Goal: Task Accomplishment & Management: Manage account settings

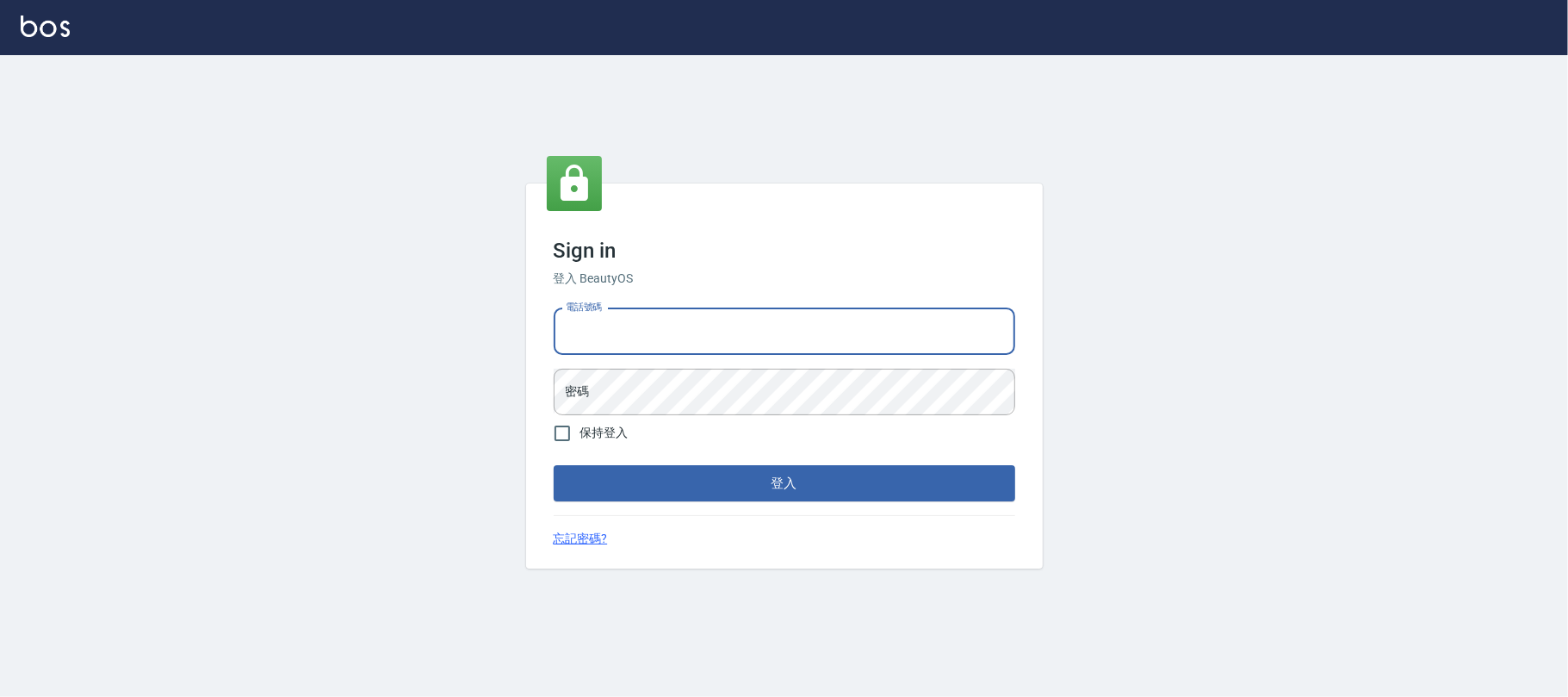
click at [741, 322] on input "電話號碼" at bounding box center [784, 331] width 461 height 47
type input "0983808195"
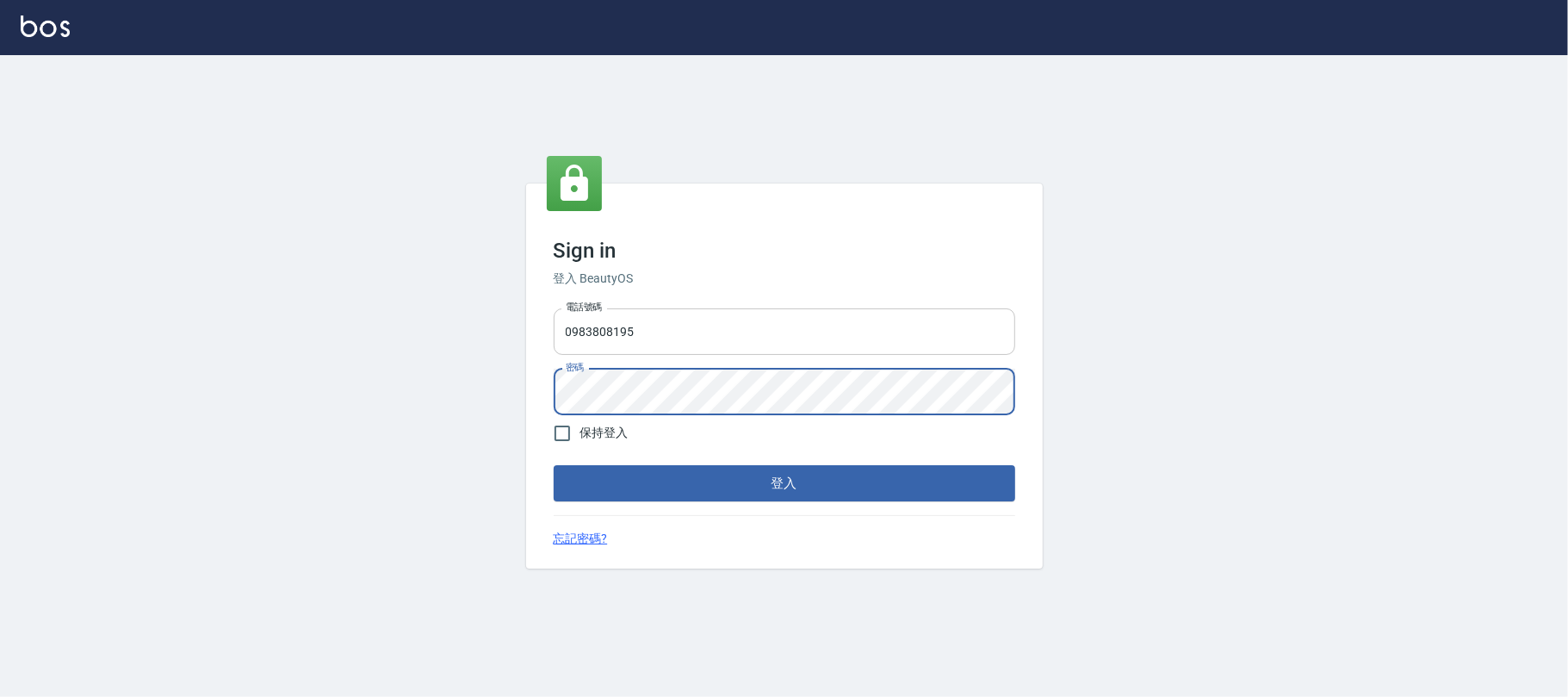
click at [554, 465] on button "登入" at bounding box center [784, 482] width 461 height 36
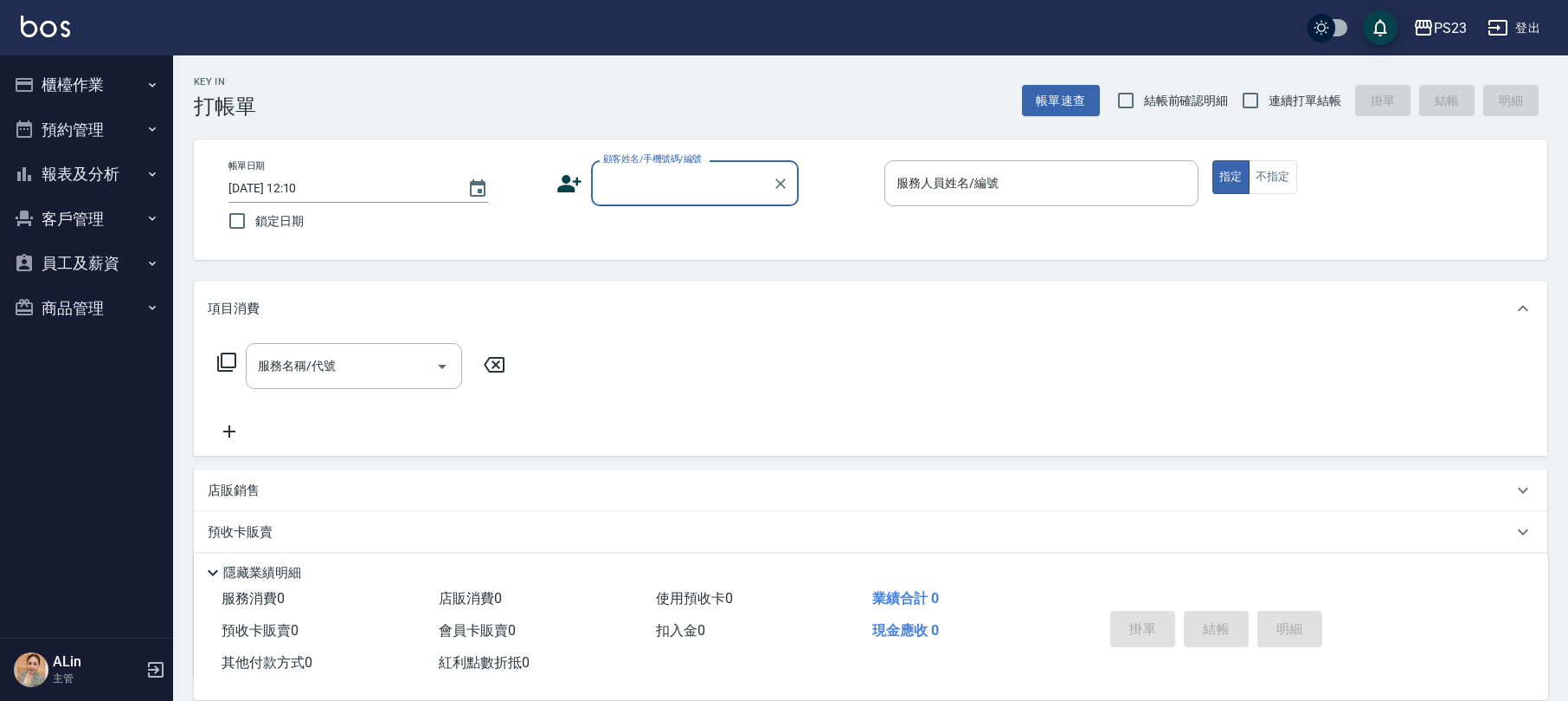
click at [132, 310] on button "商品管理" at bounding box center [86, 308] width 159 height 45
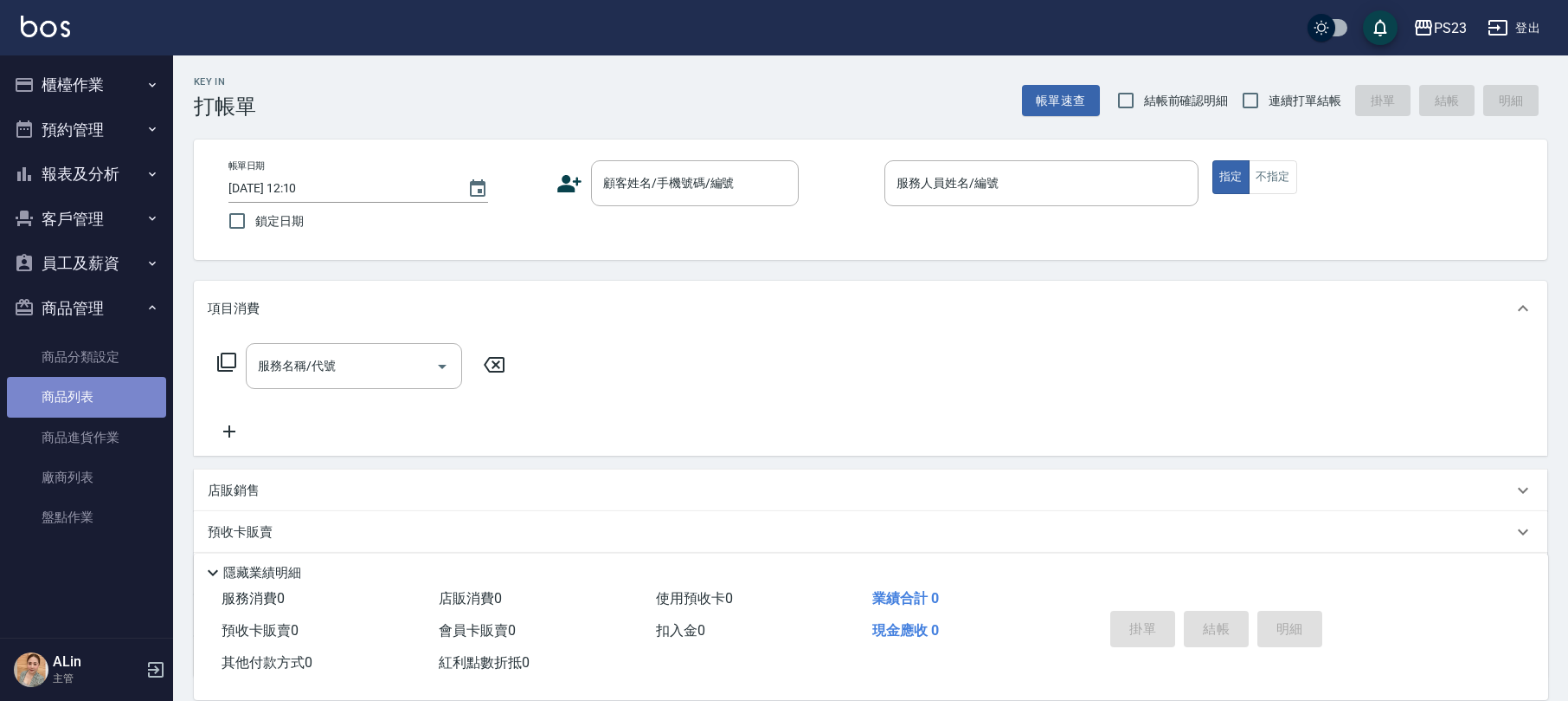
click at [93, 392] on link "商品列表" at bounding box center [86, 396] width 159 height 40
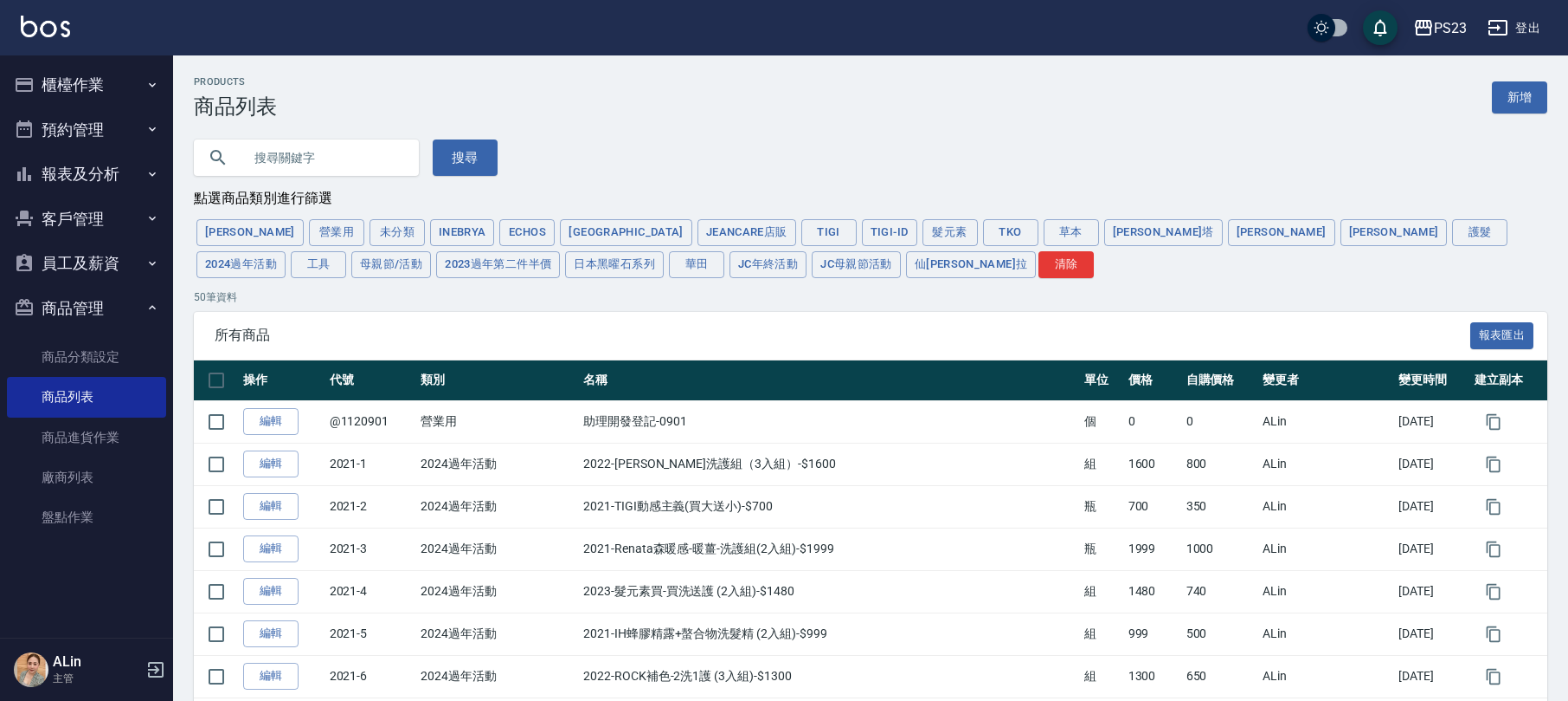
click at [392, 173] on input "text" at bounding box center [323, 157] width 162 height 47
type input "森"
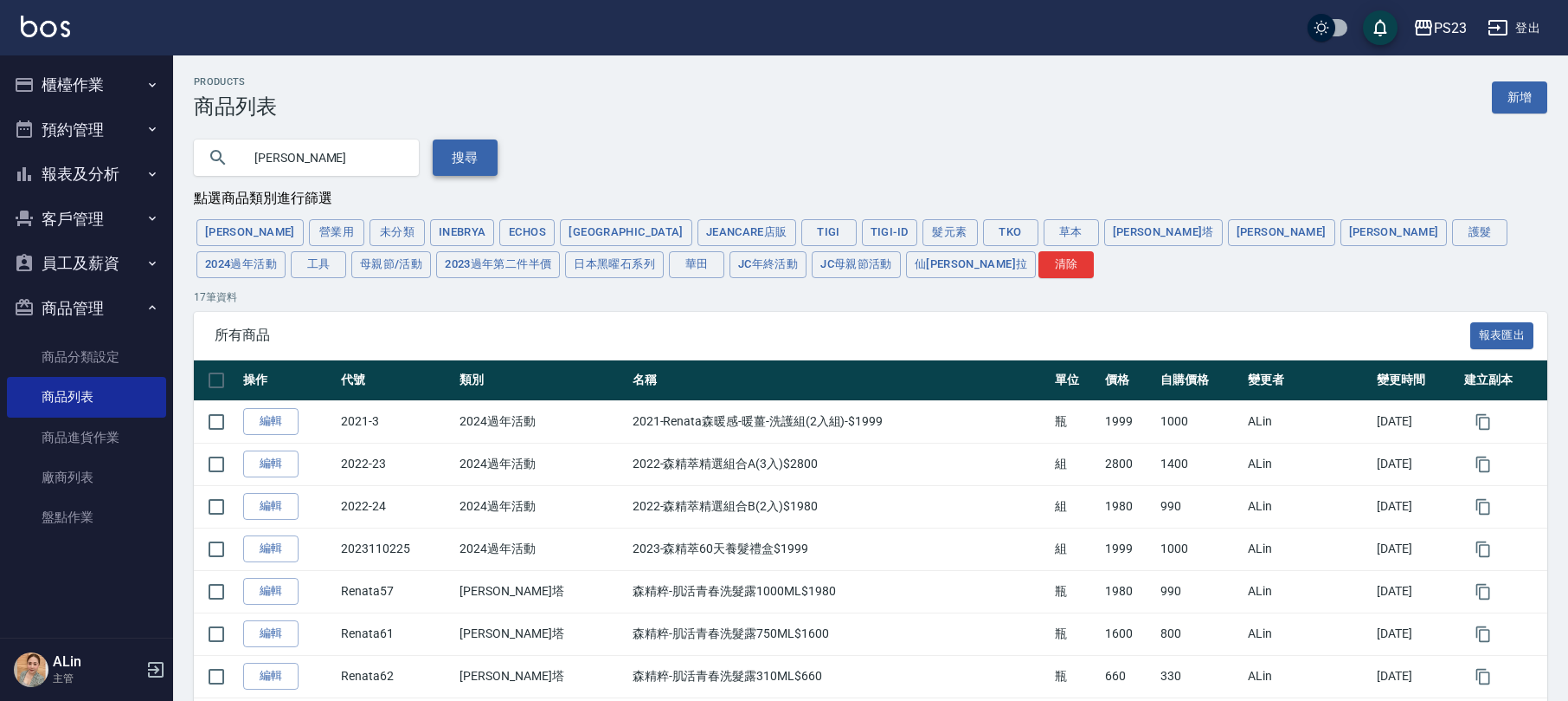
click at [467, 157] on button "搜尋" at bounding box center [464, 157] width 65 height 36
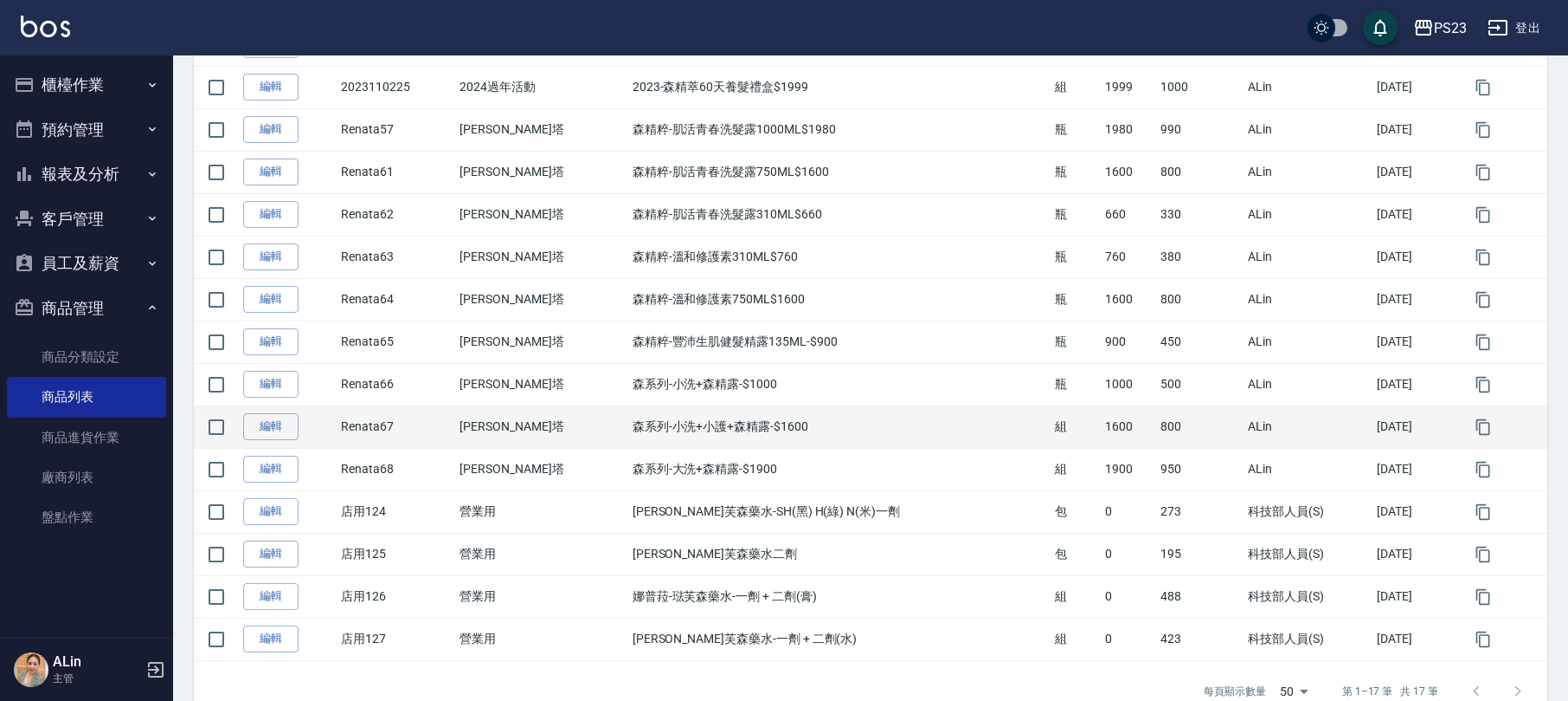
scroll to position [510, 0]
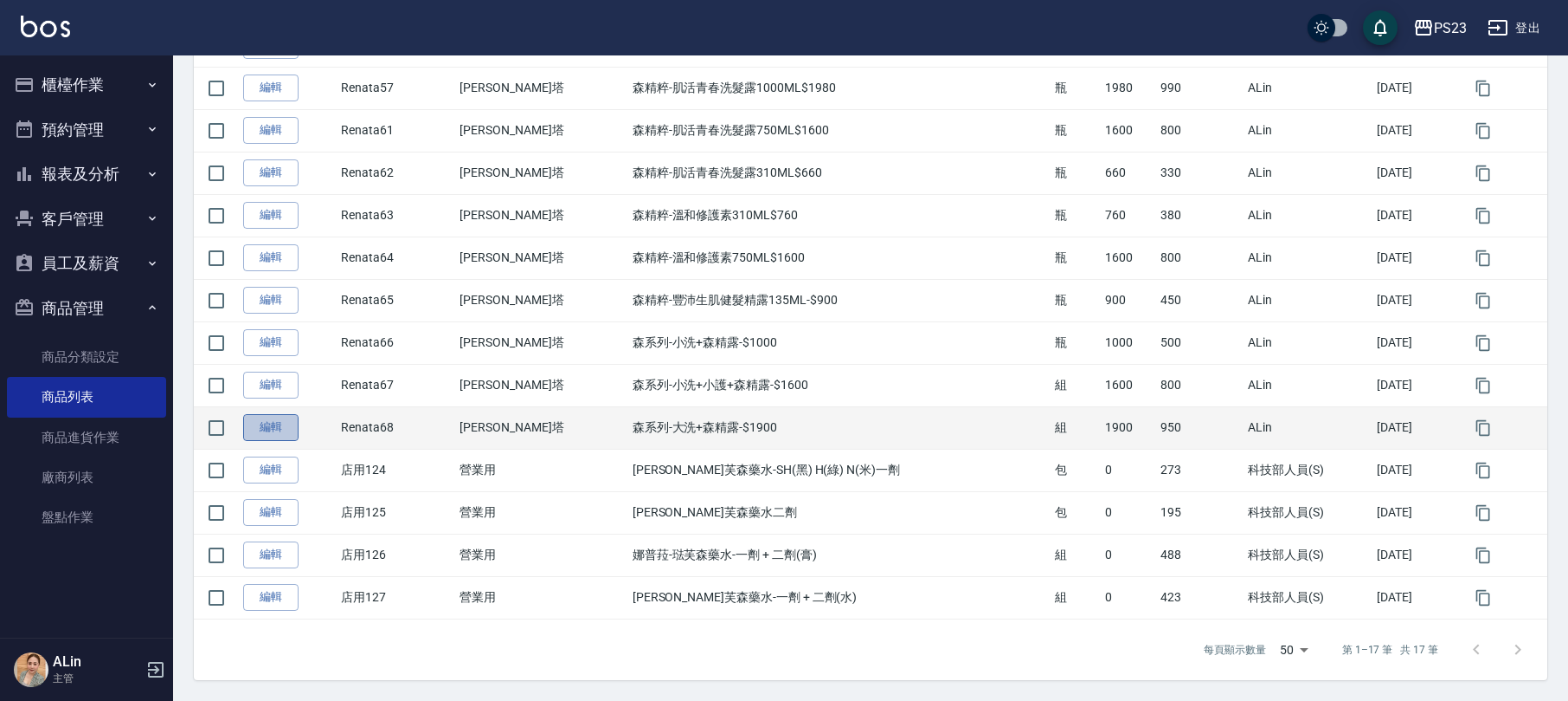
click at [289, 431] on link "編輯" at bounding box center [271, 427] width 55 height 27
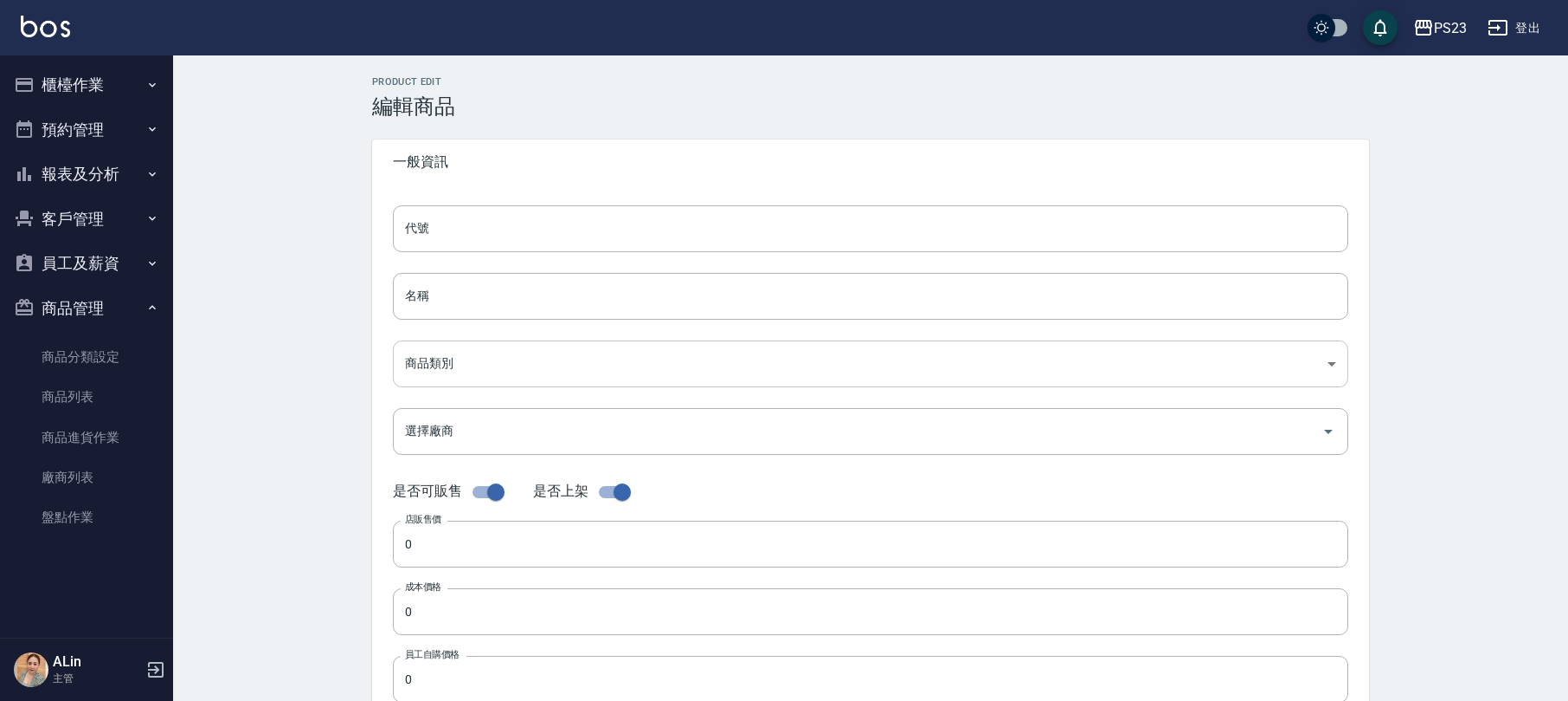
type input "Renata68"
type input "森系列-大洗+森精露-$1900"
type input "06aadd15-ceb4-4ead-abe6-17f079b009f4"
type input "A4 蕾娜塔"
type input "1900"
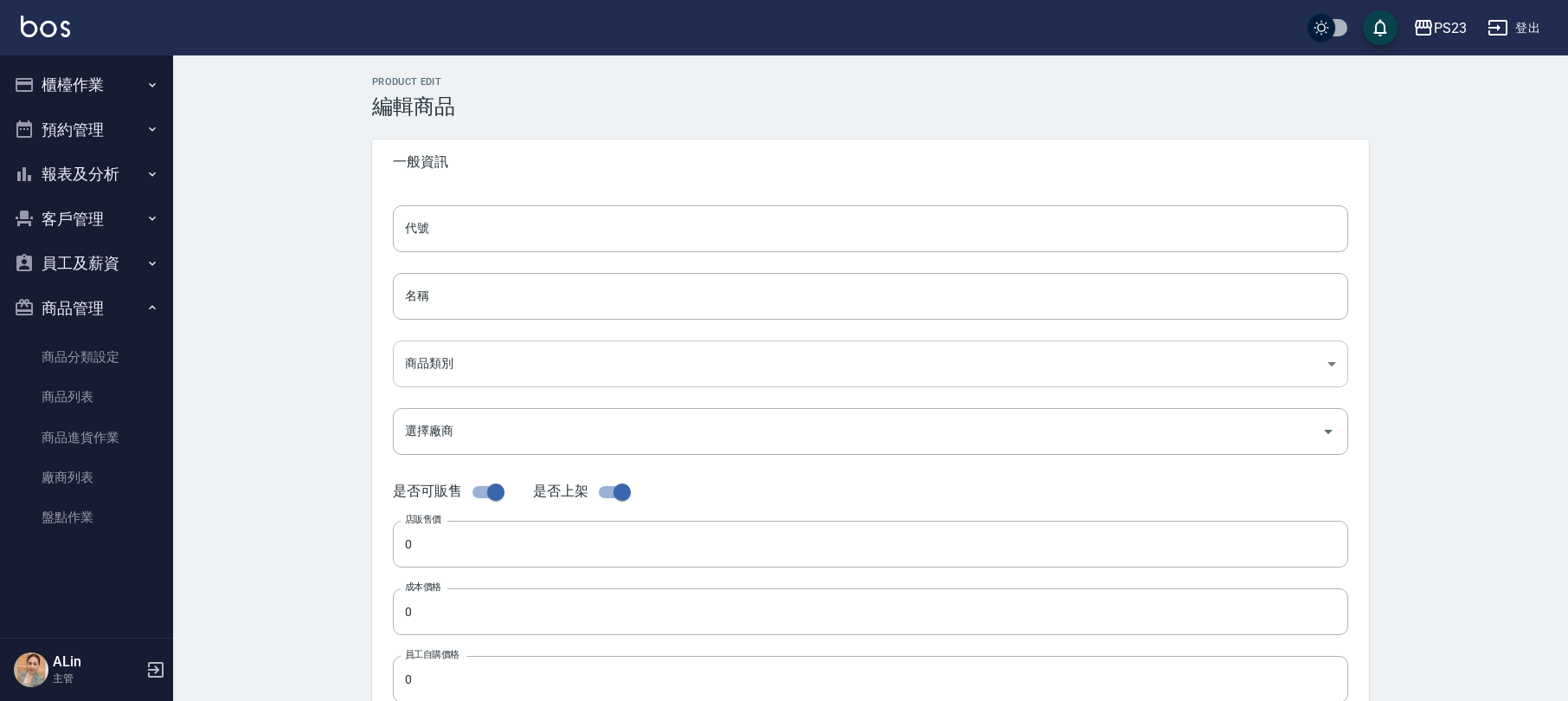
type input "950"
type input "組"
type input "UNSET"
drag, startPoint x: 574, startPoint y: 289, endPoint x: 622, endPoint y: 323, distance: 58.8
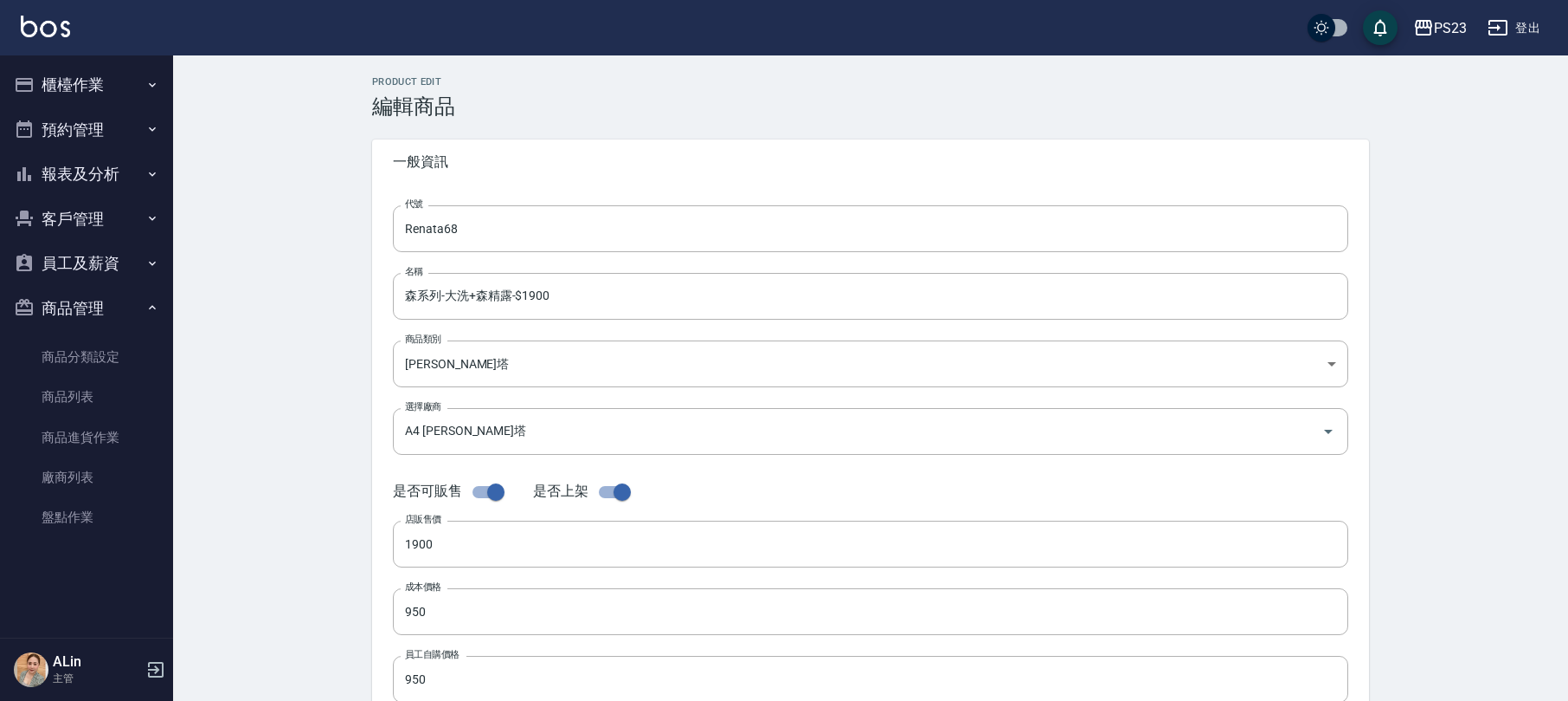
click at [576, 286] on input "森系列-大洗+森精露-$1900" at bounding box center [871, 296] width 955 height 47
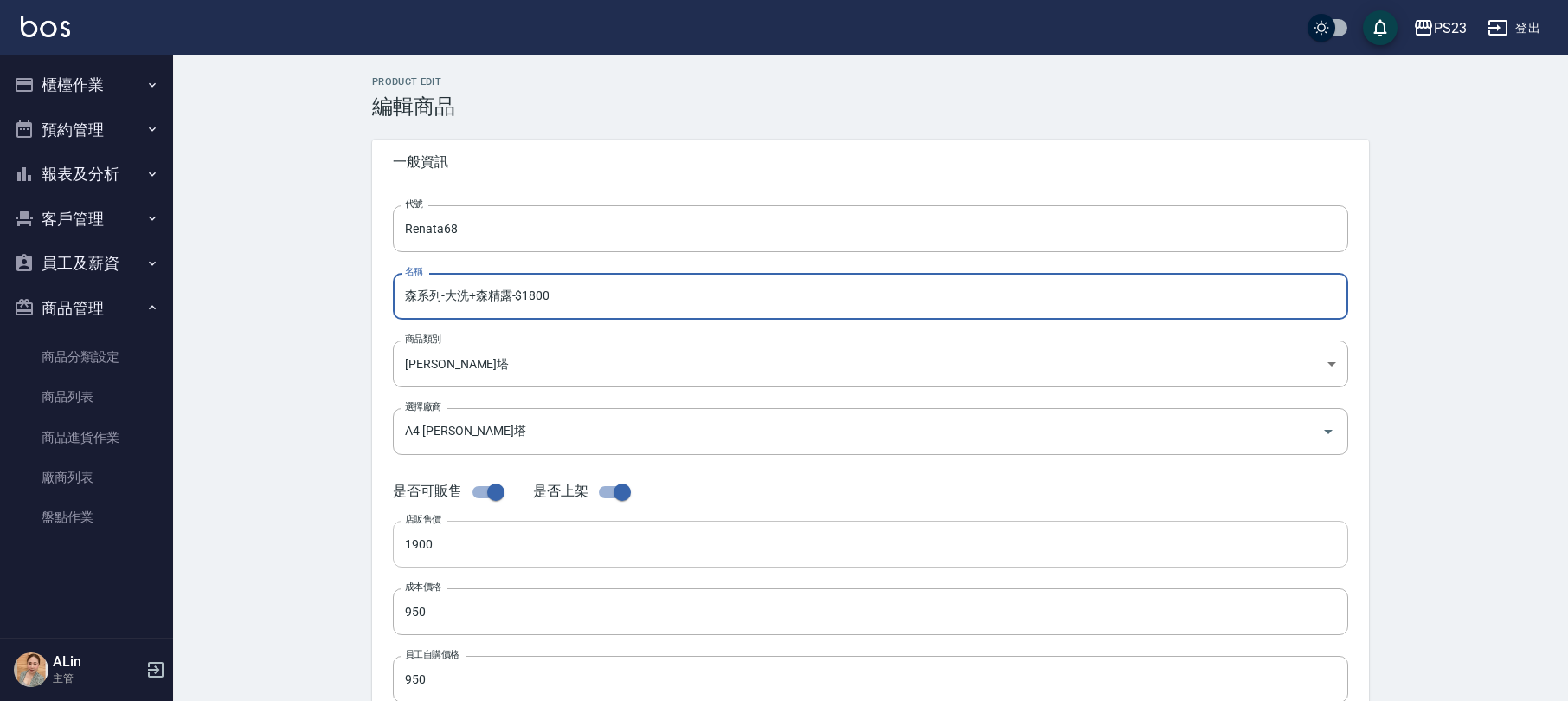
type input "森系列-大洗+森精露-$1800"
click at [597, 554] on input "1900" at bounding box center [871, 544] width 955 height 47
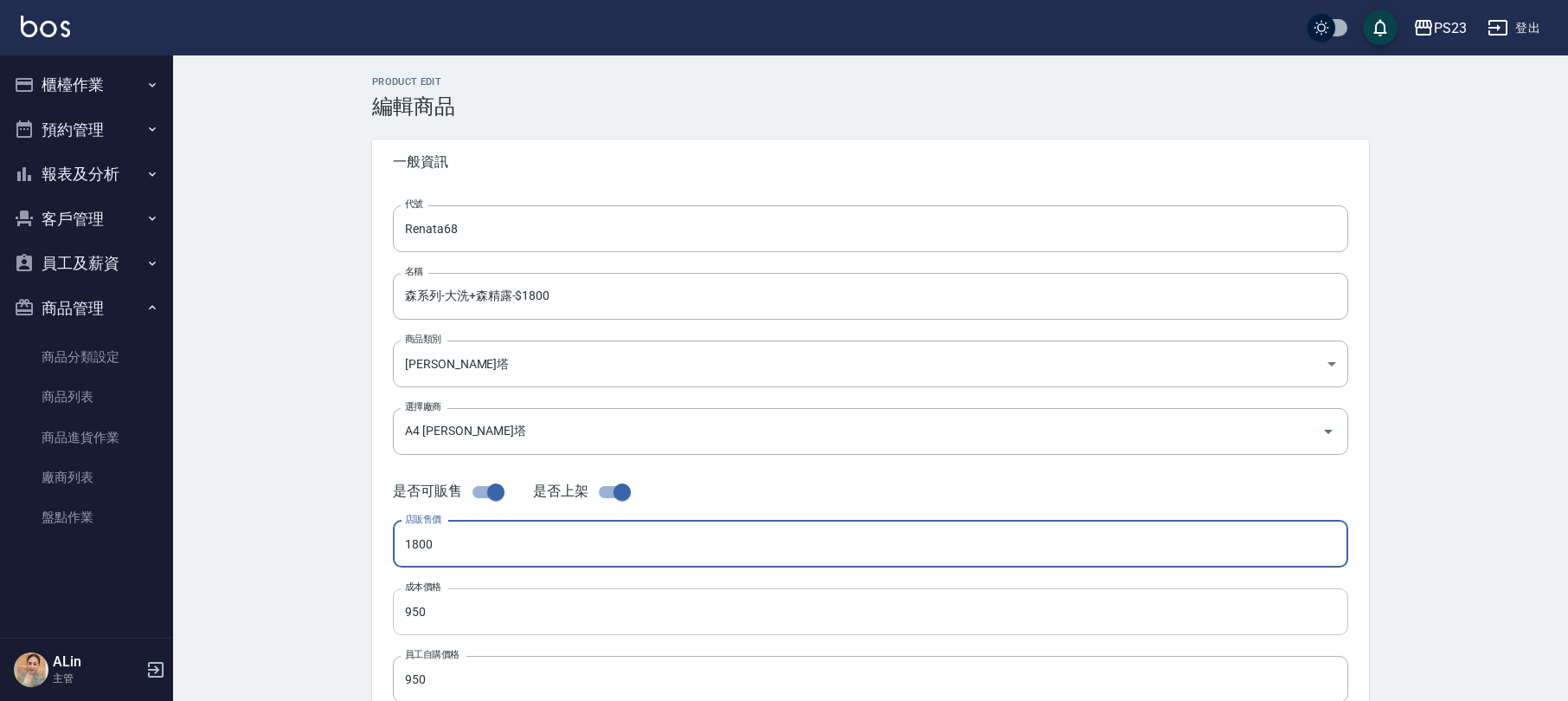
type input "1800"
drag, startPoint x: 490, startPoint y: 614, endPoint x: 485, endPoint y: 606, distance: 9.4
click at [489, 615] on input "950" at bounding box center [871, 611] width 955 height 47
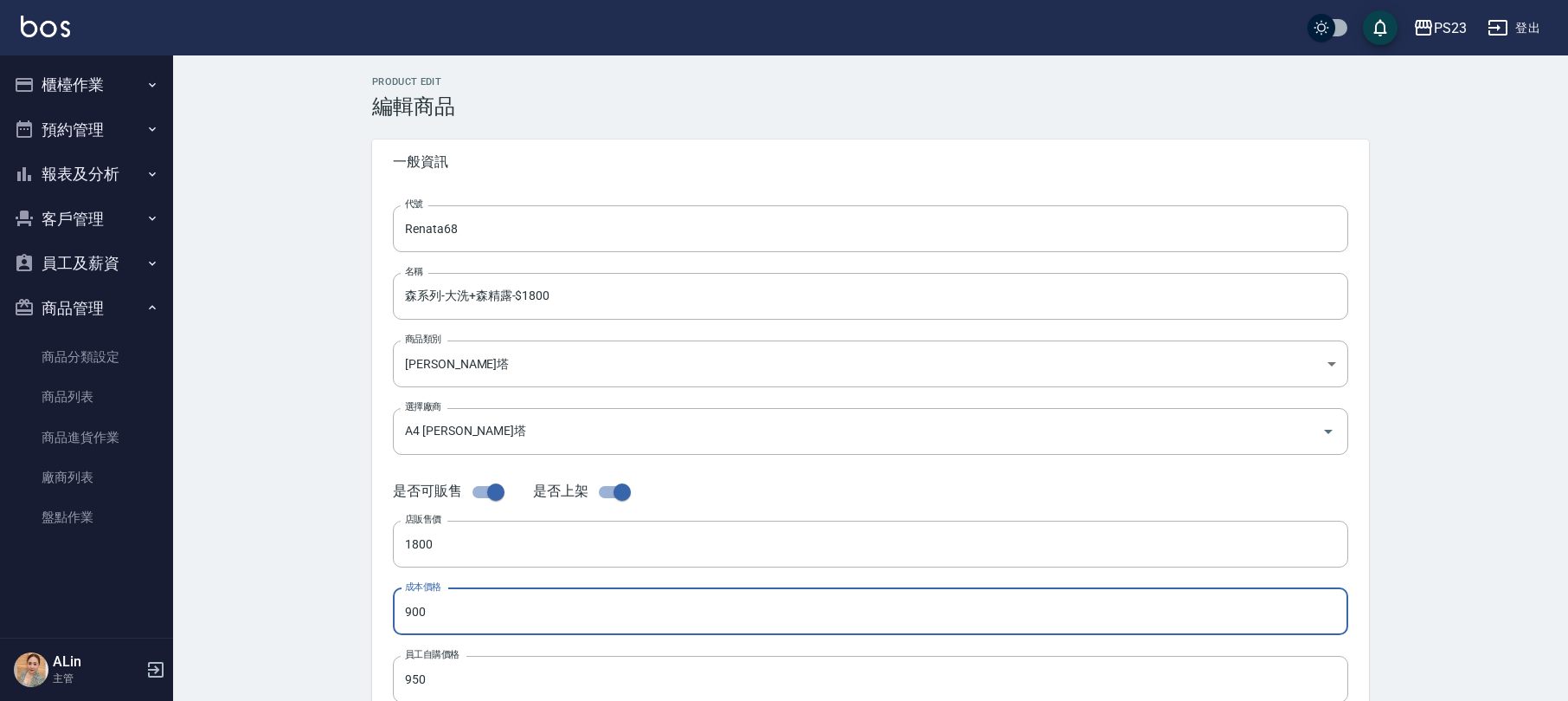
type input "900"
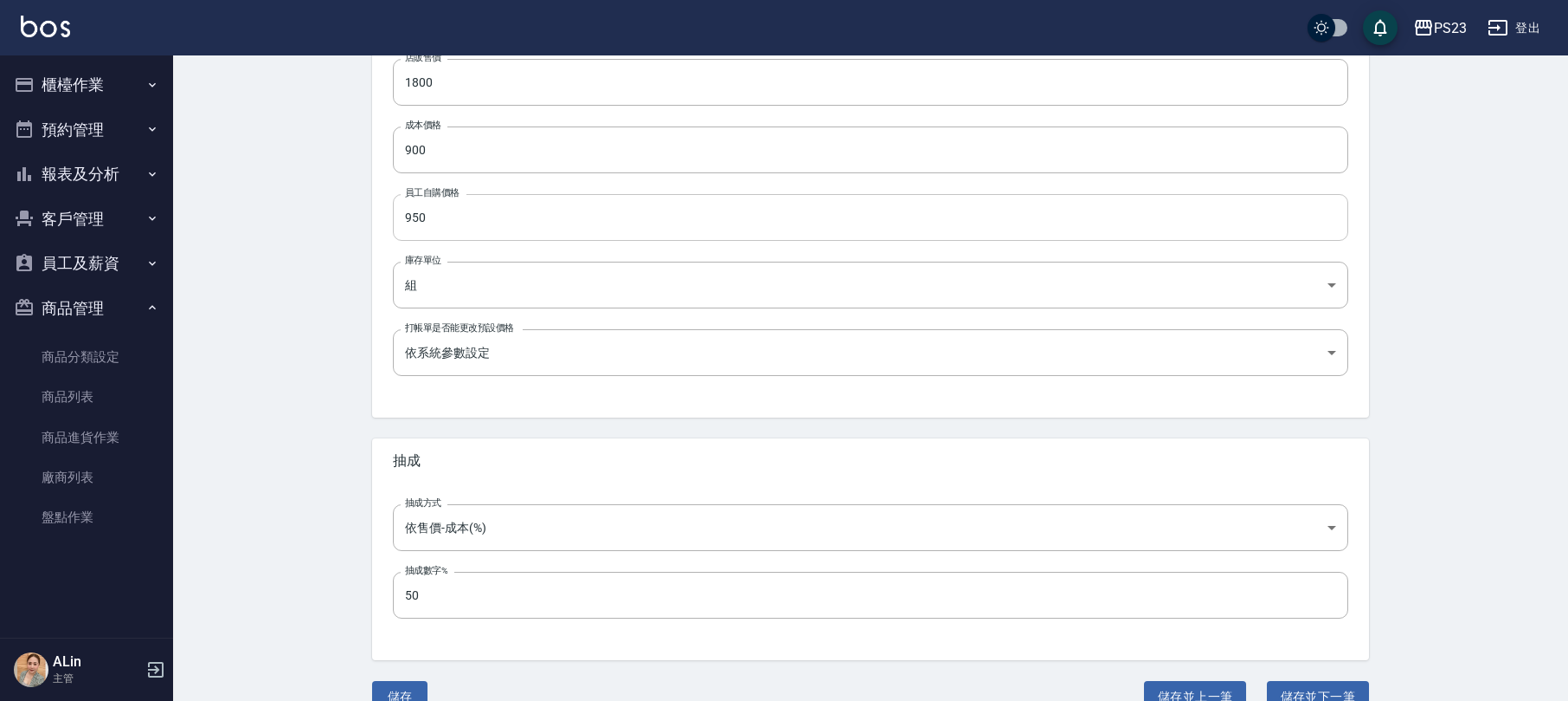
drag, startPoint x: 471, startPoint y: 226, endPoint x: 498, endPoint y: 220, distance: 27.7
click at [483, 223] on input "950" at bounding box center [871, 217] width 955 height 47
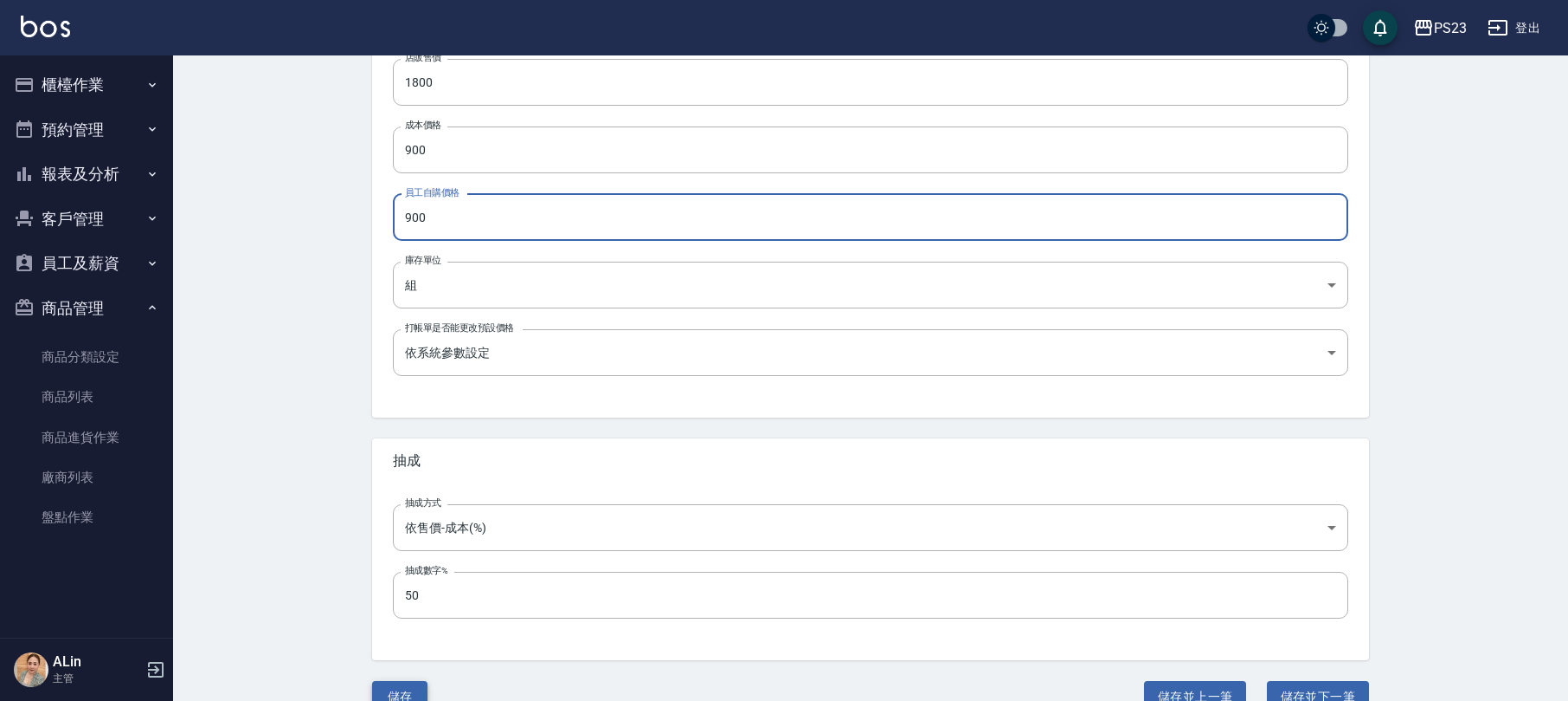
type input "900"
click at [395, 690] on button "儲存" at bounding box center [400, 697] width 55 height 32
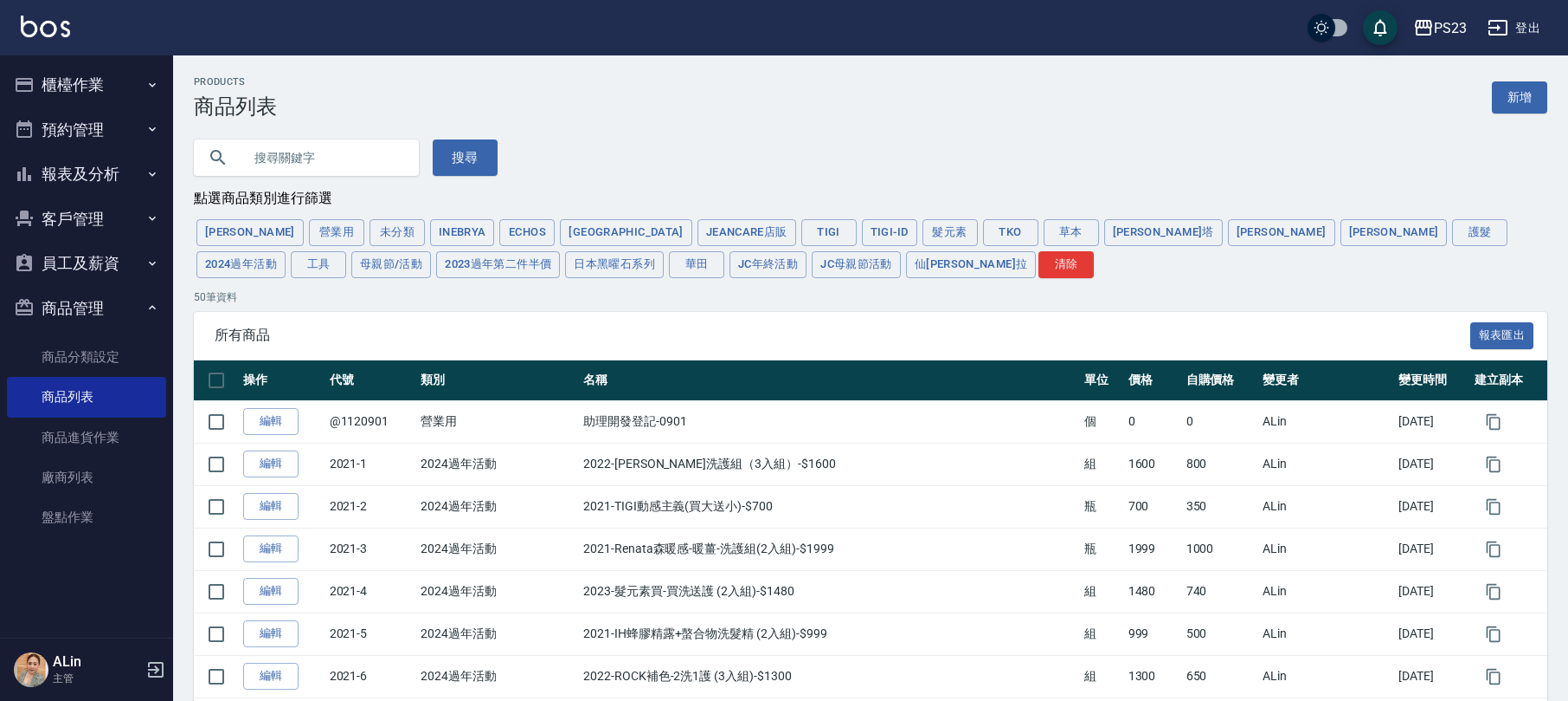
click at [372, 150] on input "text" at bounding box center [323, 157] width 162 height 47
type input "森"
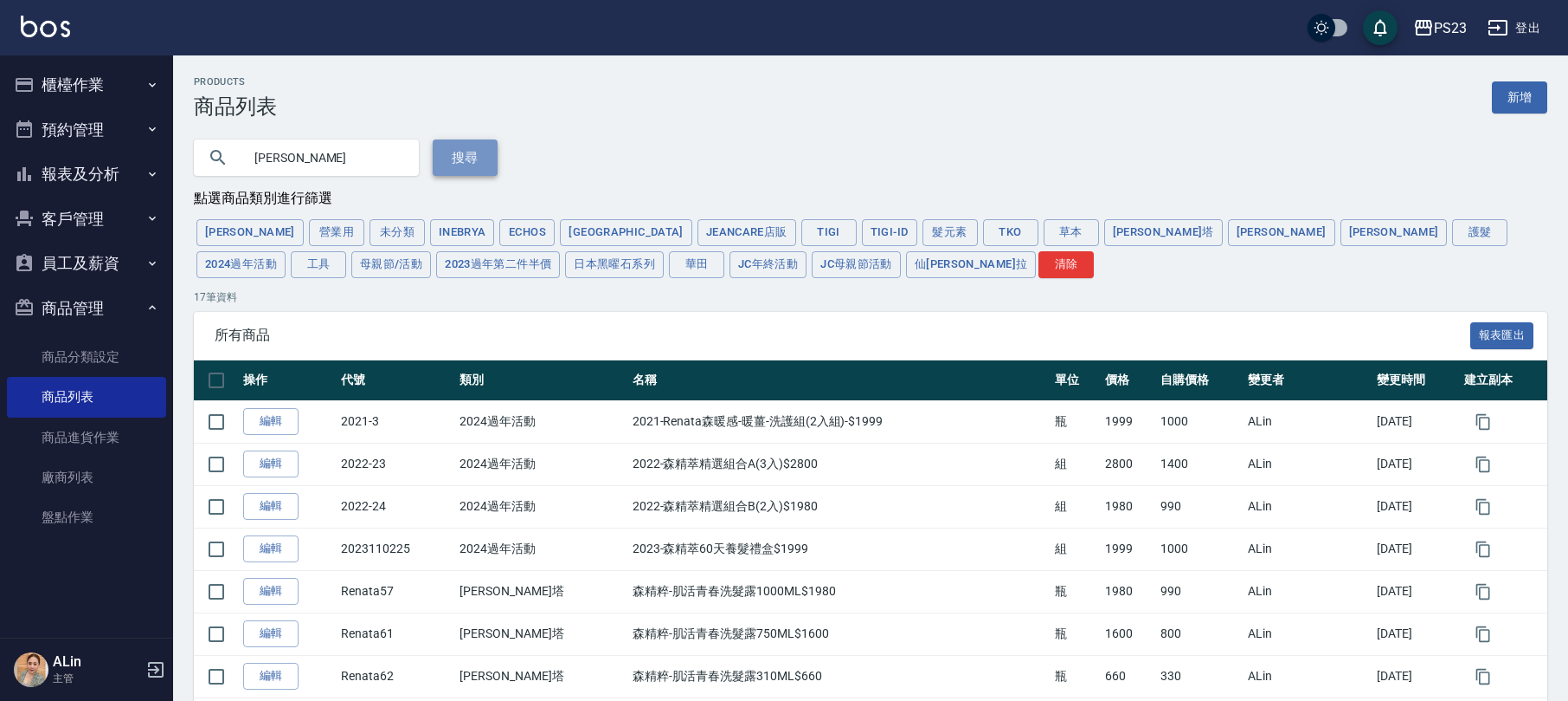
click at [463, 139] on button "搜尋" at bounding box center [464, 157] width 65 height 36
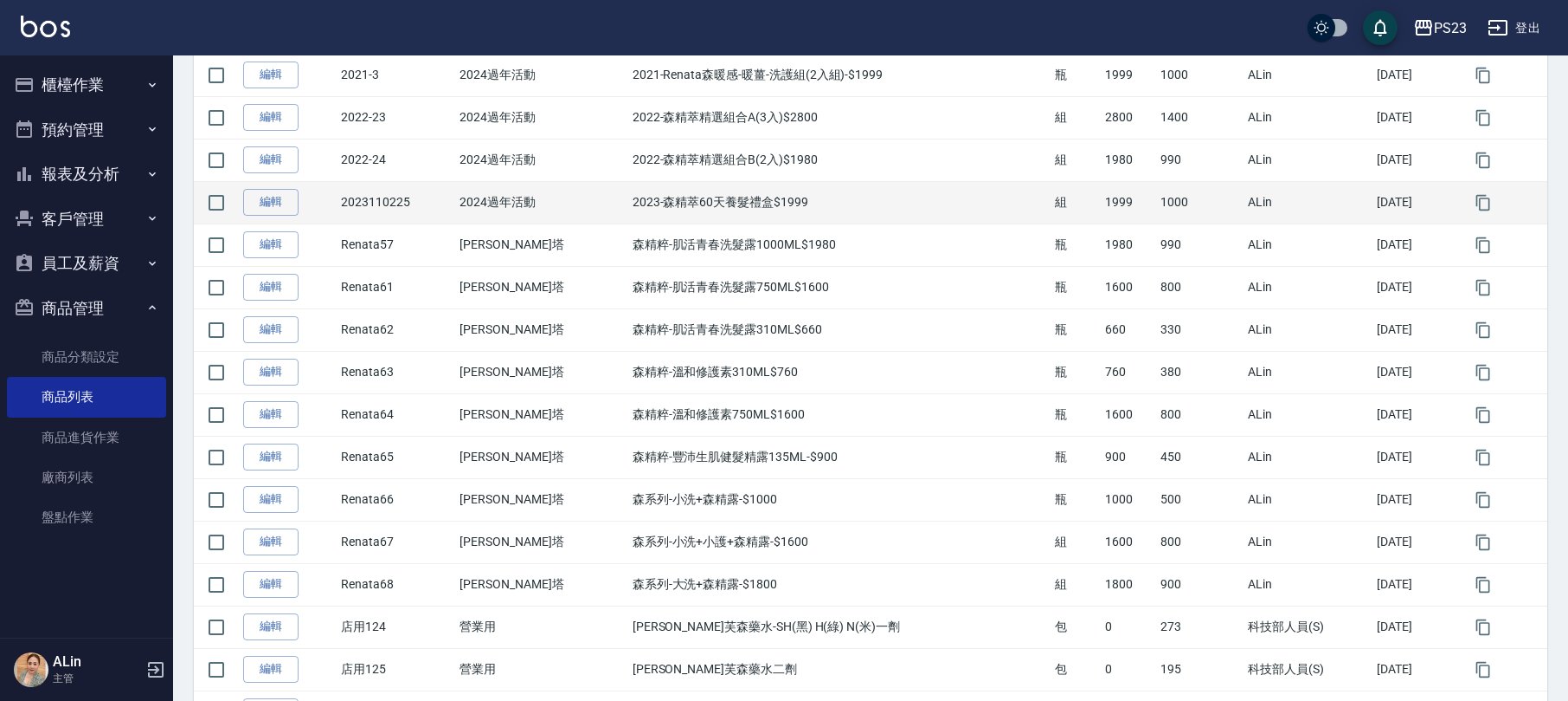
scroll to position [462, 0]
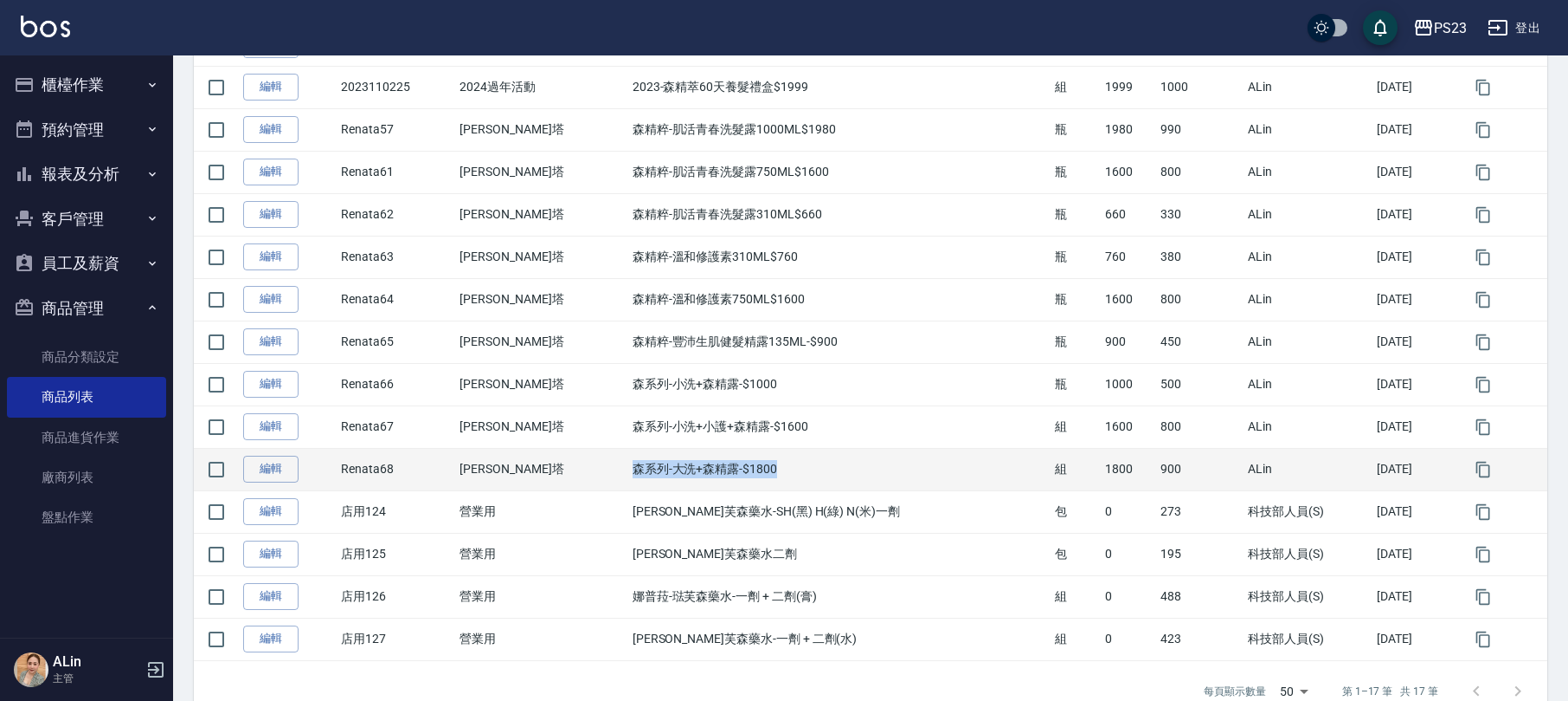
drag, startPoint x: 603, startPoint y: 471, endPoint x: 914, endPoint y: 467, distance: 311.0
click at [914, 467] on td "森系列-大洗+森精露-$1800" at bounding box center [840, 469] width 424 height 43
copy td "森系列-大洗+森精露-$1800"
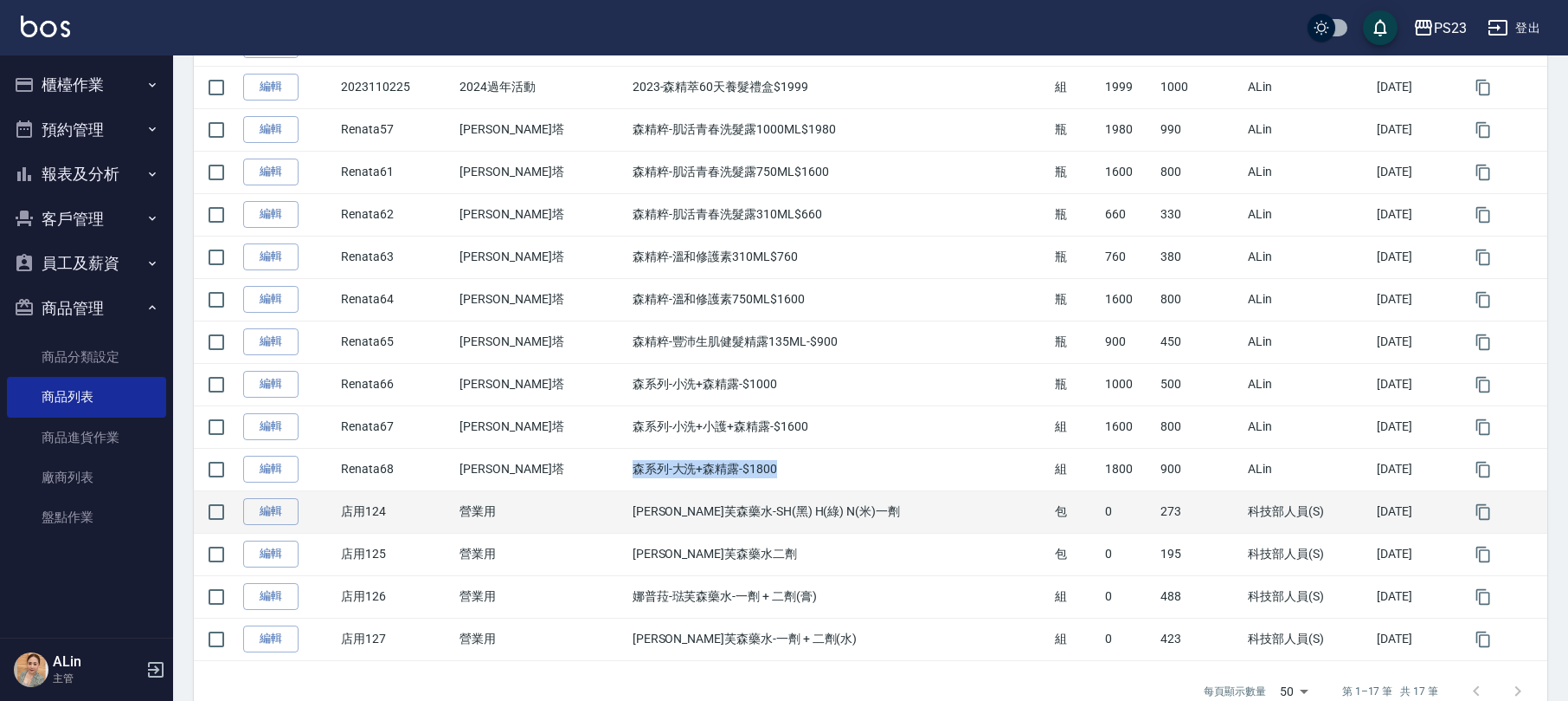
scroll to position [510, 0]
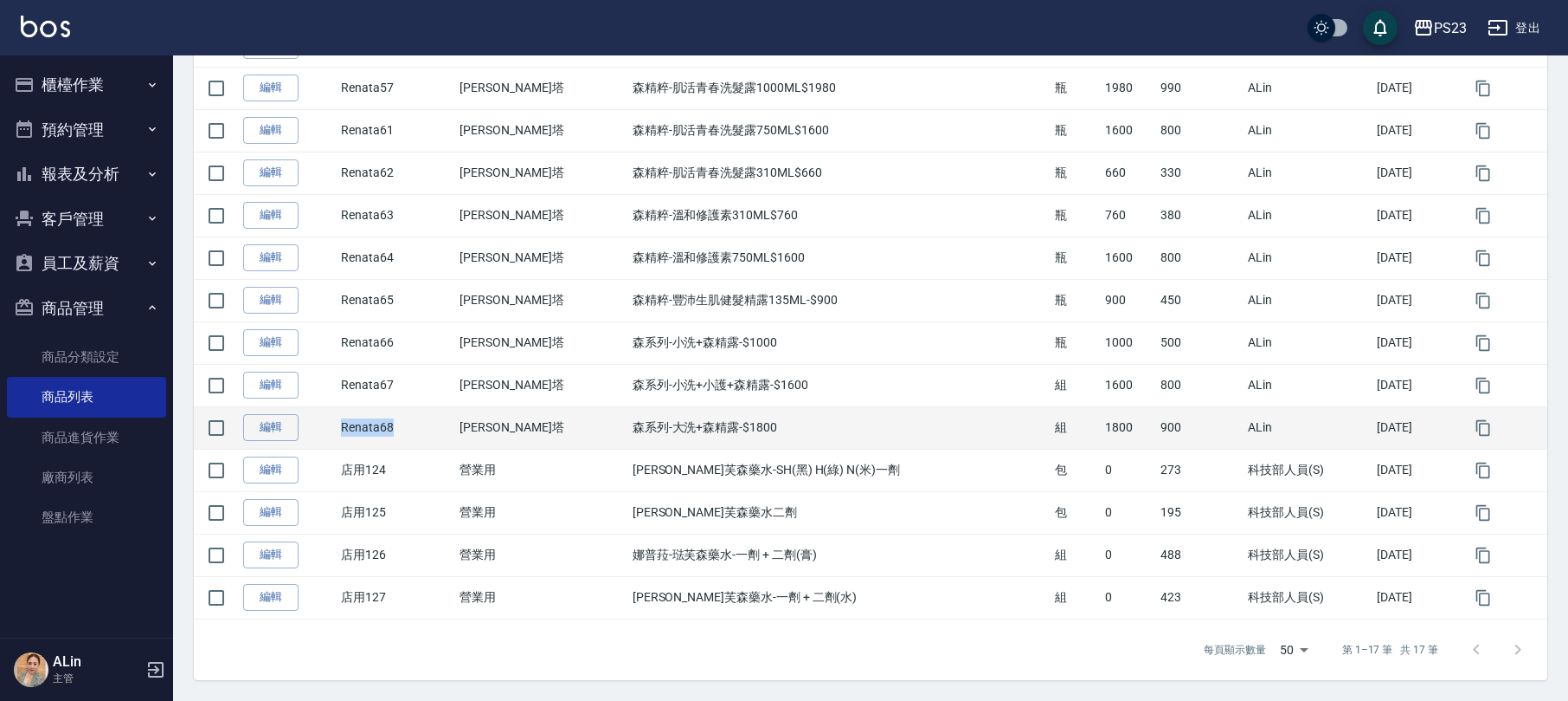
drag, startPoint x: 346, startPoint y: 427, endPoint x: 450, endPoint y: 434, distance: 104.2
click at [450, 434] on td "Renata68" at bounding box center [396, 427] width 119 height 43
copy td "Renata68"
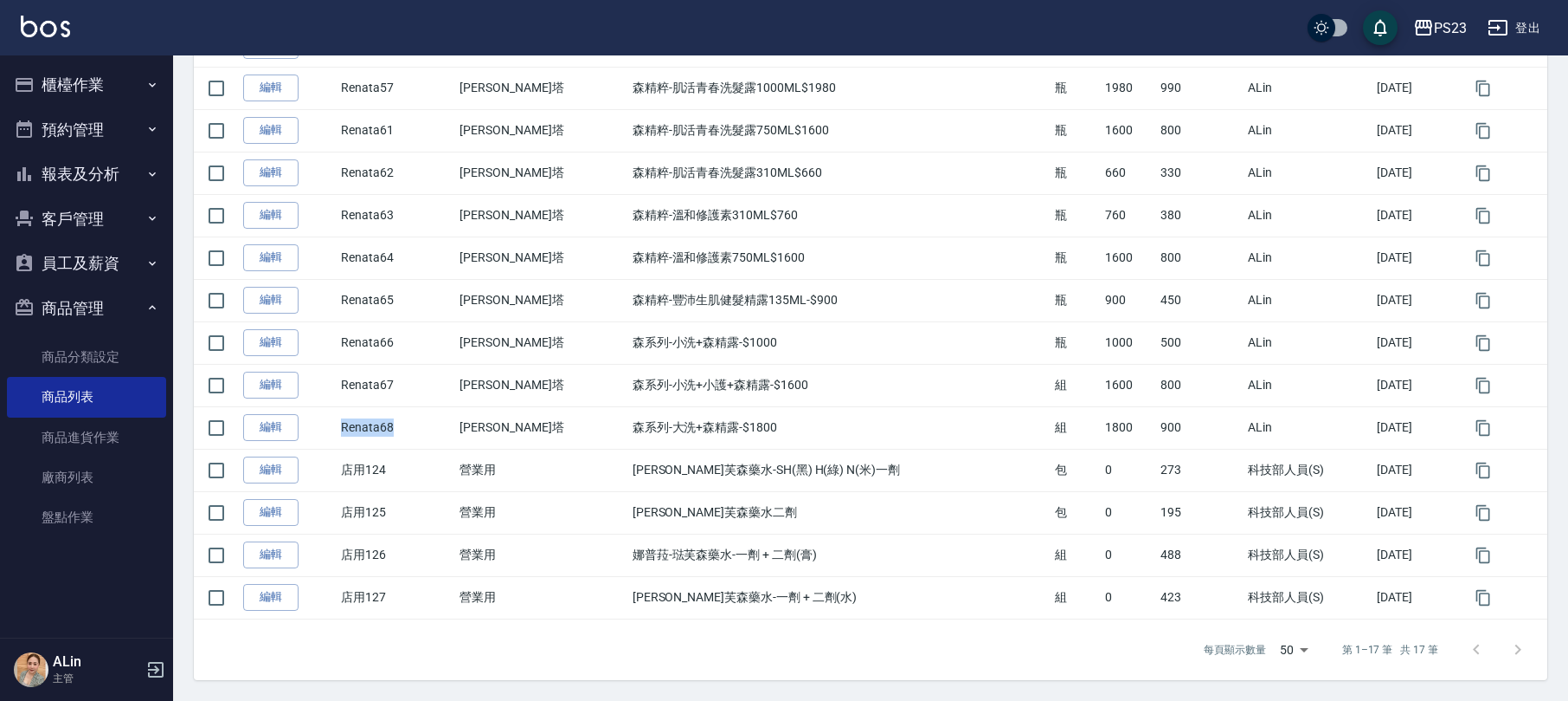
scroll to position [49, 0]
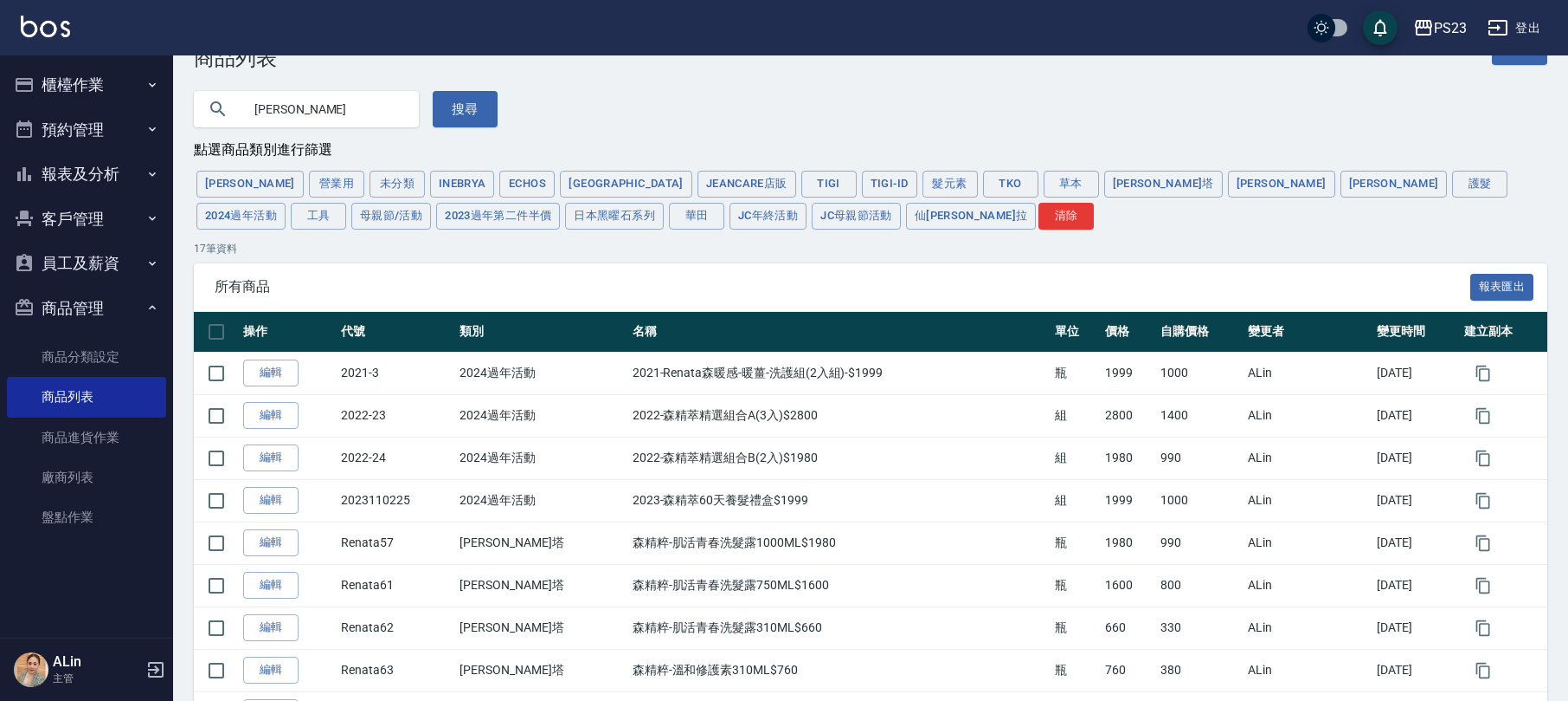
drag, startPoint x: 302, startPoint y: 119, endPoint x: 289, endPoint y: 119, distance: 13.0
click at [296, 119] on input "森" at bounding box center [323, 109] width 162 height 47
click at [1039, 213] on button "清除" at bounding box center [1066, 216] width 55 height 27
click at [1105, 180] on button "[PERSON_NAME]塔" at bounding box center [1164, 184] width 119 height 27
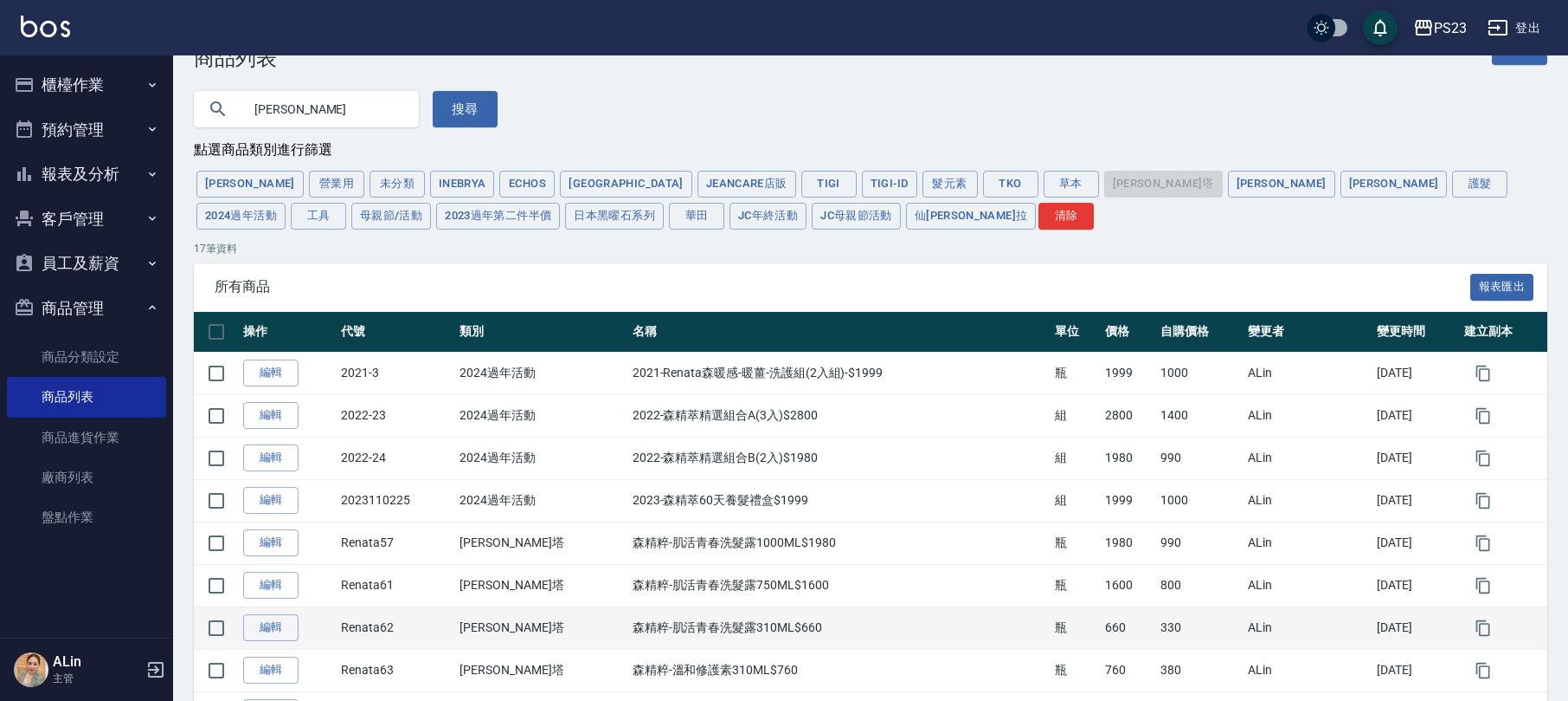
type input "10000000"
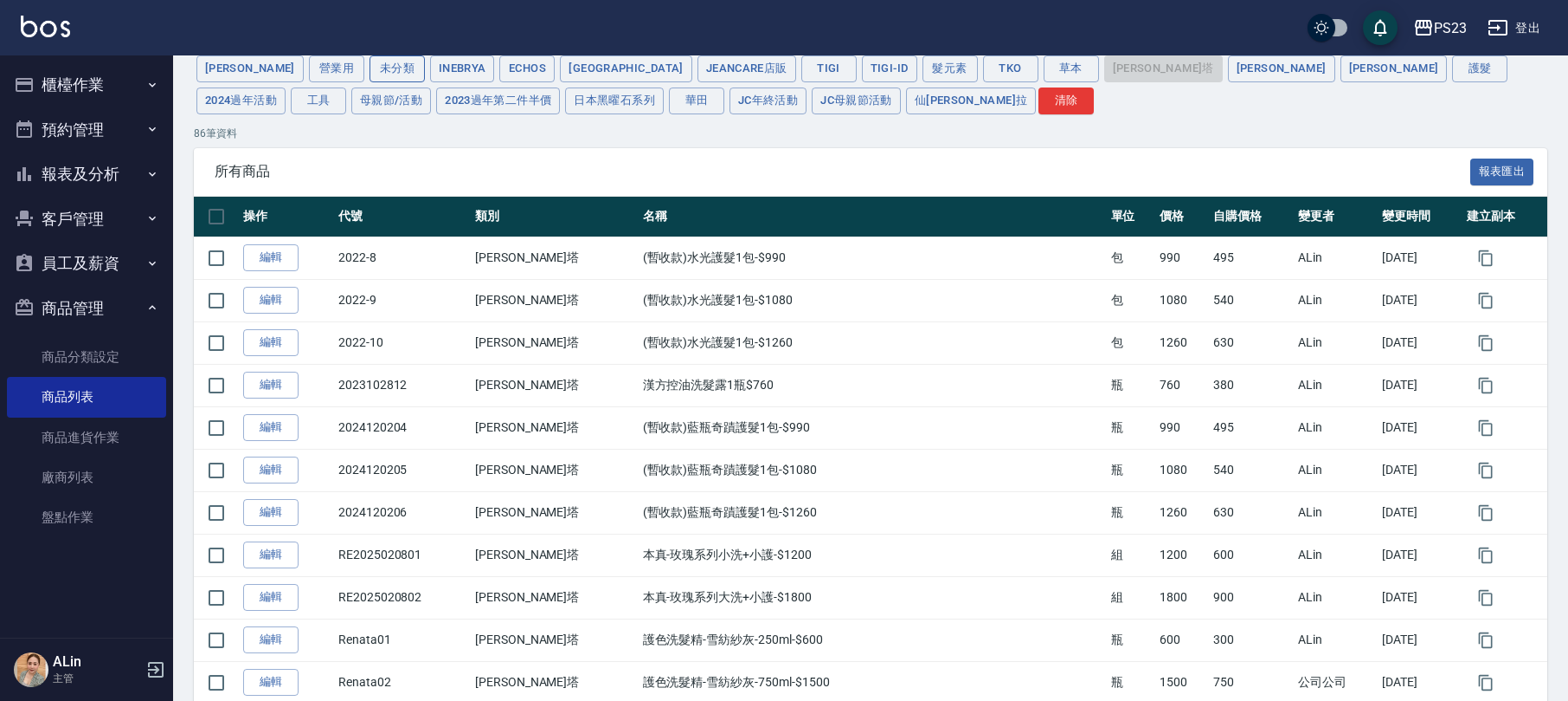
scroll to position [0, 0]
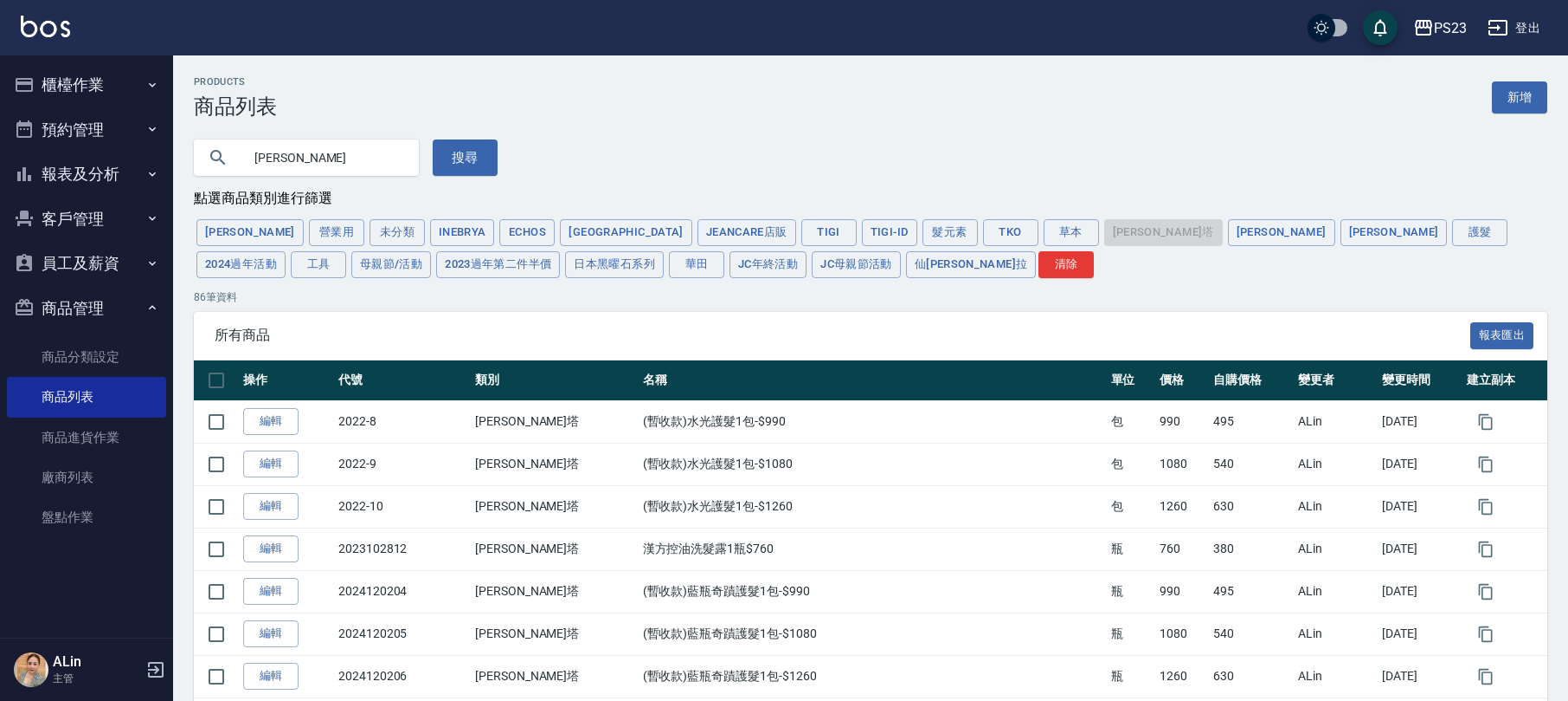
click at [305, 153] on input "森" at bounding box center [323, 157] width 162 height 47
click at [1207, 160] on div "搜尋" at bounding box center [860, 147] width 1374 height 57
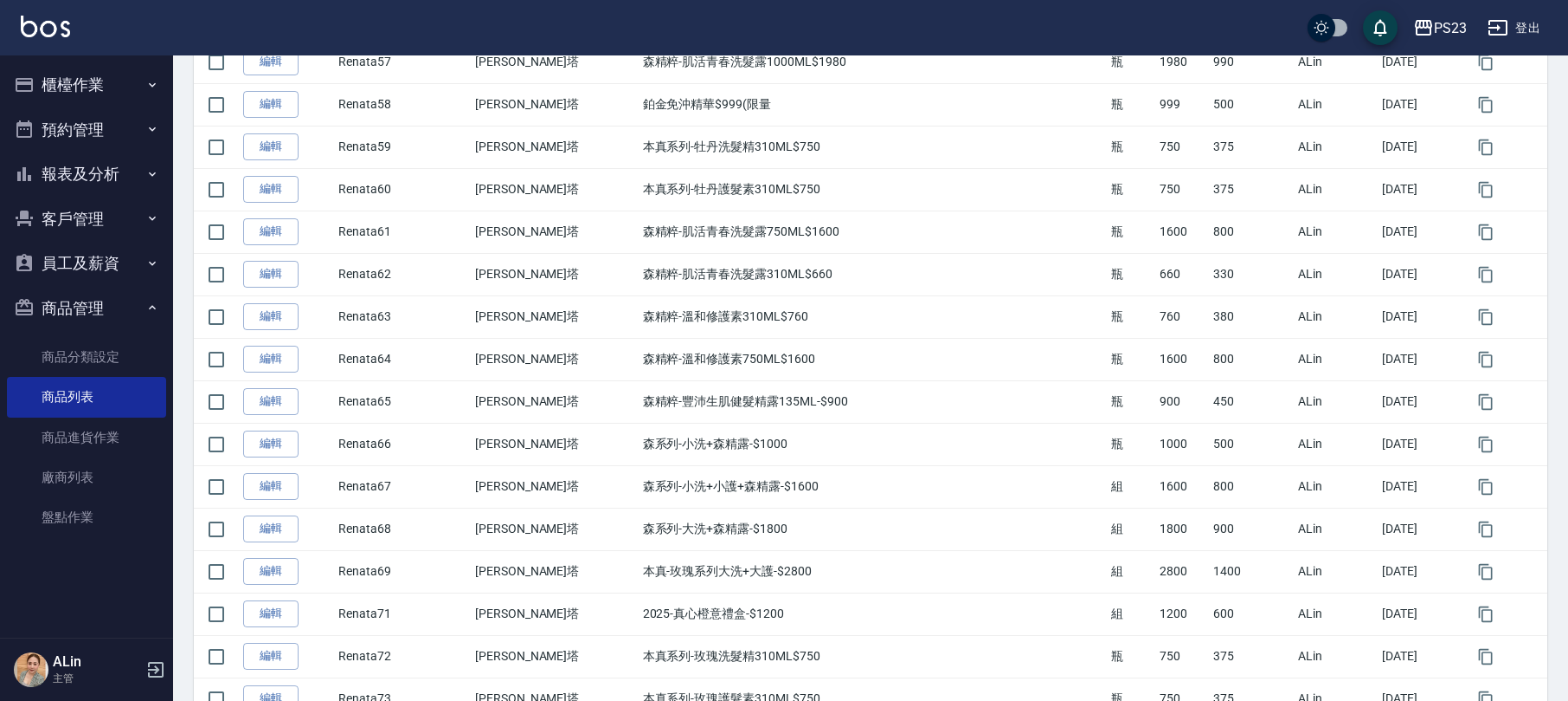
scroll to position [3458, 0]
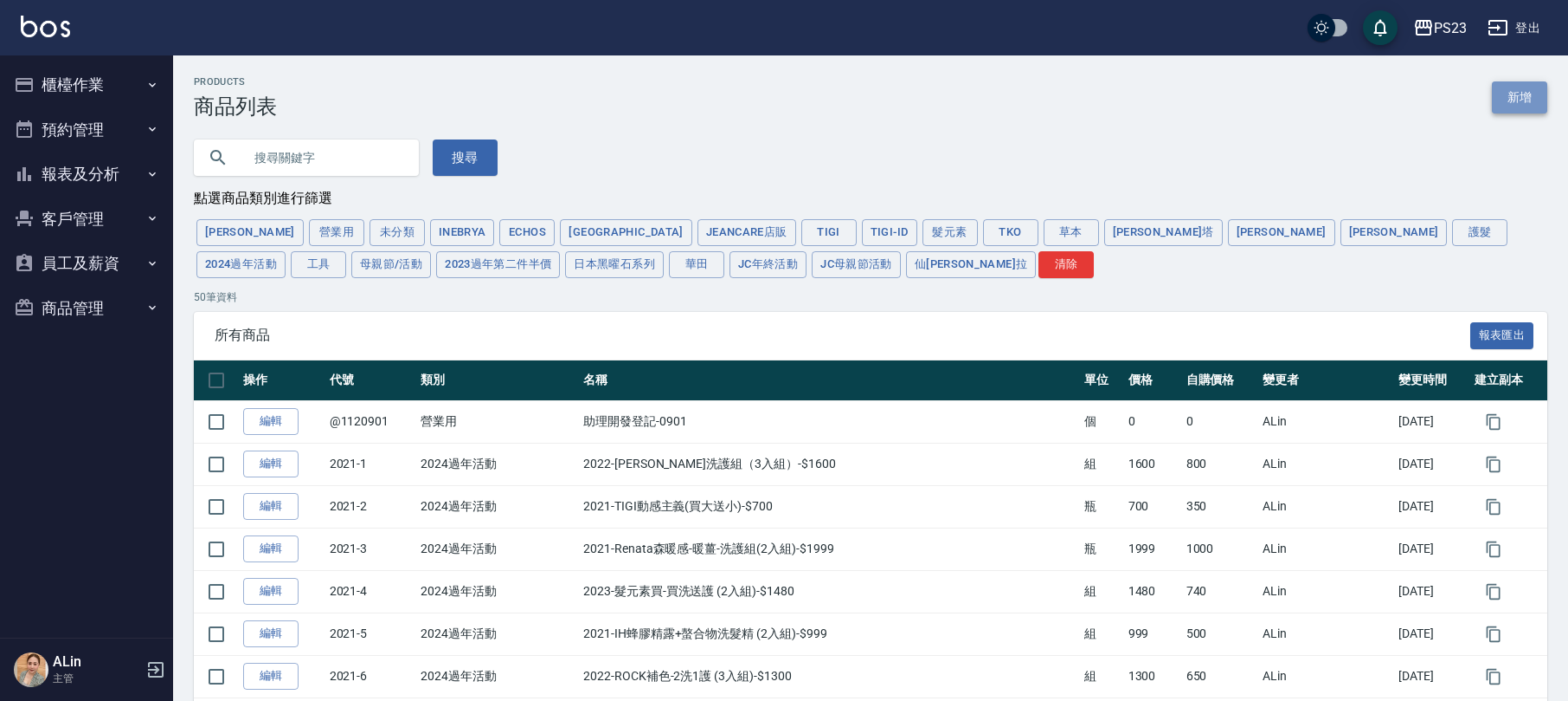
click at [1520, 97] on link "新增" at bounding box center [1520, 98] width 55 height 32
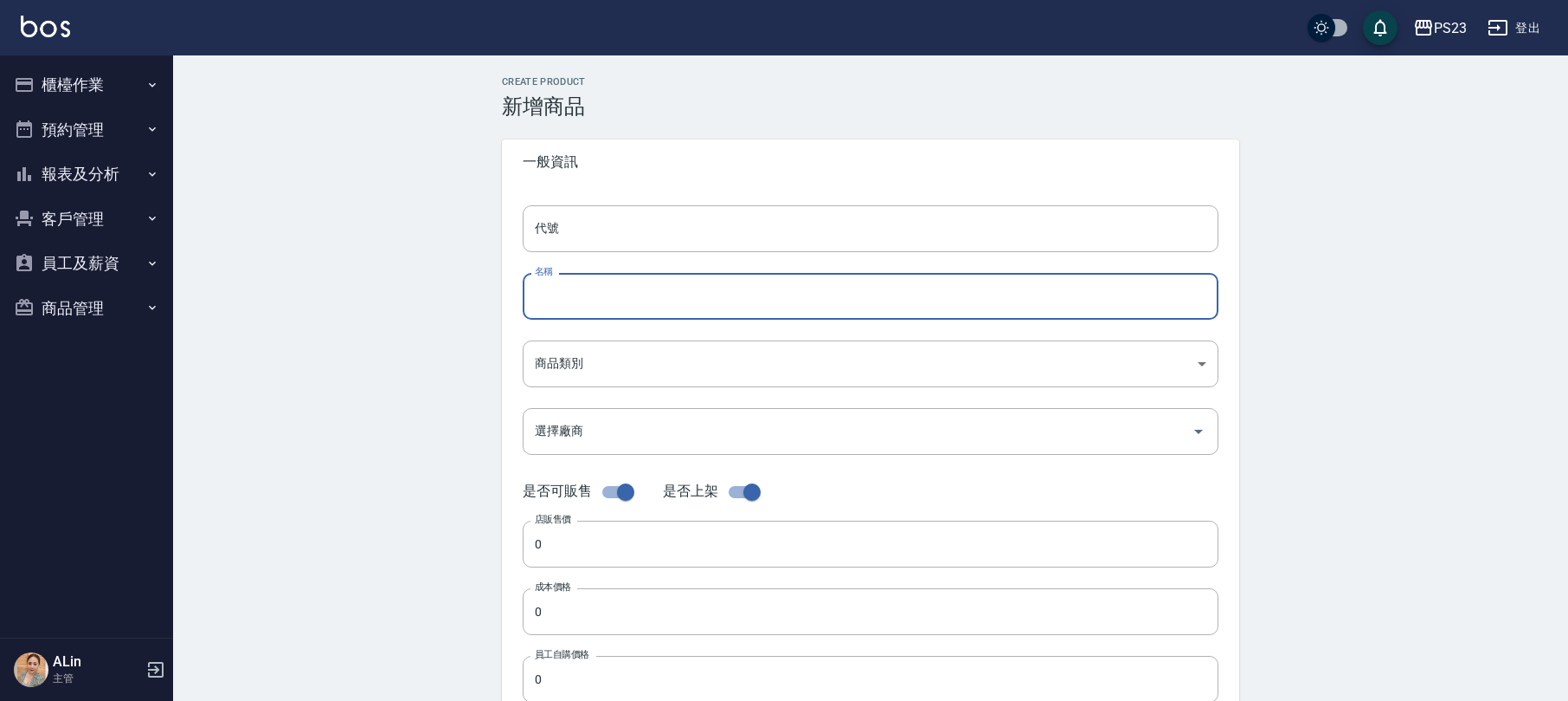
paste input "森系列-大洗+森精露-$1800"
type input "森系列-大洗+森精露-$1800"
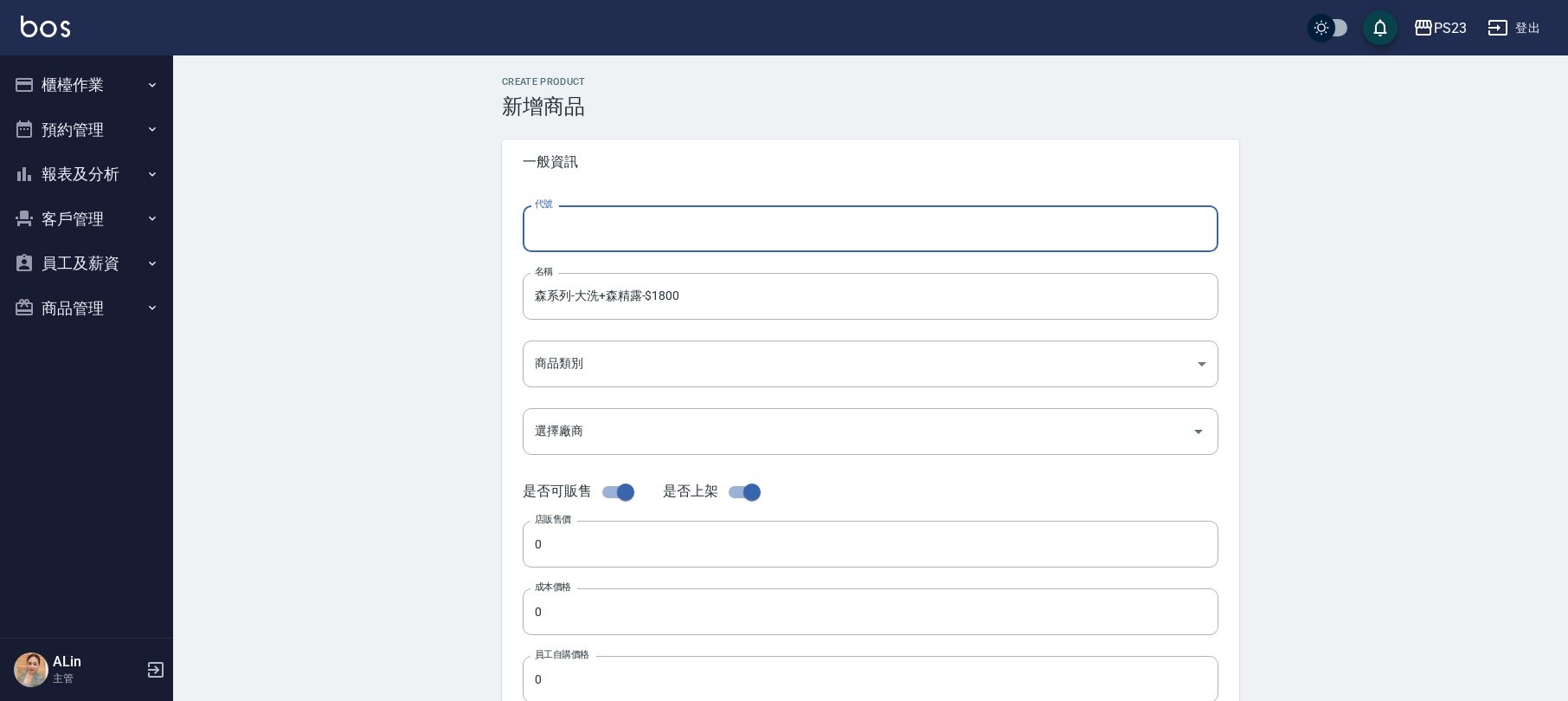
click at [656, 243] on input "代號" at bounding box center [871, 228] width 696 height 47
paste input "Renata68"
type input "Renata69"
click at [880, 289] on input "森系列-大洗+森精露-$1800" at bounding box center [871, 296] width 696 height 47
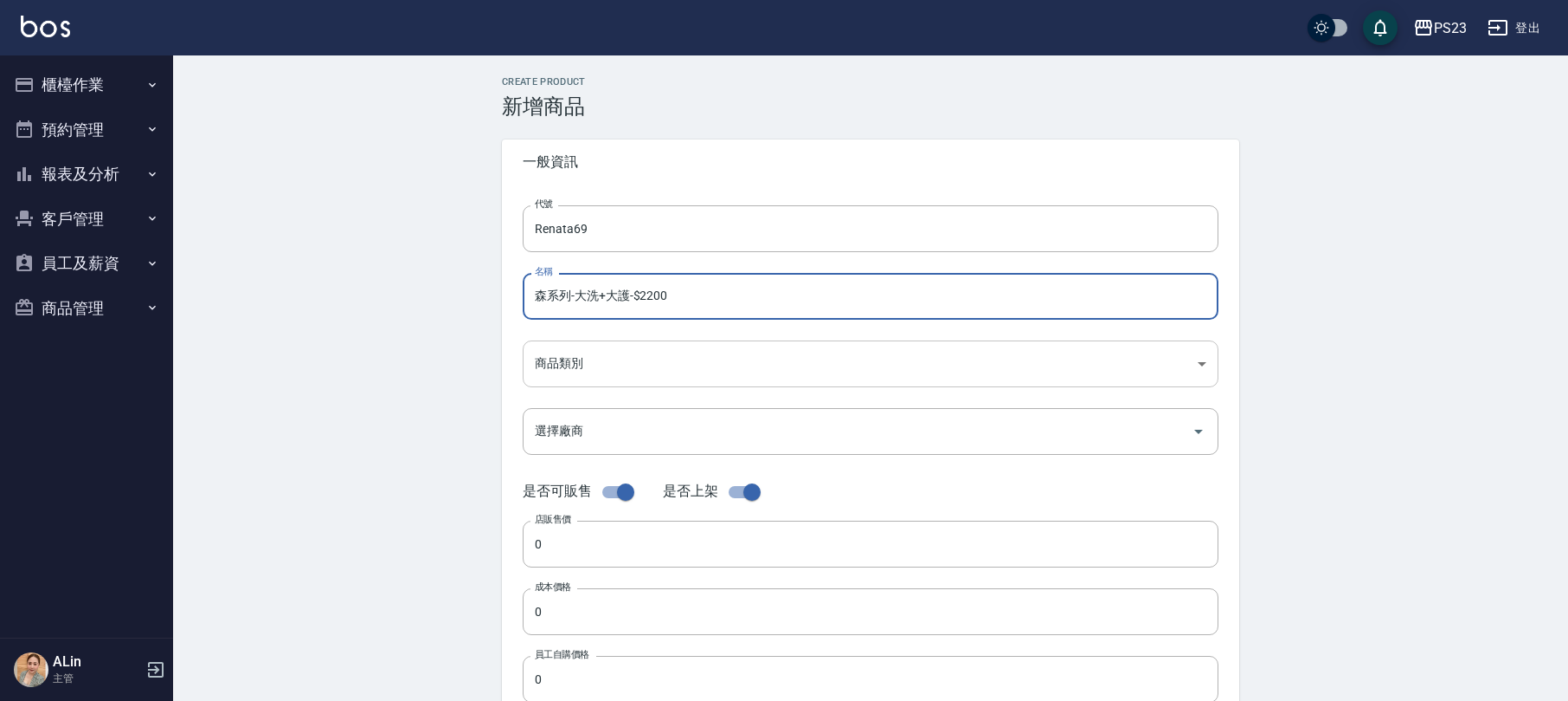
type input "森系列-大洗+大護-$2200"
click at [576, 361] on body "PS23 登出 櫃檯作業 打帳單 帳單列表 現金收支登錄 高階收支登錄 材料自購登錄 每日結帳 排班表 現場電腦打卡 預約管理 預約管理 單日預約紀錄 單週預…" at bounding box center [784, 597] width 1568 height 1195
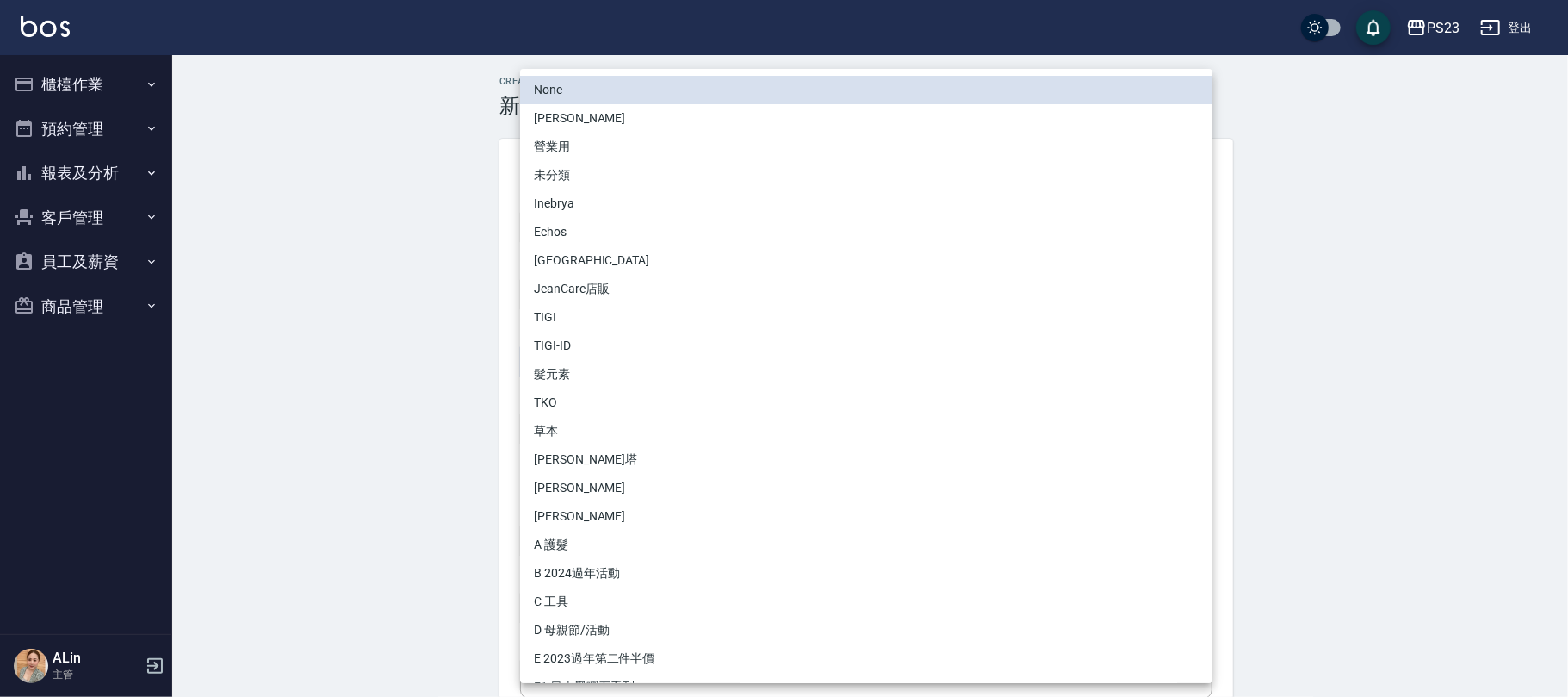
click at [560, 486] on li "[PERSON_NAME]" at bounding box center [867, 488] width 693 height 28
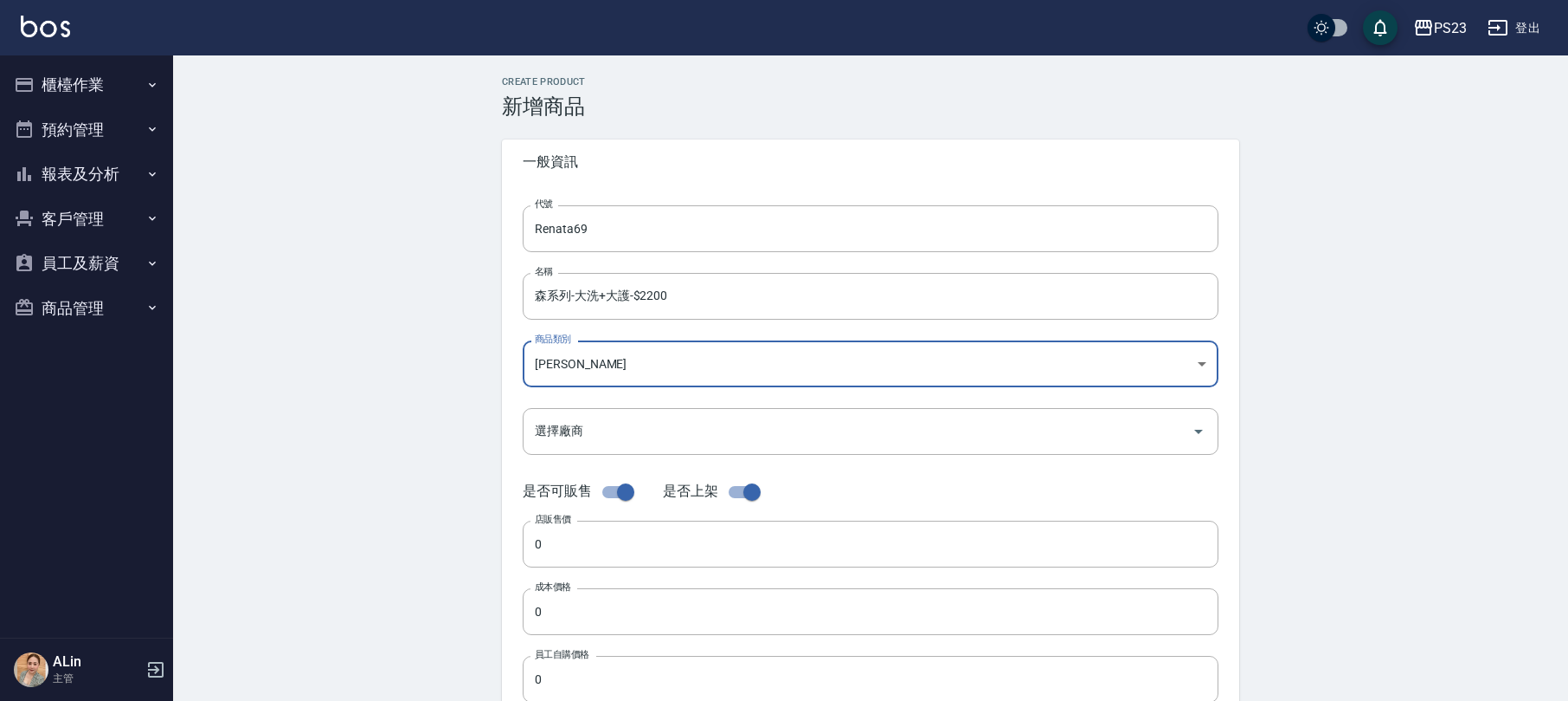
click at [586, 361] on body "PS23 登出 櫃檯作業 打帳單 帳單列表 現金收支登錄 高階收支登錄 材料自購登錄 每日結帳 排班表 現場電腦打卡 預約管理 預約管理 單日預約紀錄 單週預…" at bounding box center [784, 597] width 1568 height 1195
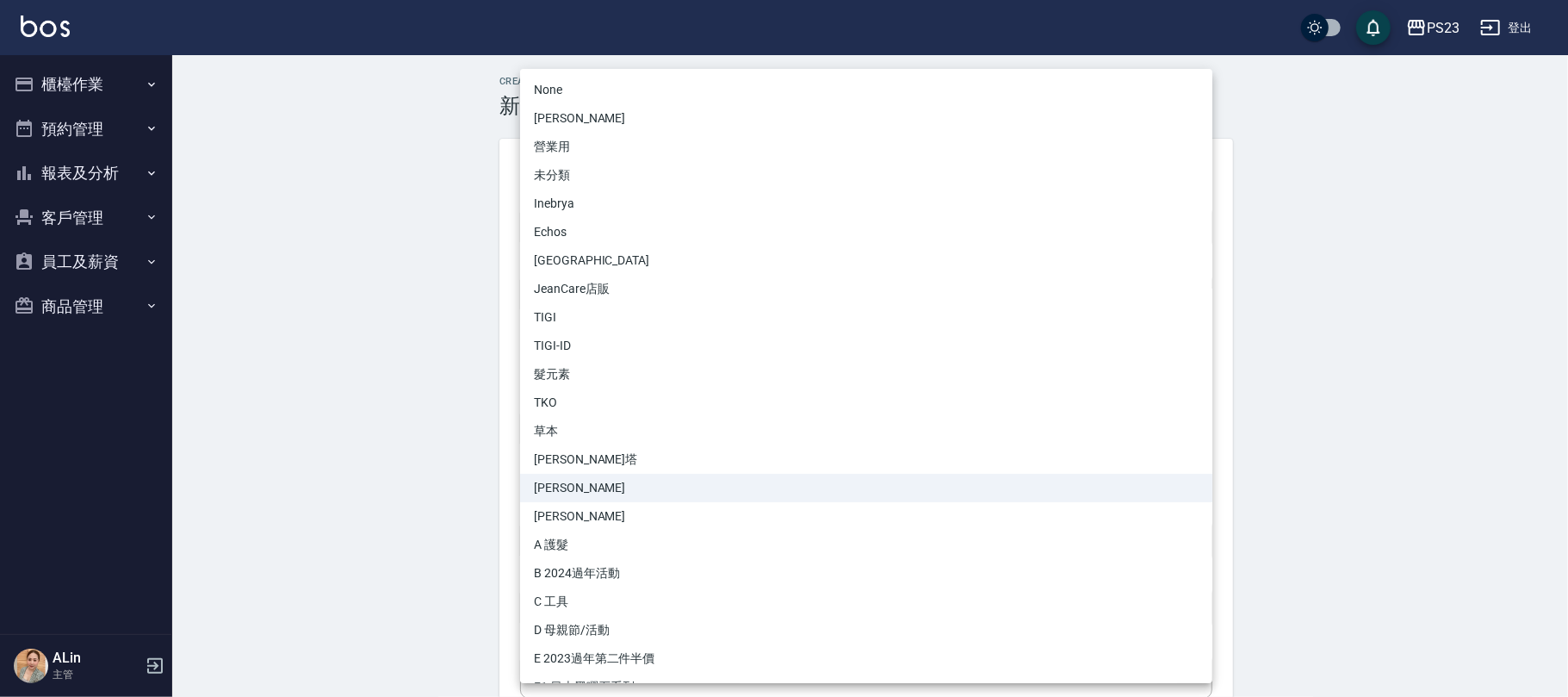
click at [583, 453] on li "[PERSON_NAME]塔" at bounding box center [867, 459] width 693 height 28
type input "06aadd15-ceb4-4ead-abe6-17f079b009f4"
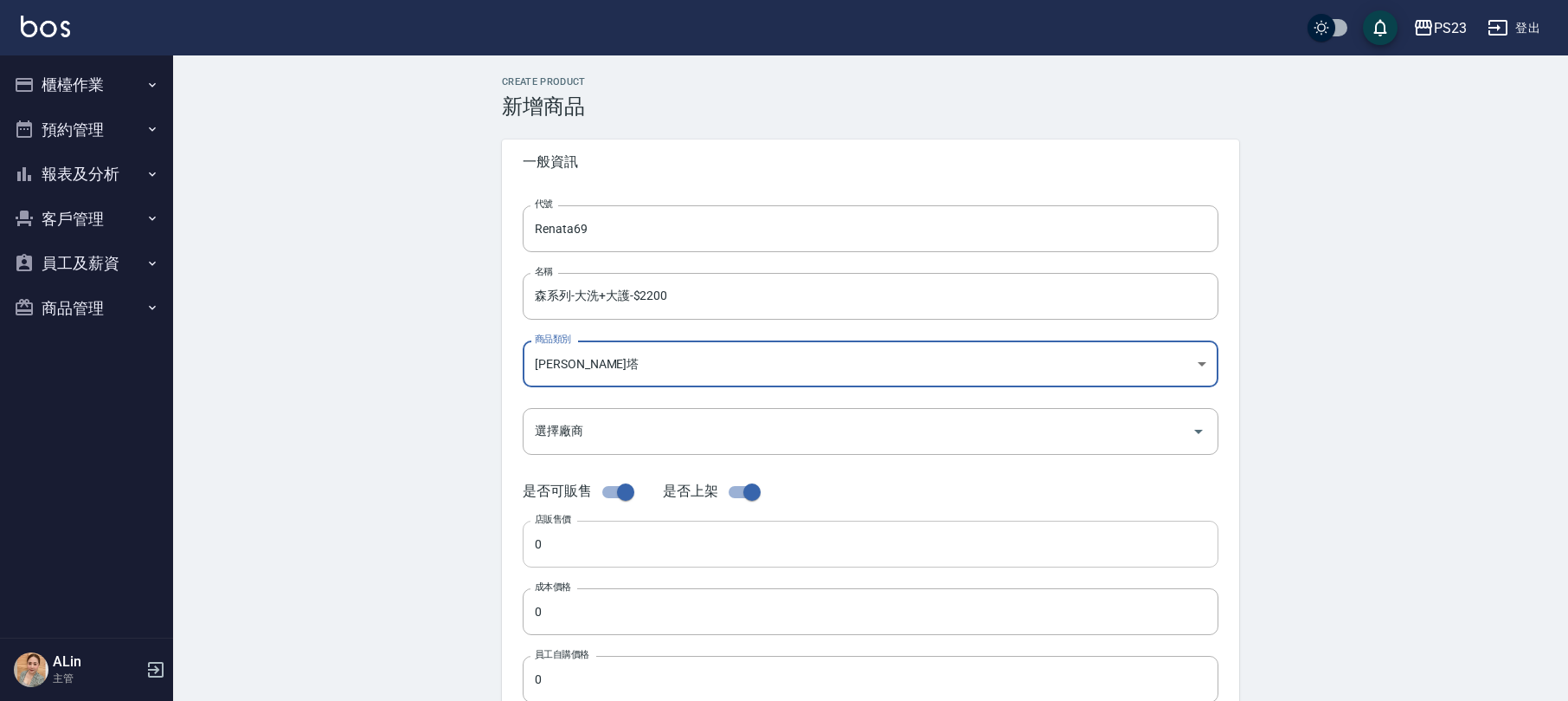
click at [630, 527] on input "0" at bounding box center [871, 544] width 696 height 47
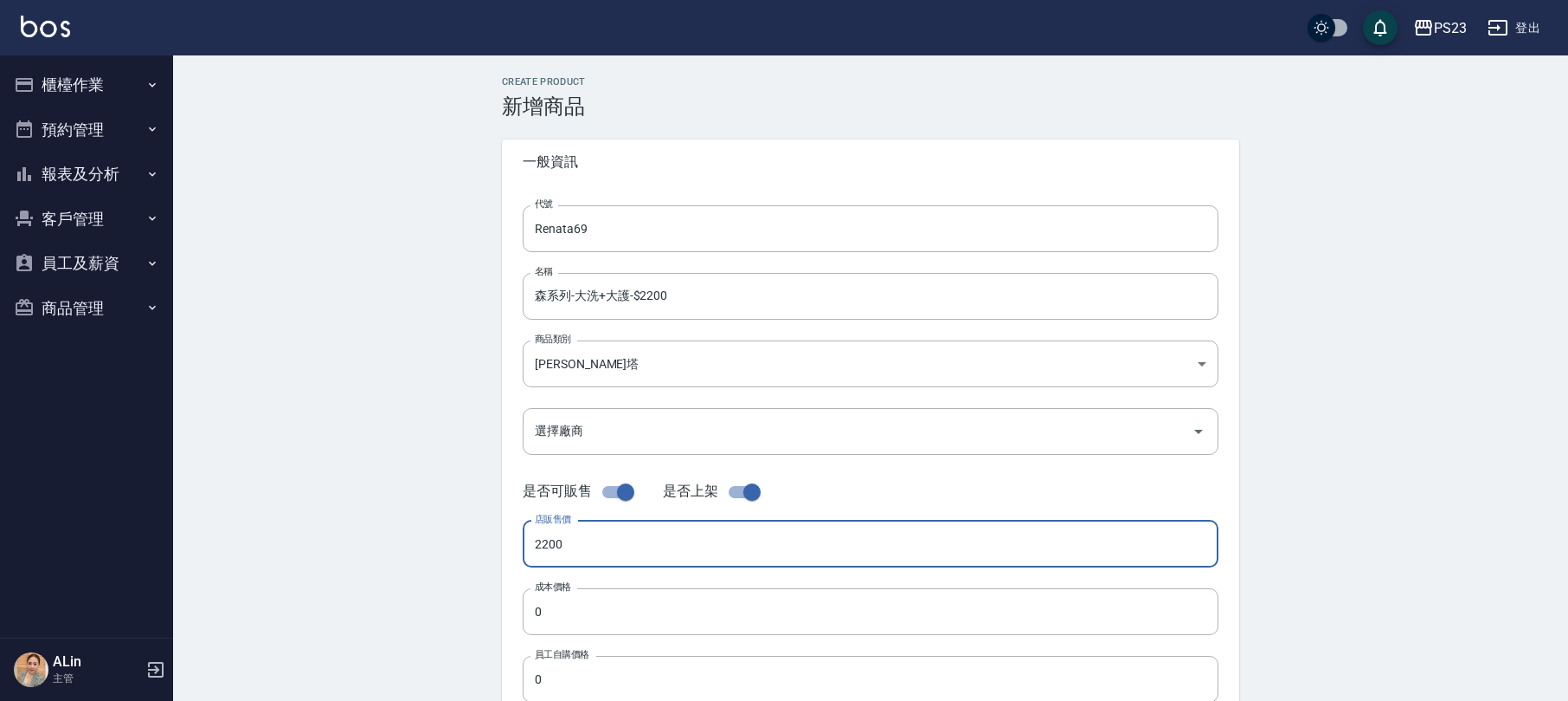
type input "2200"
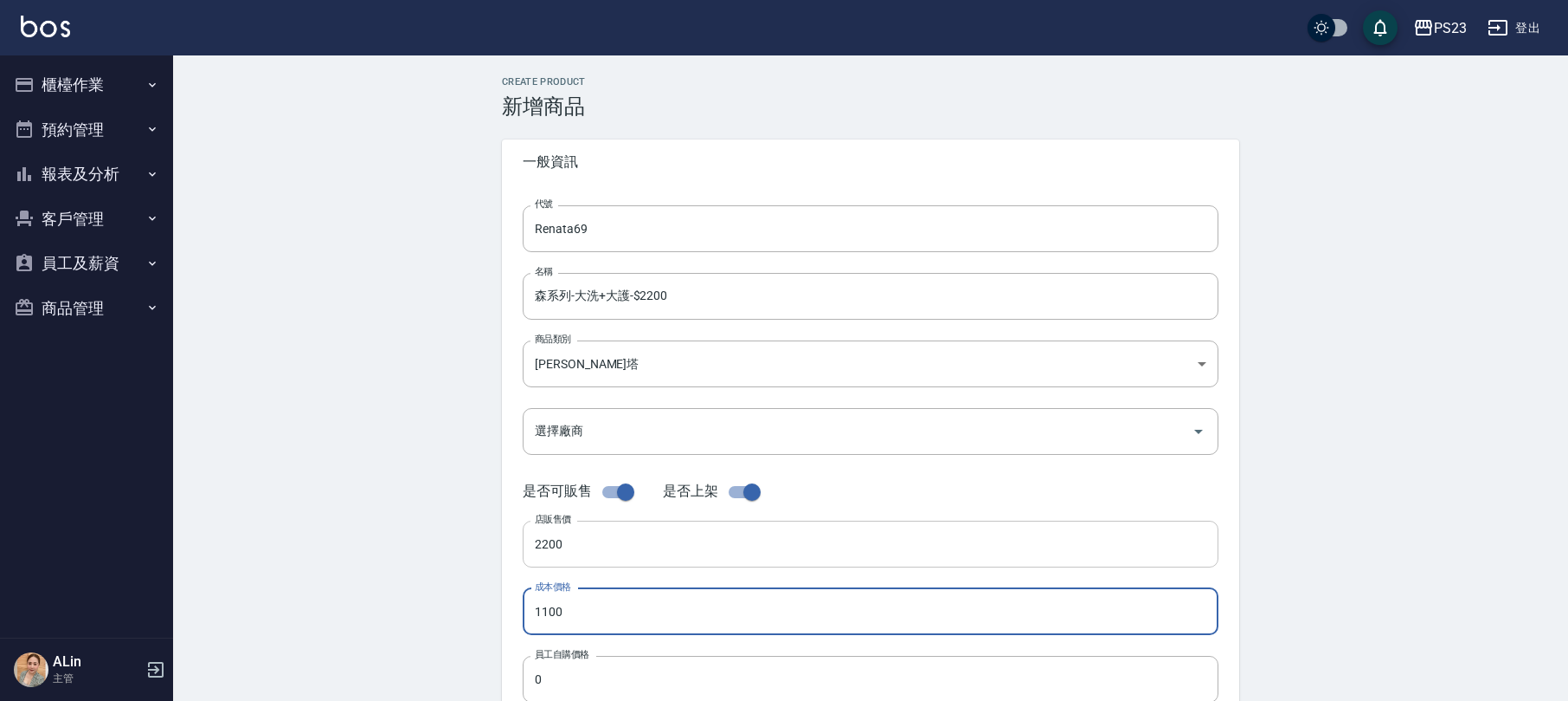
type input "1100"
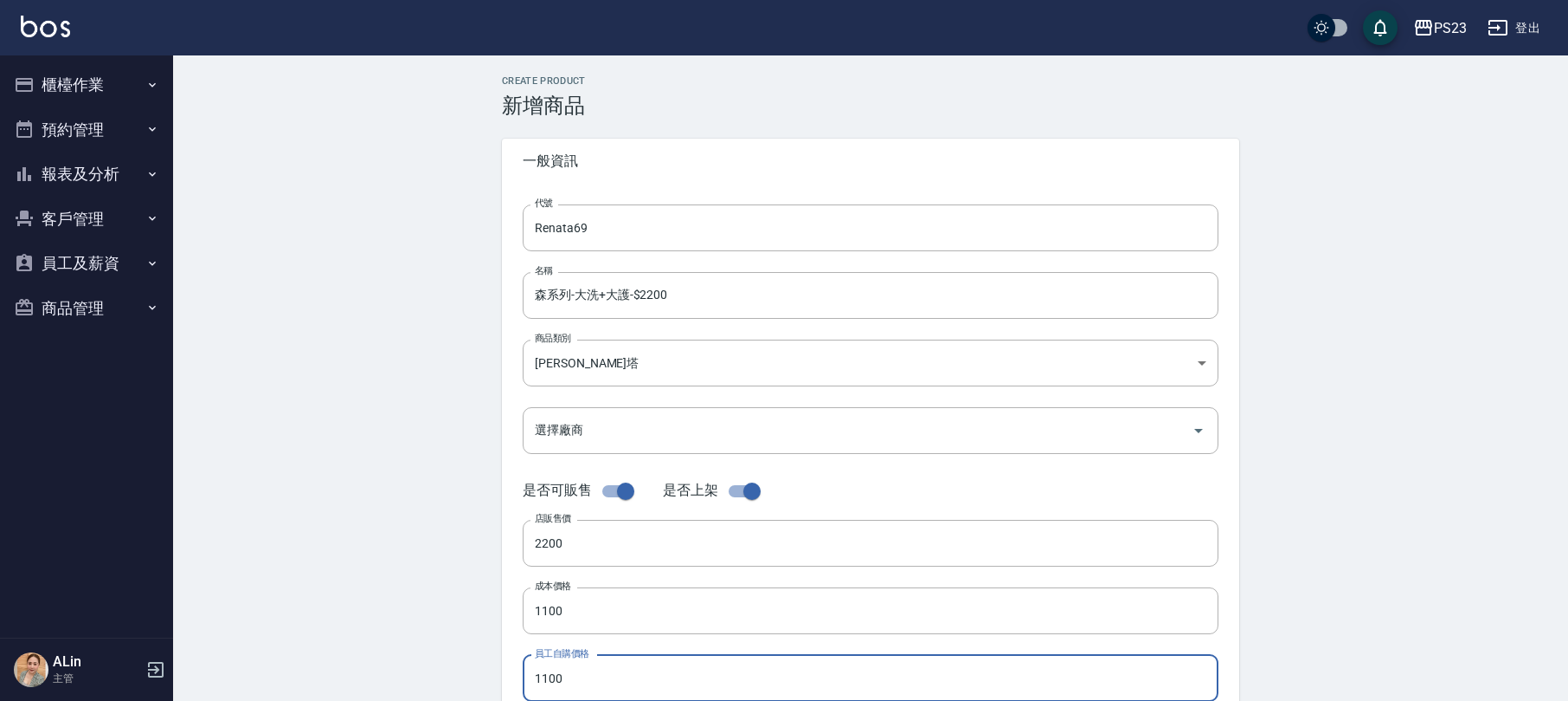
type input "1100"
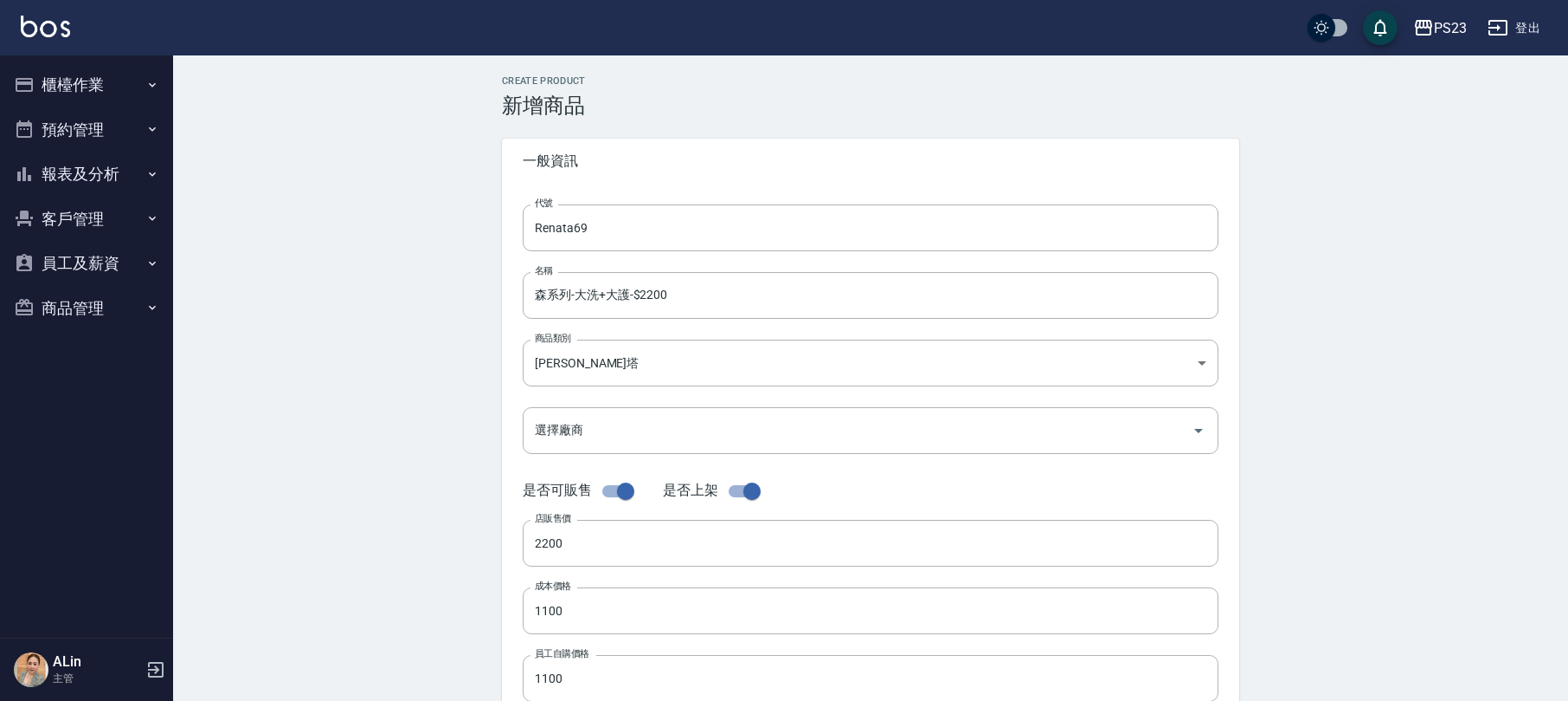
scroll to position [347, 0]
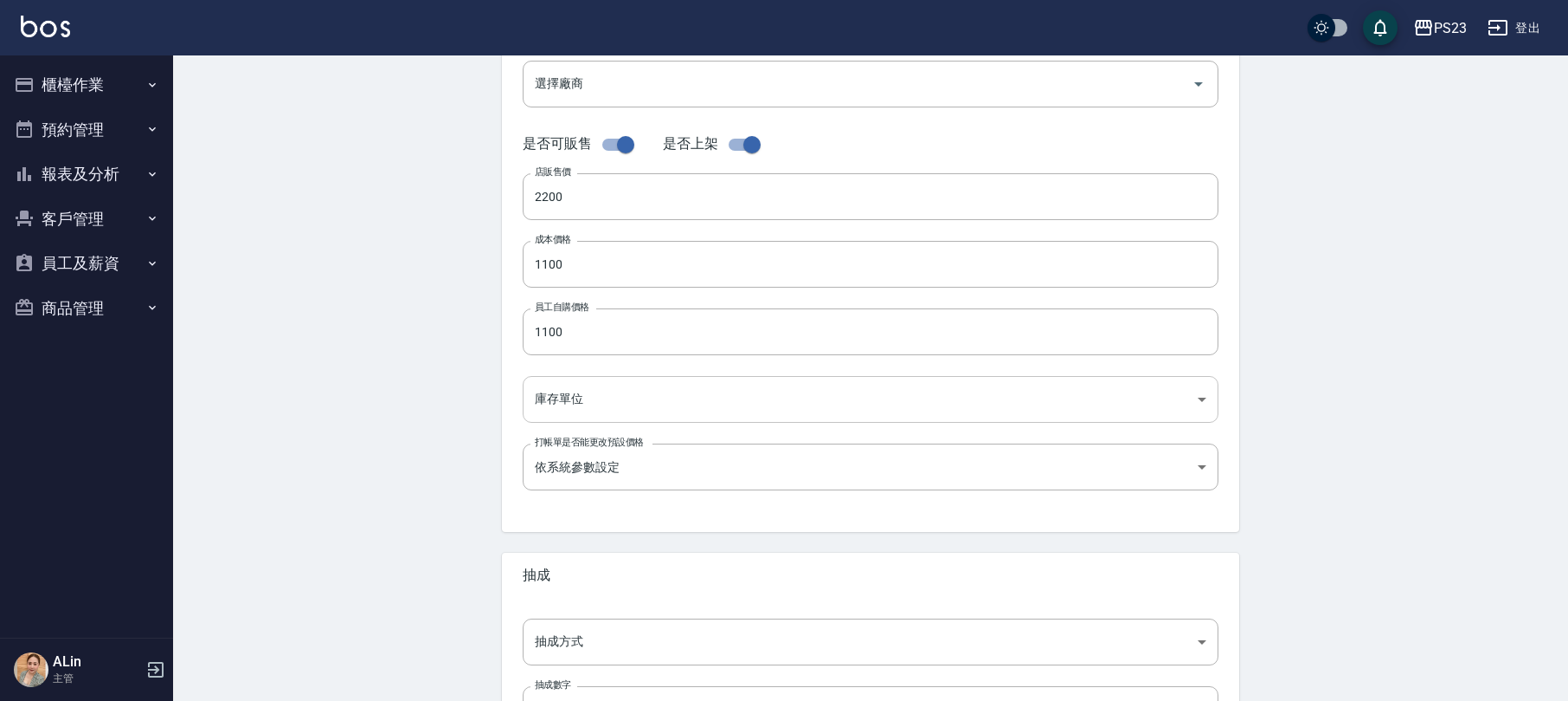
click at [656, 405] on body "PS23 登出 櫃檯作業 打帳單 帳單列表 現金收支登錄 高階收支登錄 材料自購登錄 每日結帳 排班表 現場電腦打卡 預約管理 預約管理 單日預約紀錄 單週預…" at bounding box center [784, 250] width 1568 height 1195
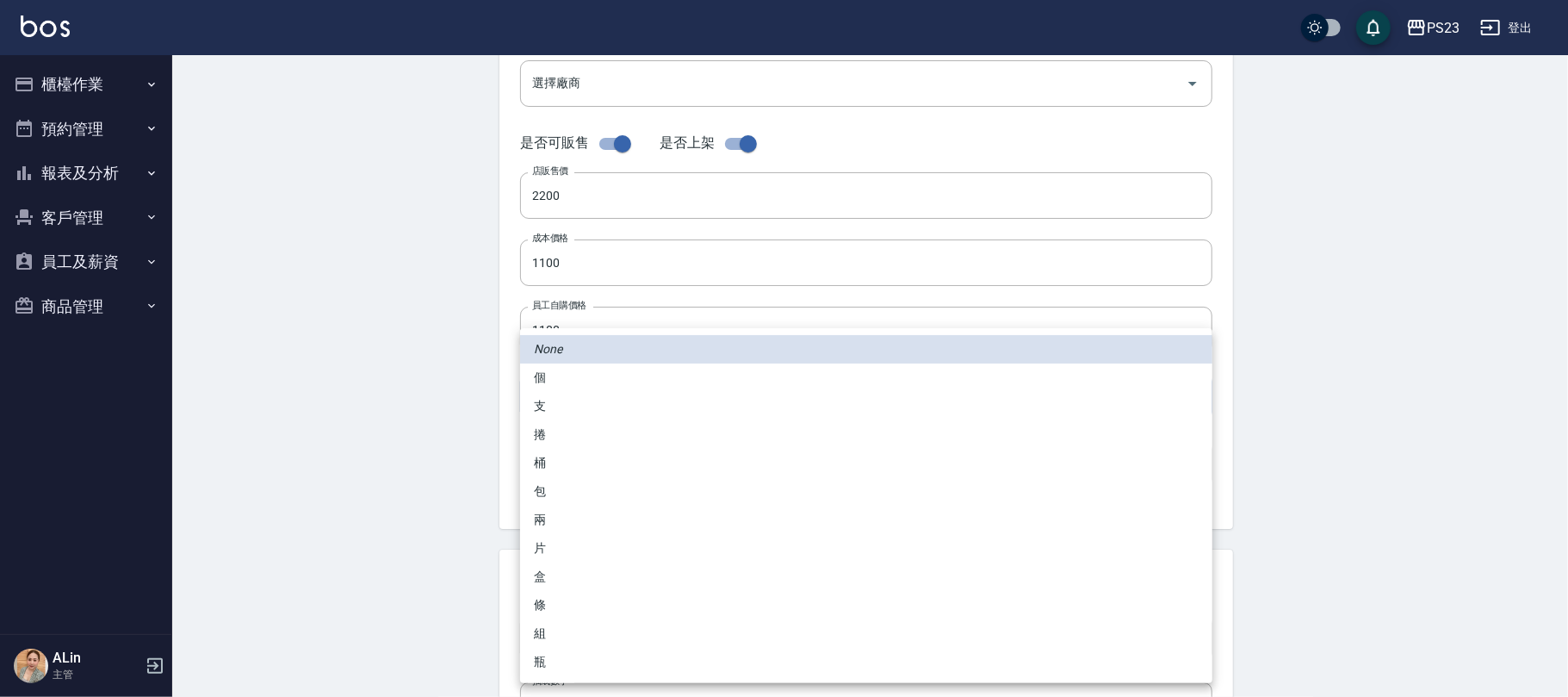
click at [556, 633] on li "組" at bounding box center [867, 633] width 693 height 28
type input "組"
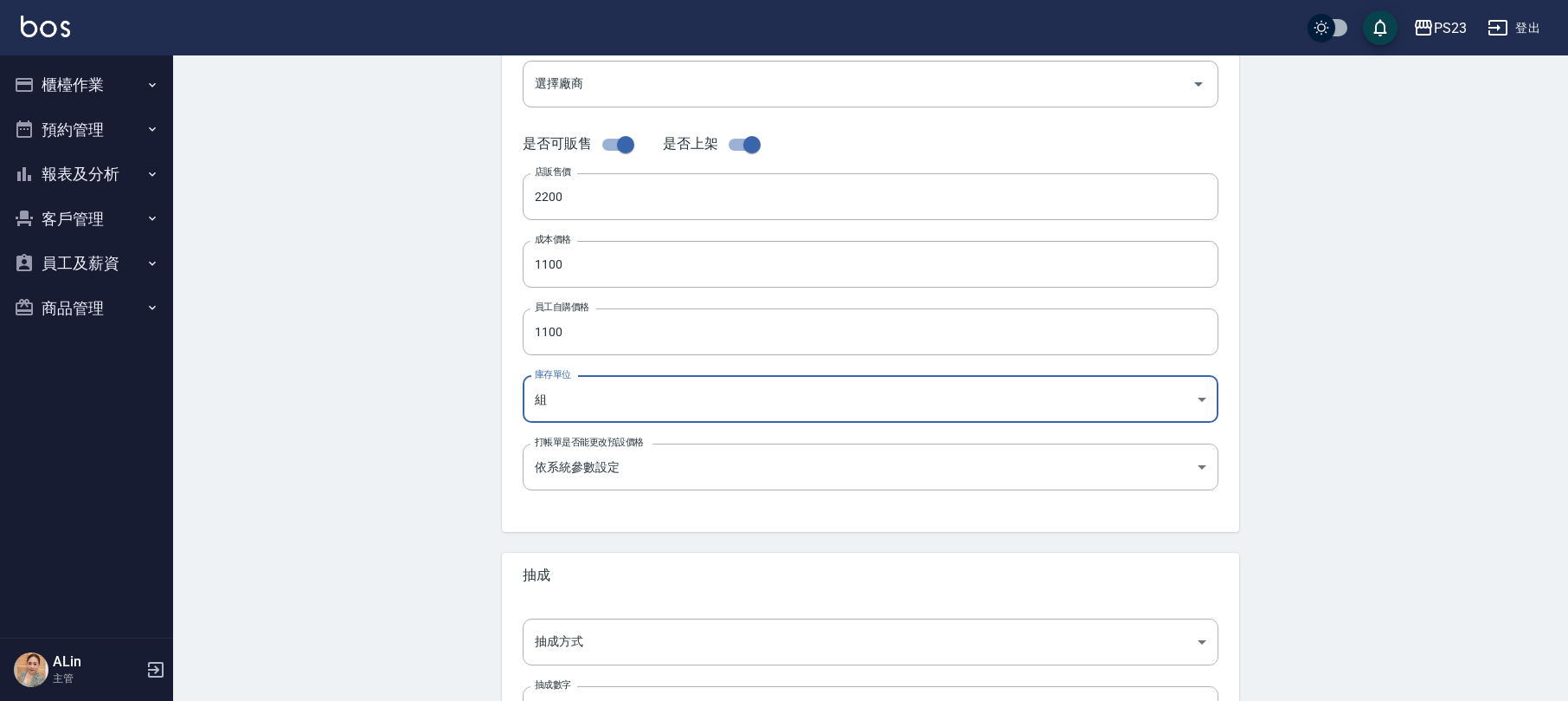
scroll to position [463, 0]
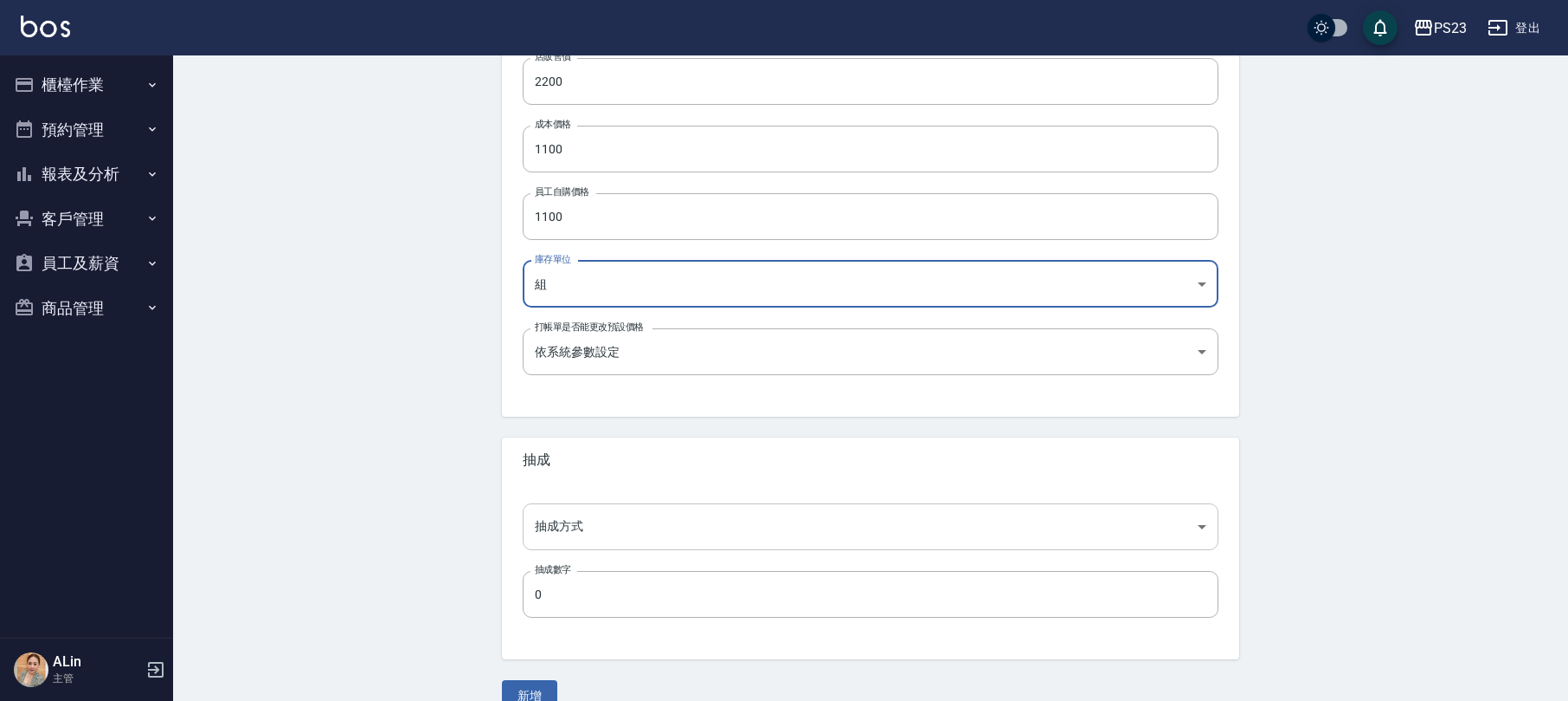
click at [578, 530] on body "PS23 登出 櫃檯作業 打帳單 帳單列表 現金收支登錄 高階收支登錄 材料自購登錄 每日結帳 排班表 現場電腦打卡 預約管理 預約管理 單日預約紀錄 單週預…" at bounding box center [784, 134] width 1568 height 1195
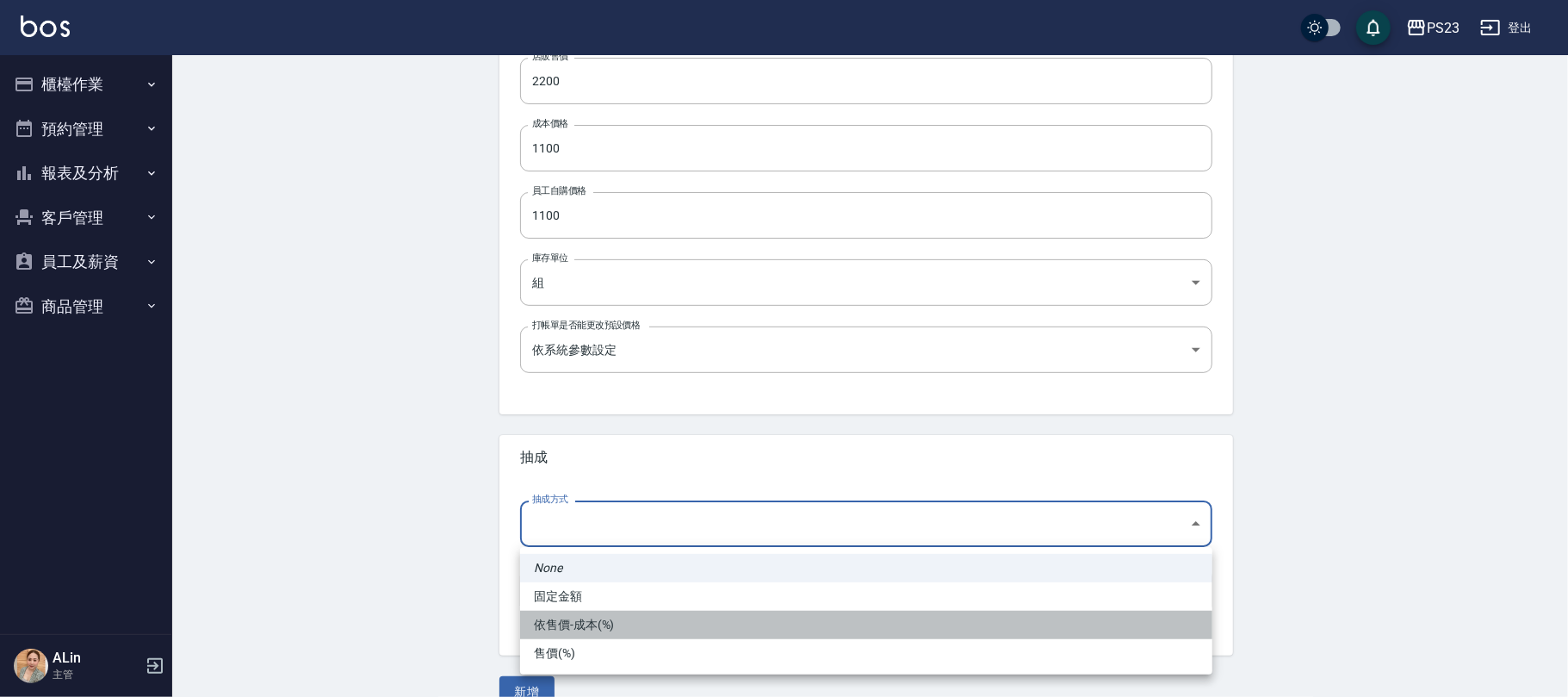
click at [628, 618] on li "依售價-成本(%)" at bounding box center [867, 625] width 693 height 28
type input "byCost"
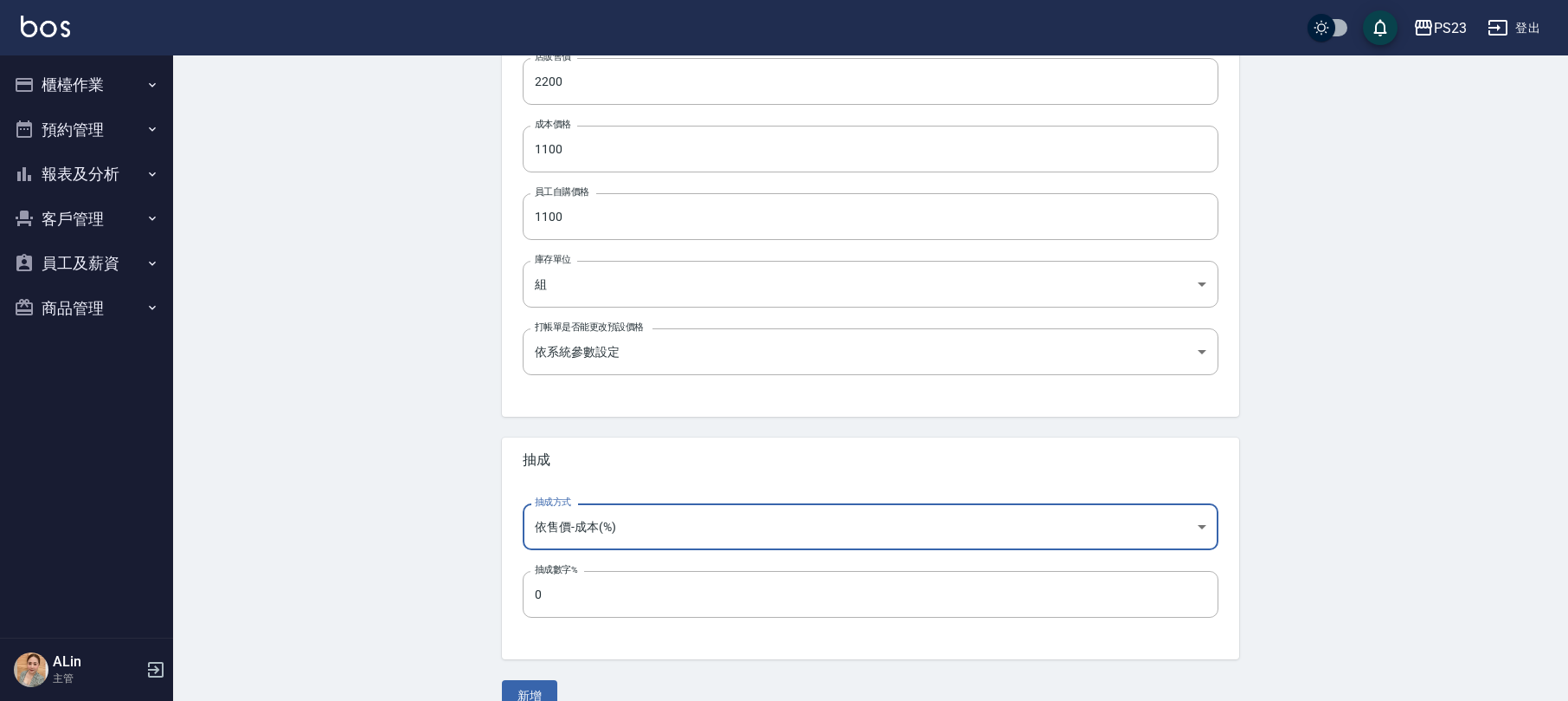
click at [618, 625] on div "抽成方式 依售價-成本(%) byCost 抽成方式 抽成數字% 0 抽成數字%" at bounding box center [870, 570] width 738 height 177
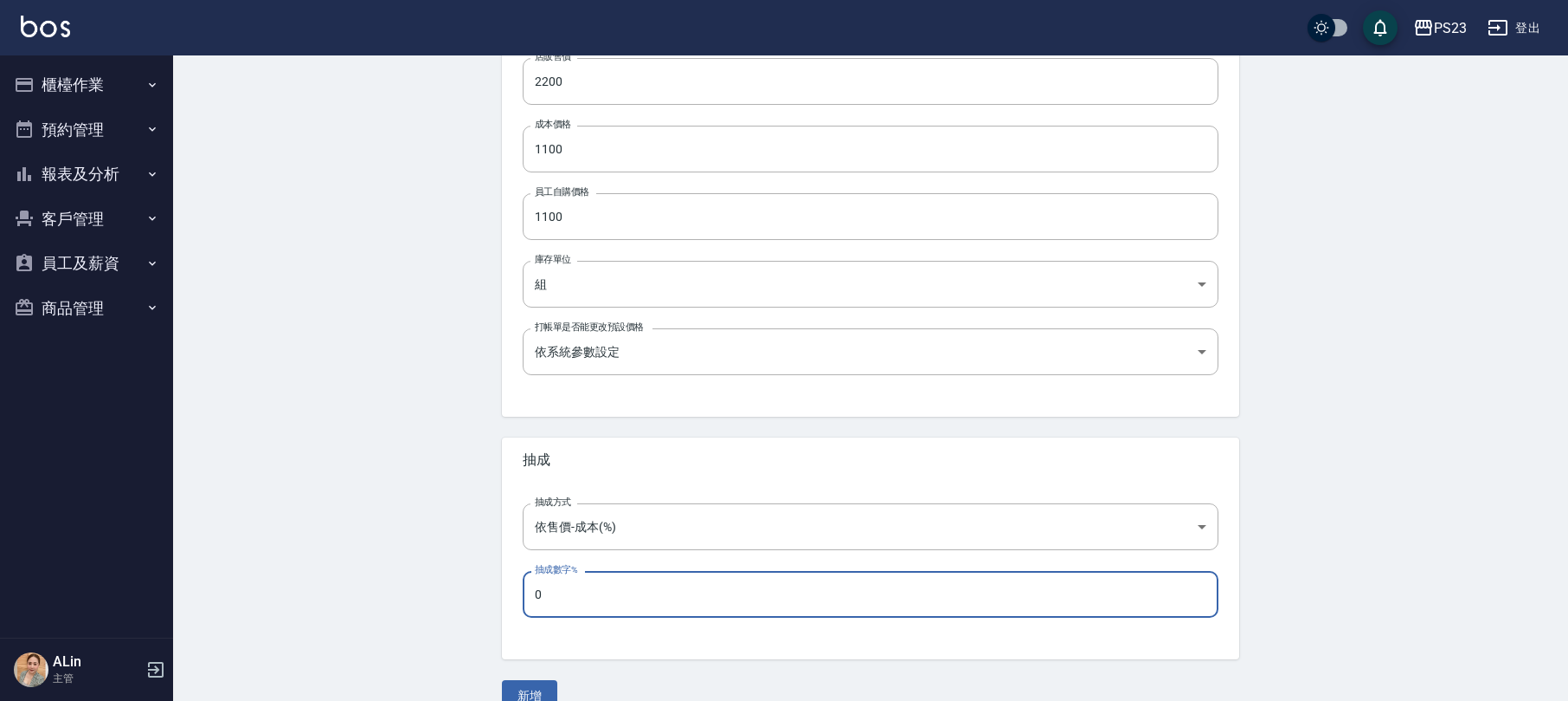
click at [629, 602] on input "0" at bounding box center [871, 593] width 696 height 47
type input "50"
click at [535, 690] on button "新增" at bounding box center [529, 696] width 55 height 32
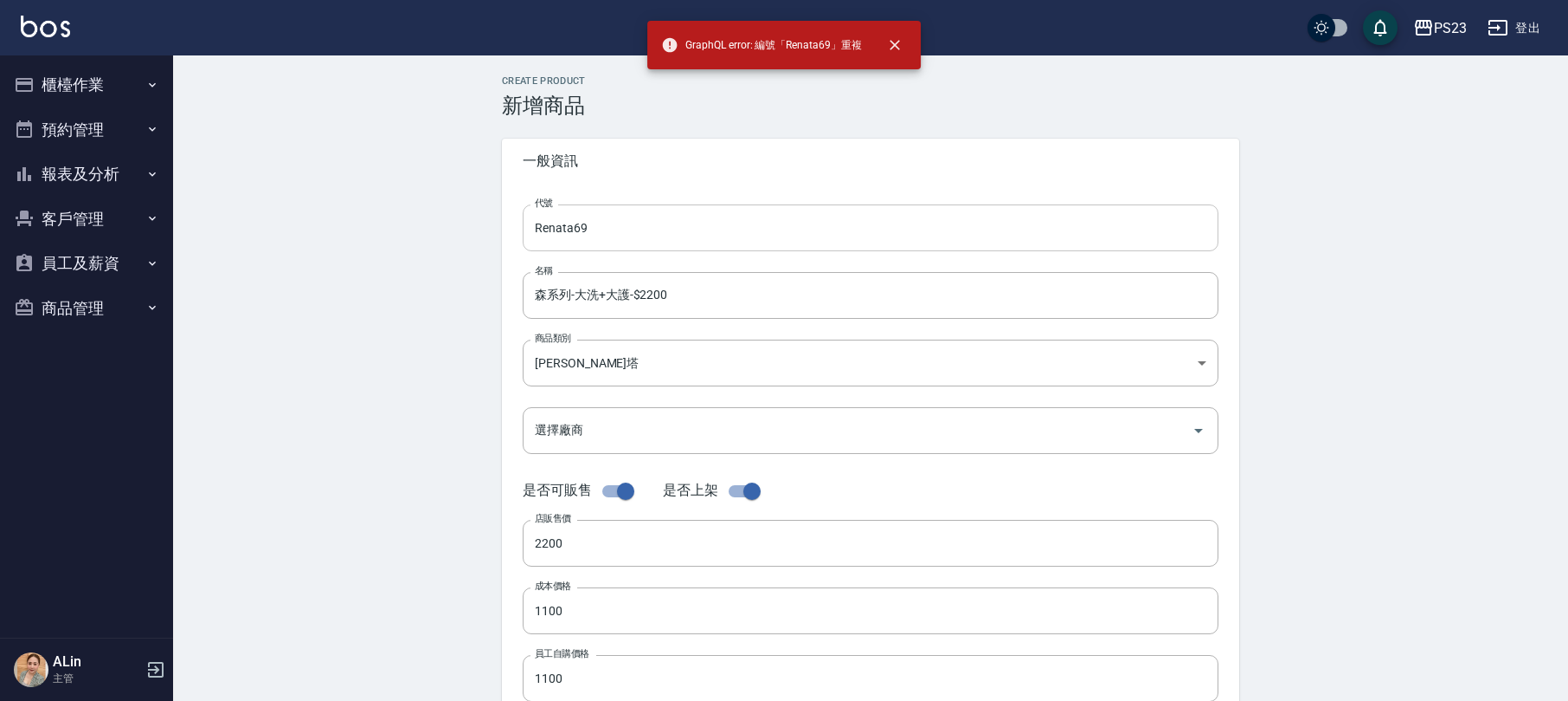
scroll to position [0, 0]
click at [641, 243] on input "Renata69" at bounding box center [871, 228] width 696 height 47
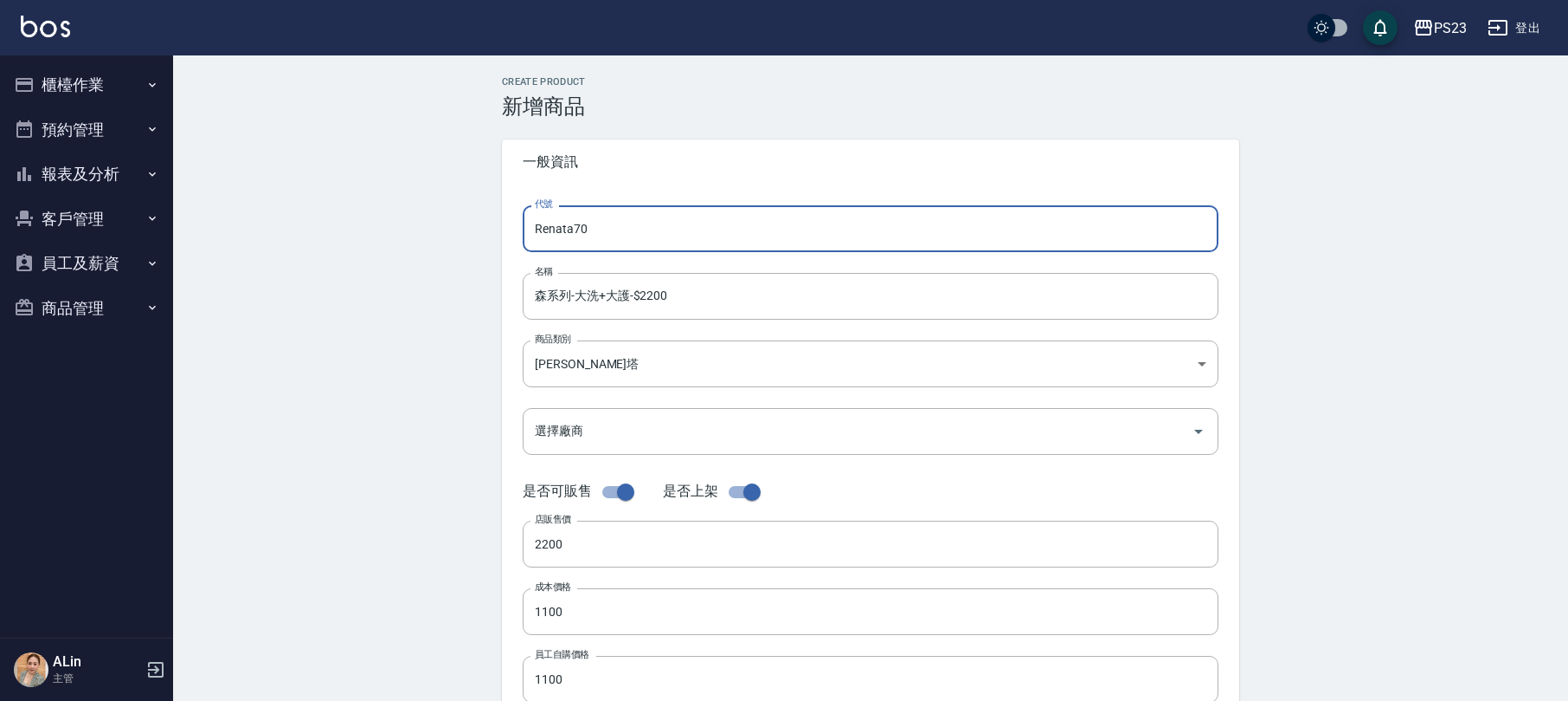
scroll to position [494, 0]
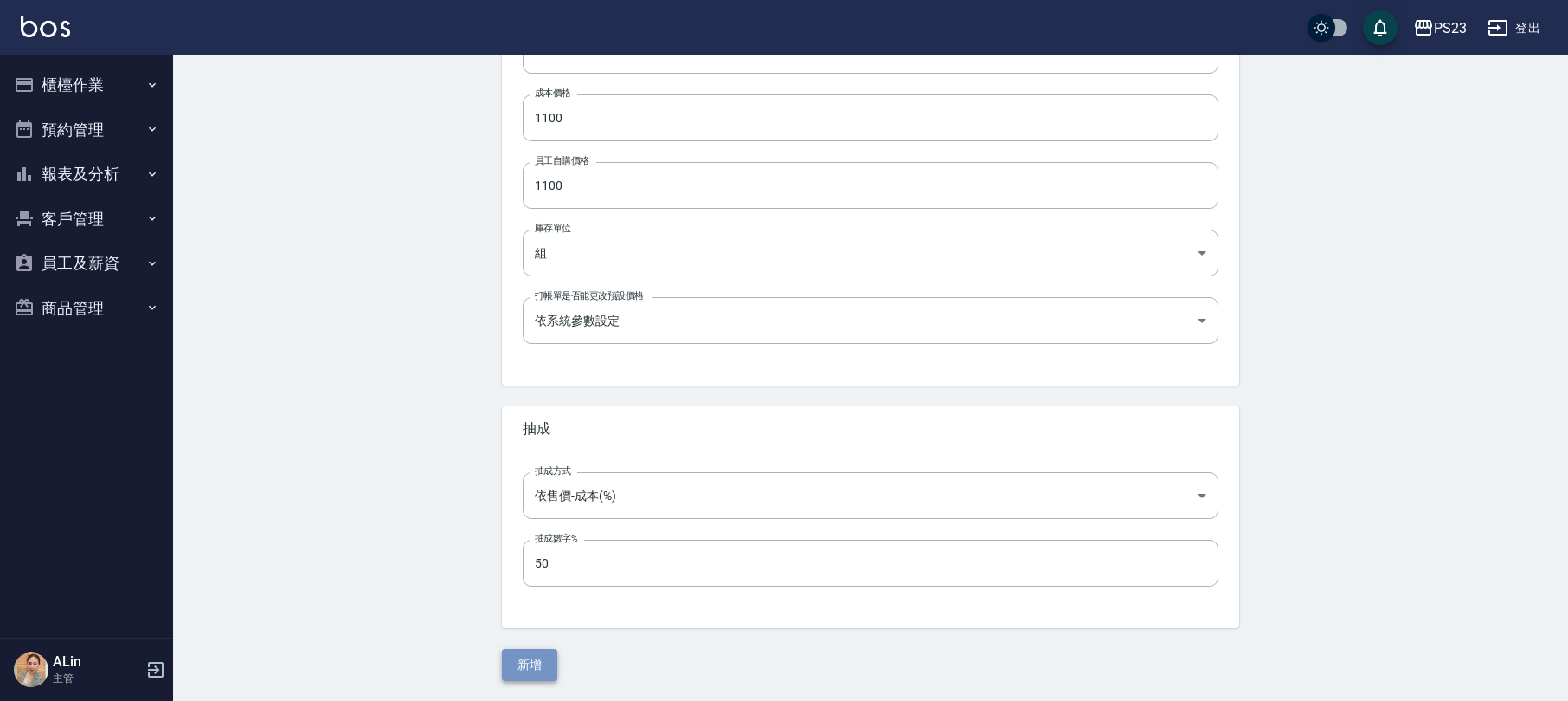
click at [552, 649] on button "新增" at bounding box center [529, 665] width 55 height 32
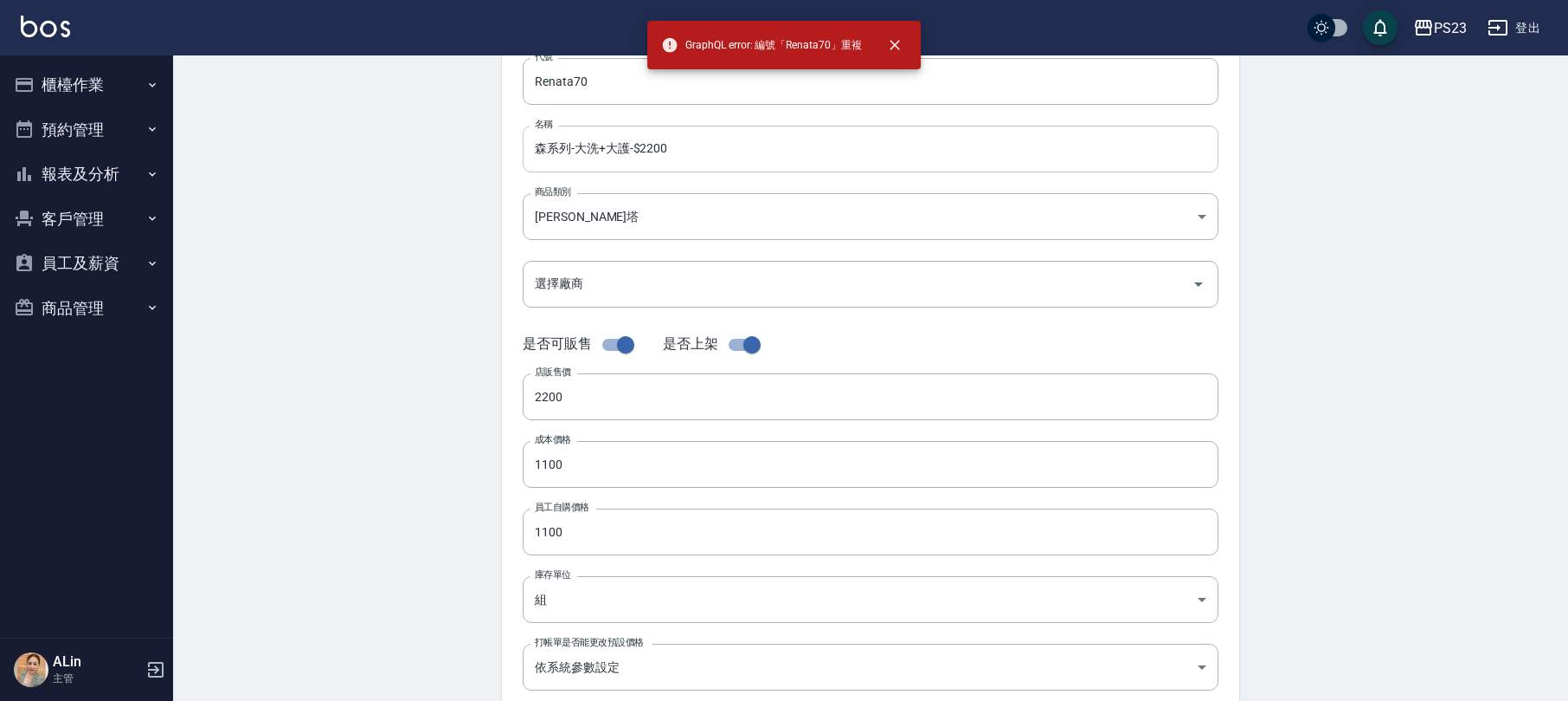
scroll to position [0, 0]
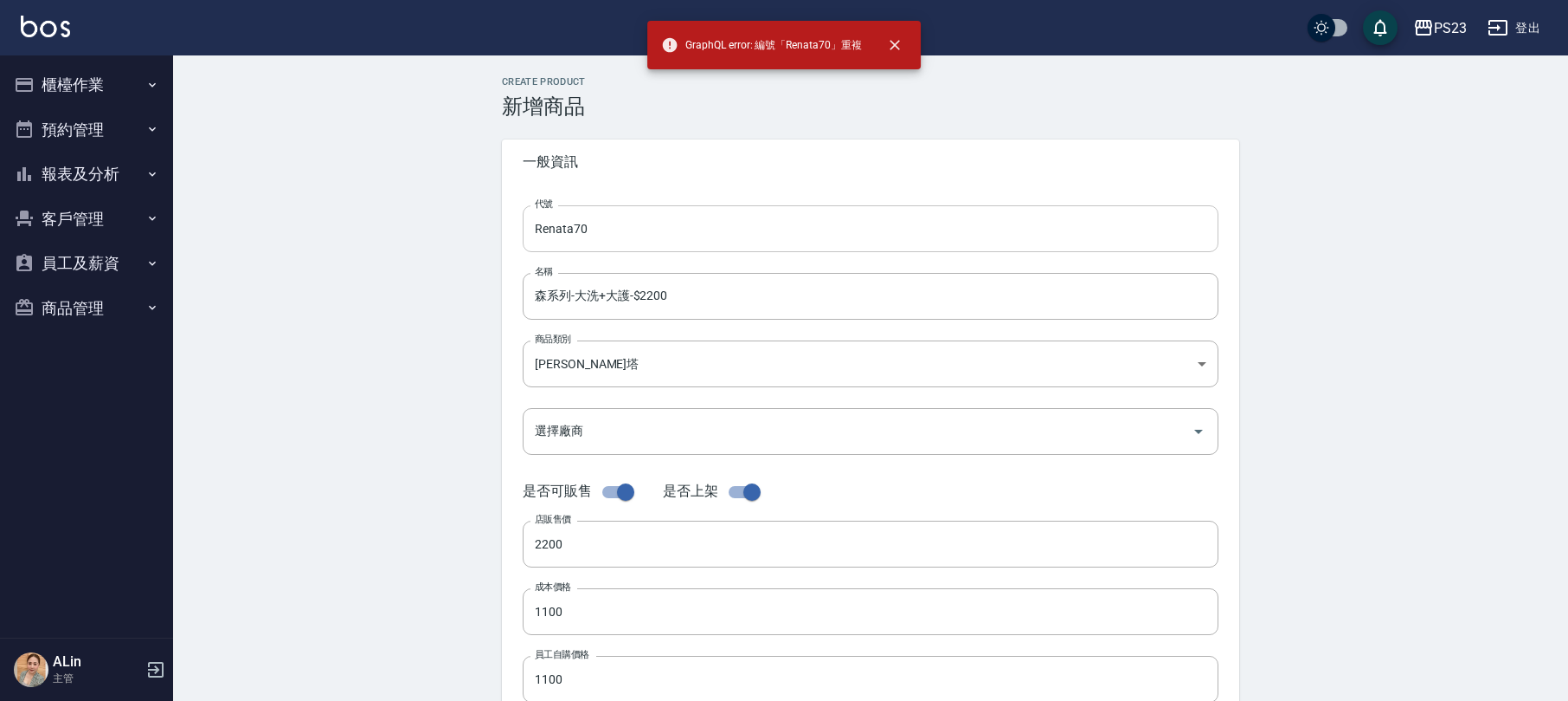
drag, startPoint x: 656, startPoint y: 254, endPoint x: 659, endPoint y: 235, distance: 19.2
click at [656, 251] on div "代號 Renata70 代號 名稱 森系列-大洗+大護-$2200 名稱 商品類別 蕾娜塔 06aadd15-ceb4-4ead-abe6-17f079b…" at bounding box center [870, 532] width 738 height 695
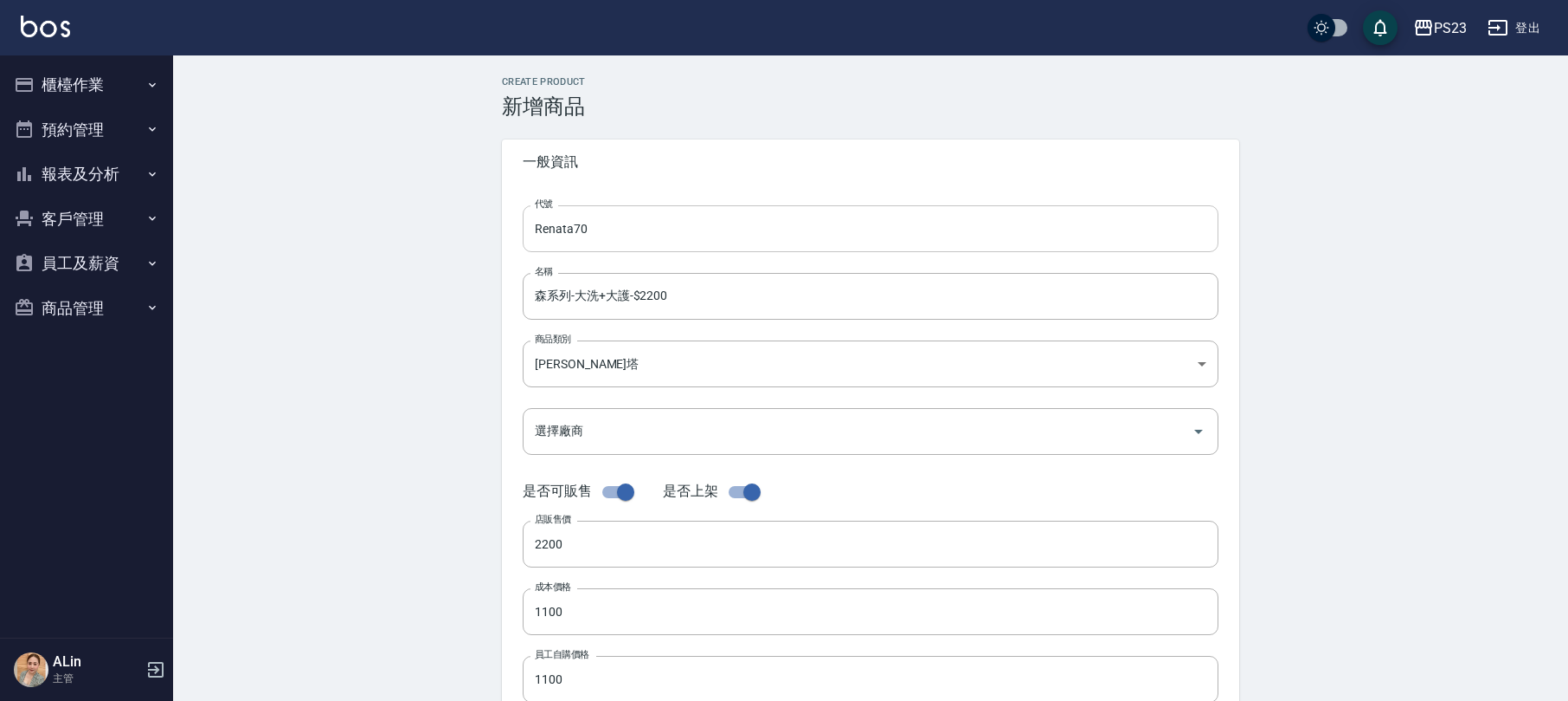
click at [659, 235] on input "Renata70" at bounding box center [871, 228] width 696 height 47
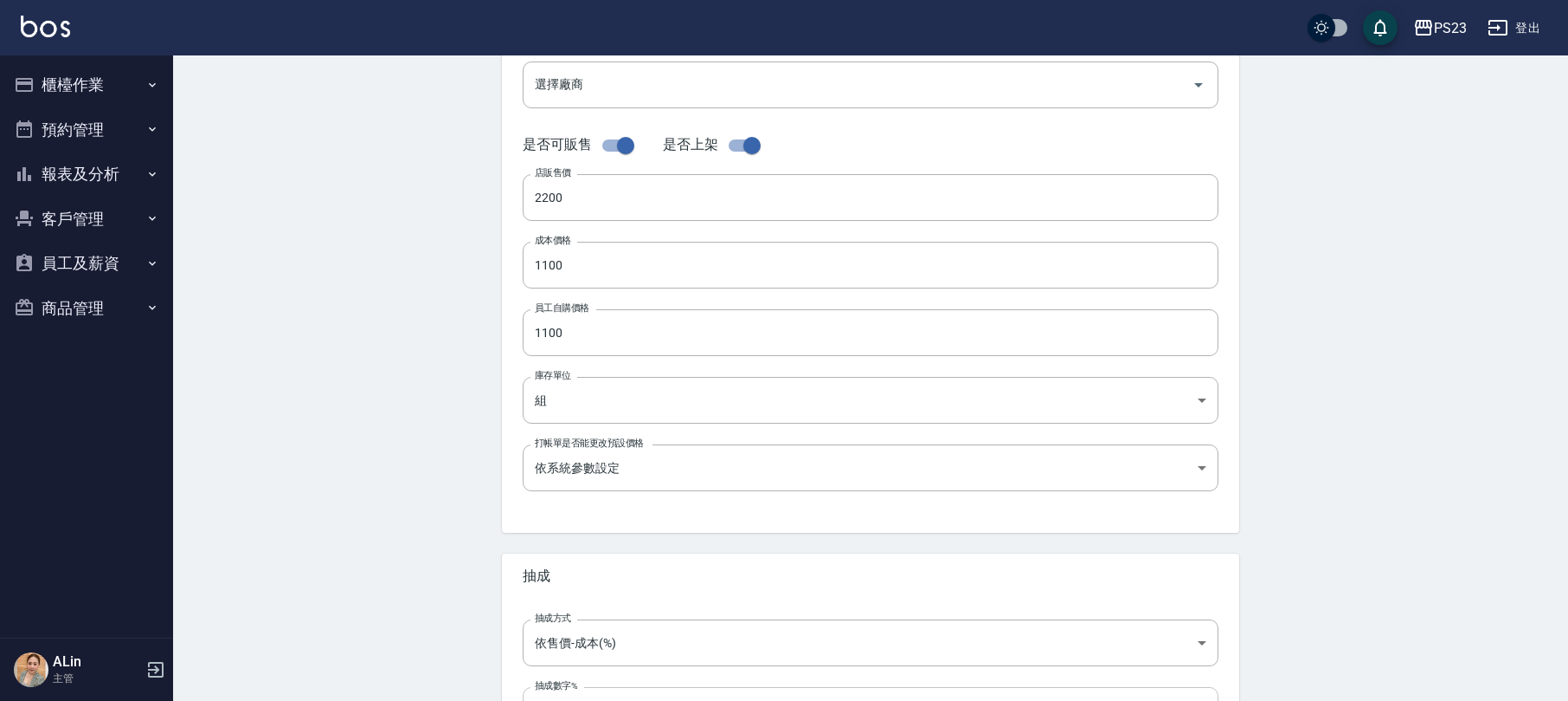
type input "Renata79"
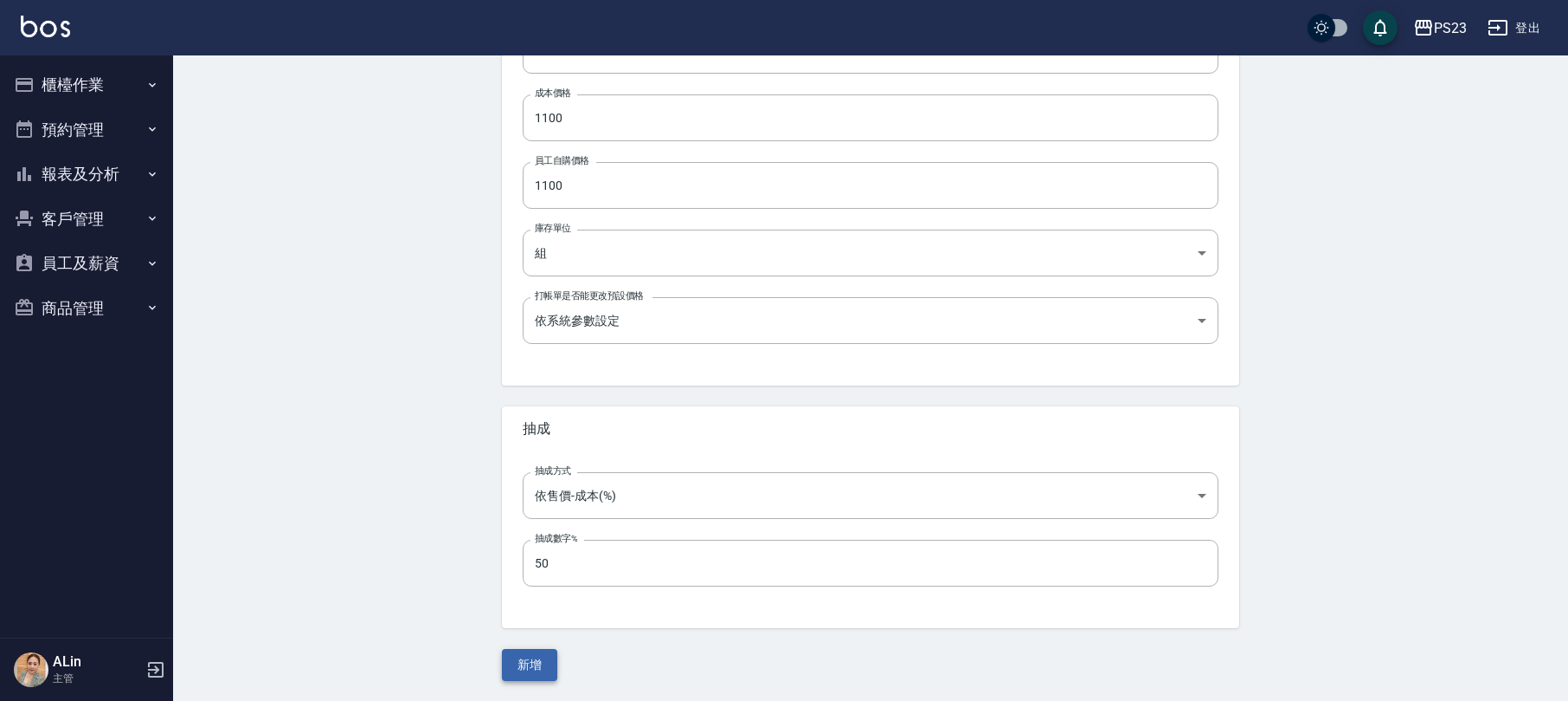
click at [512, 655] on button "新增" at bounding box center [529, 665] width 55 height 32
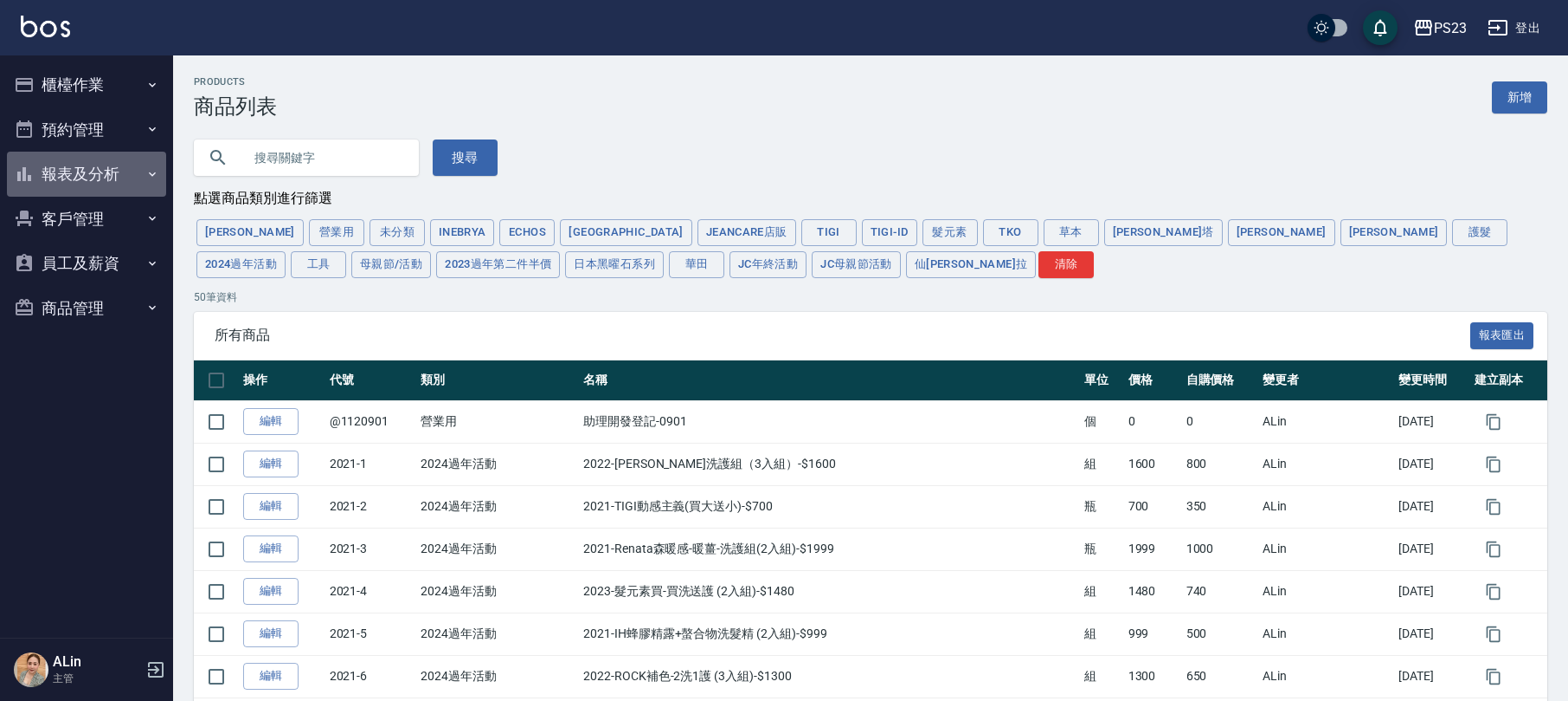
click at [107, 164] on button "報表及分析" at bounding box center [86, 174] width 159 height 45
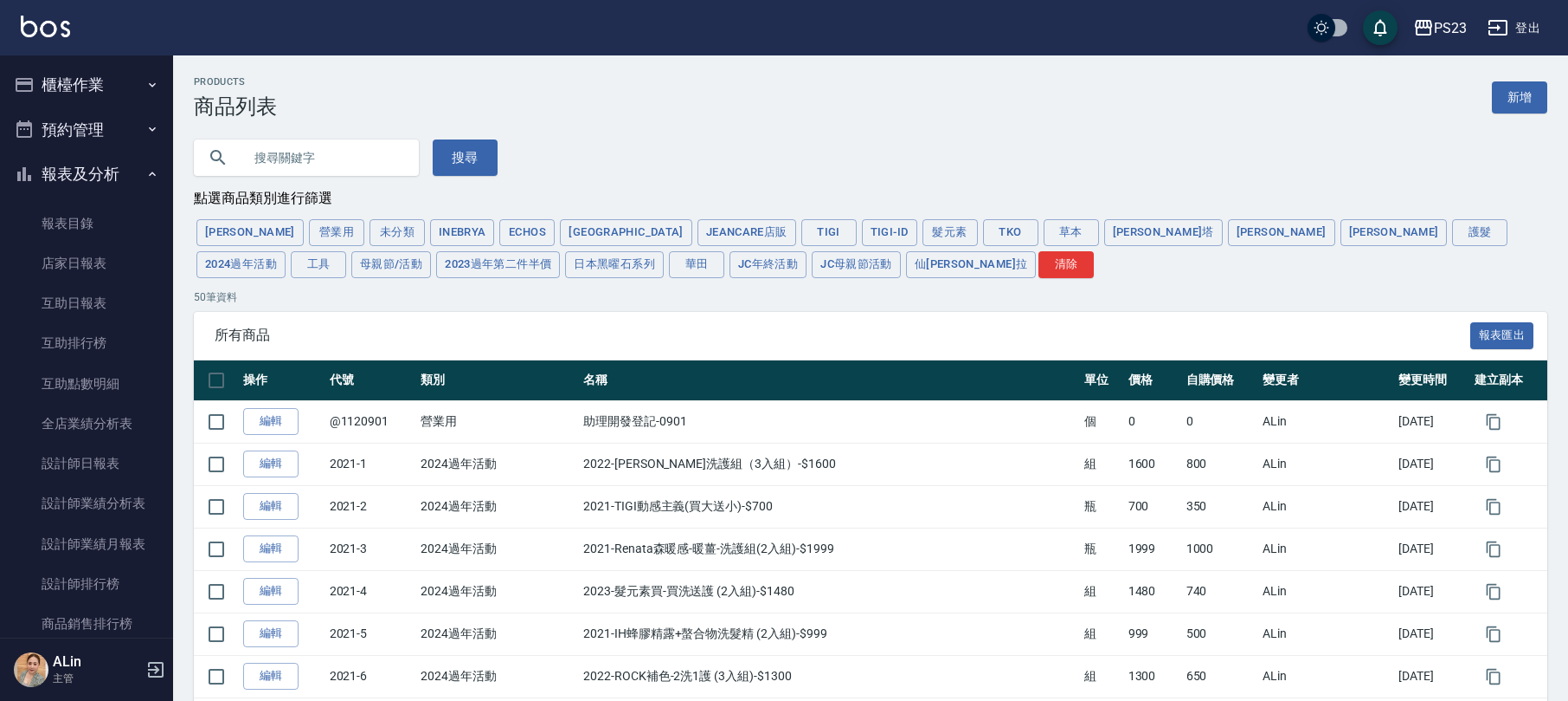
scroll to position [462, 0]
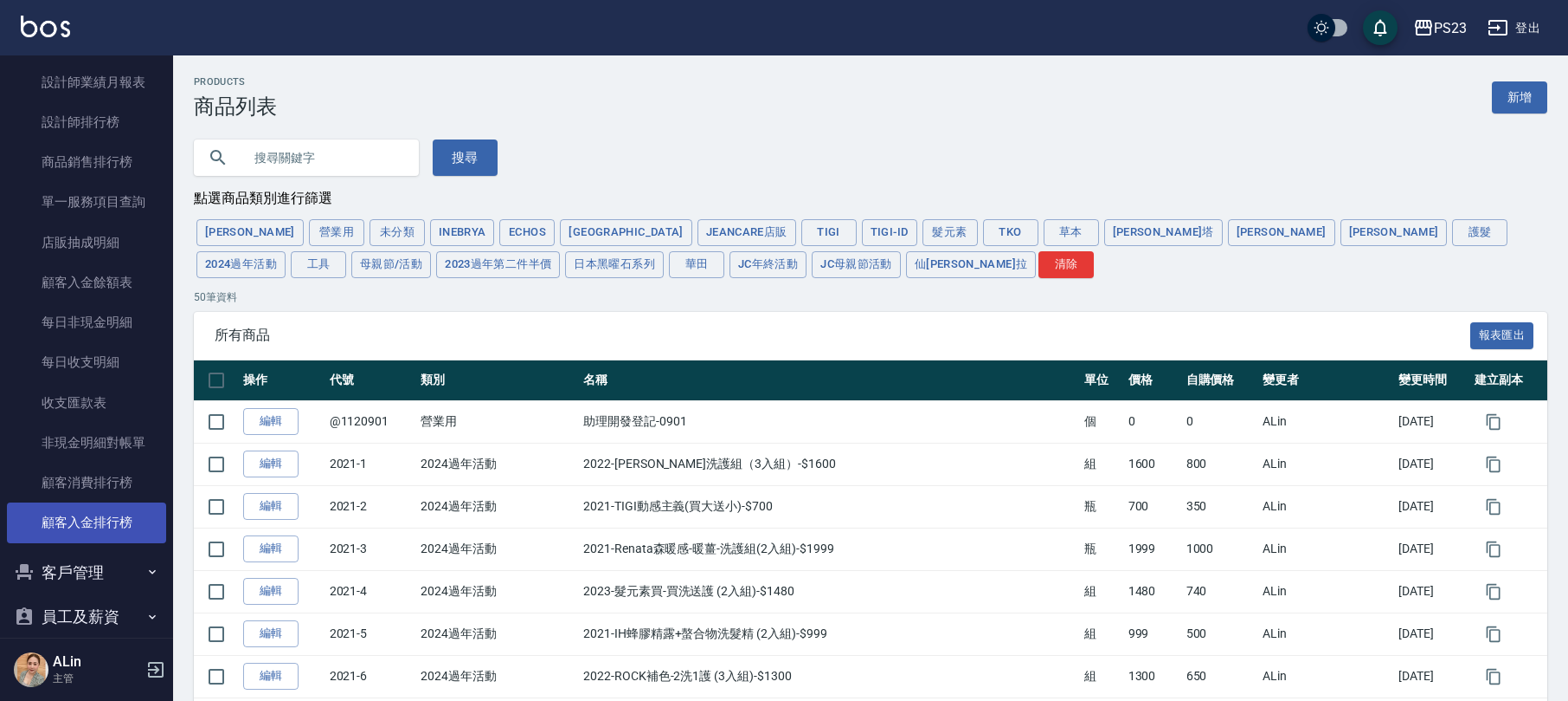
click at [101, 503] on link "顧客入金排行榜" at bounding box center [86, 522] width 159 height 40
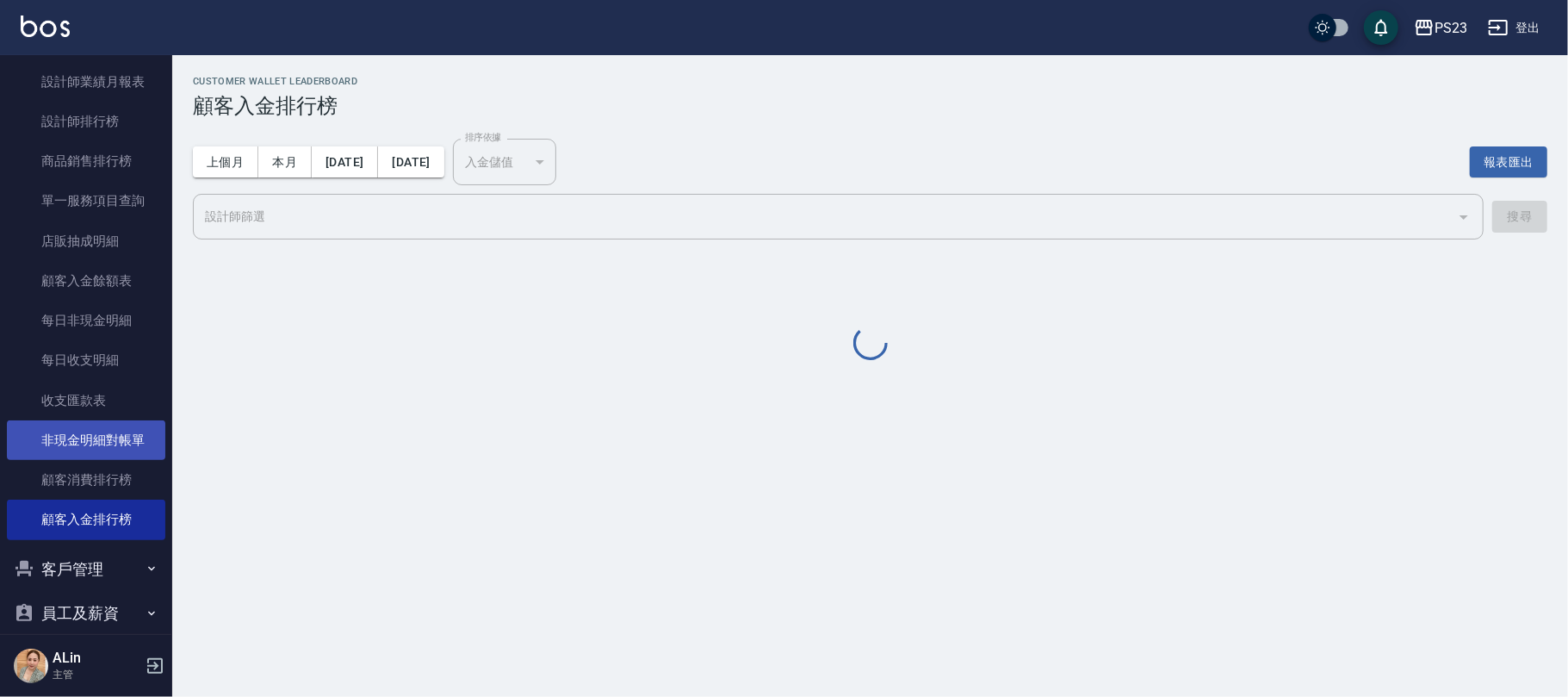
click at [91, 428] on link "非現金明細對帳單" at bounding box center [86, 440] width 158 height 40
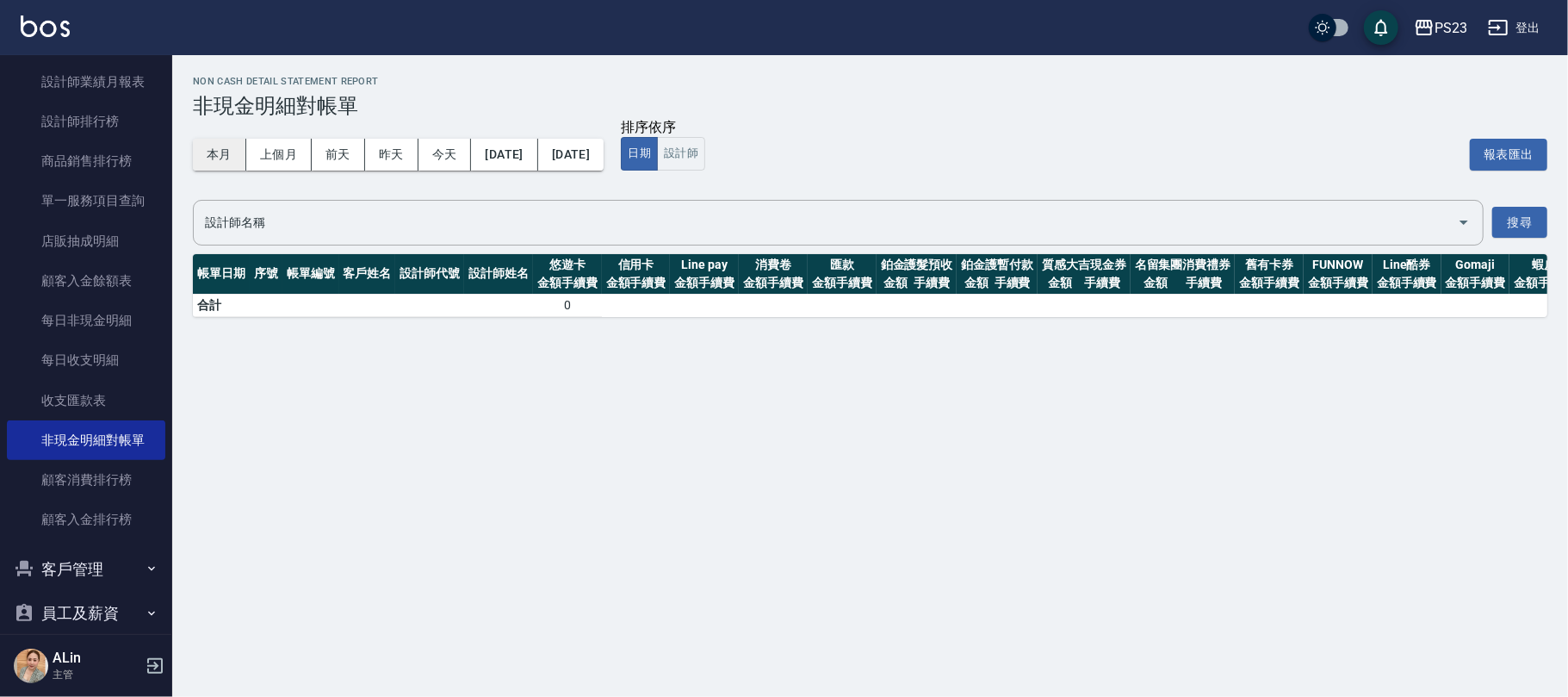
click at [222, 153] on button "本月" at bounding box center [219, 155] width 53 height 32
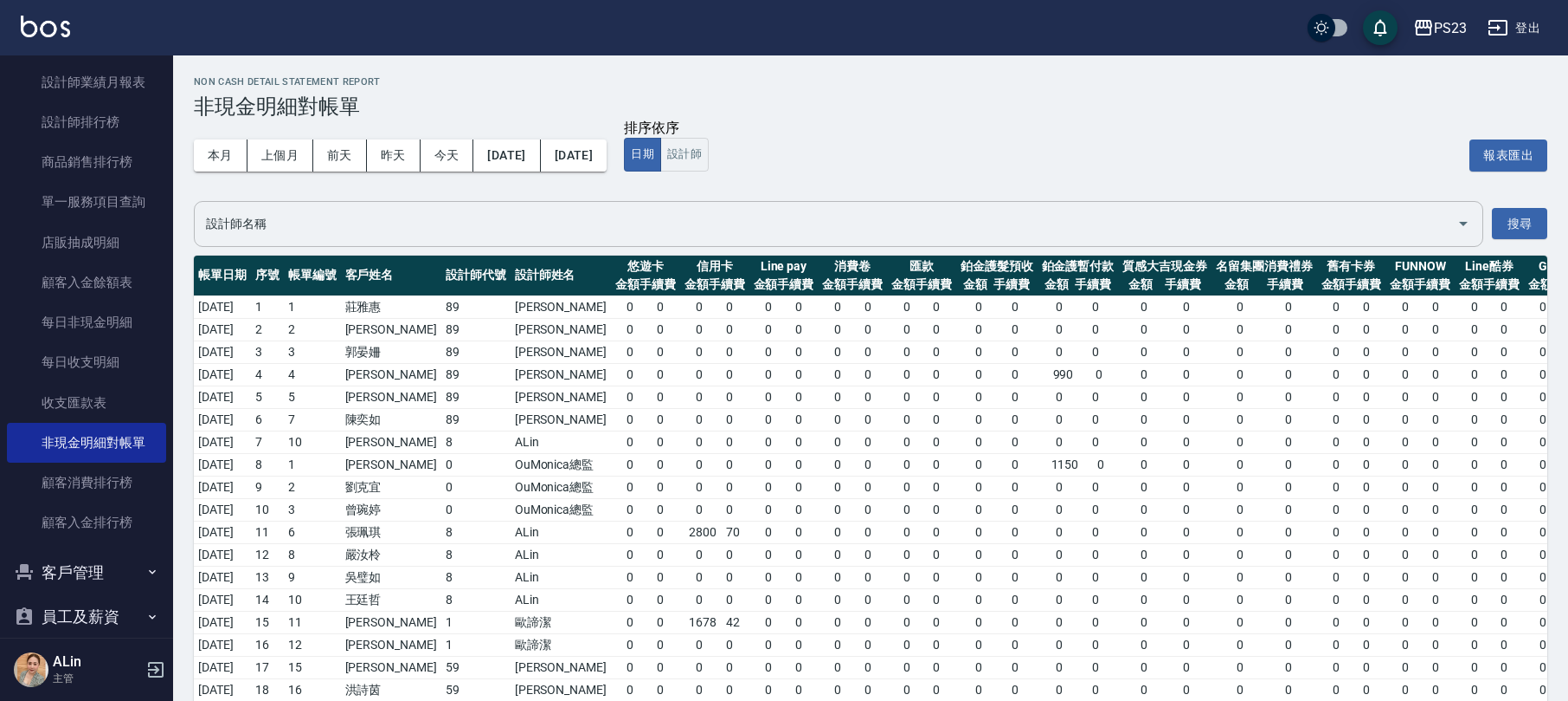
click at [317, 206] on div "設計師名稱" at bounding box center [838, 224] width 1289 height 46
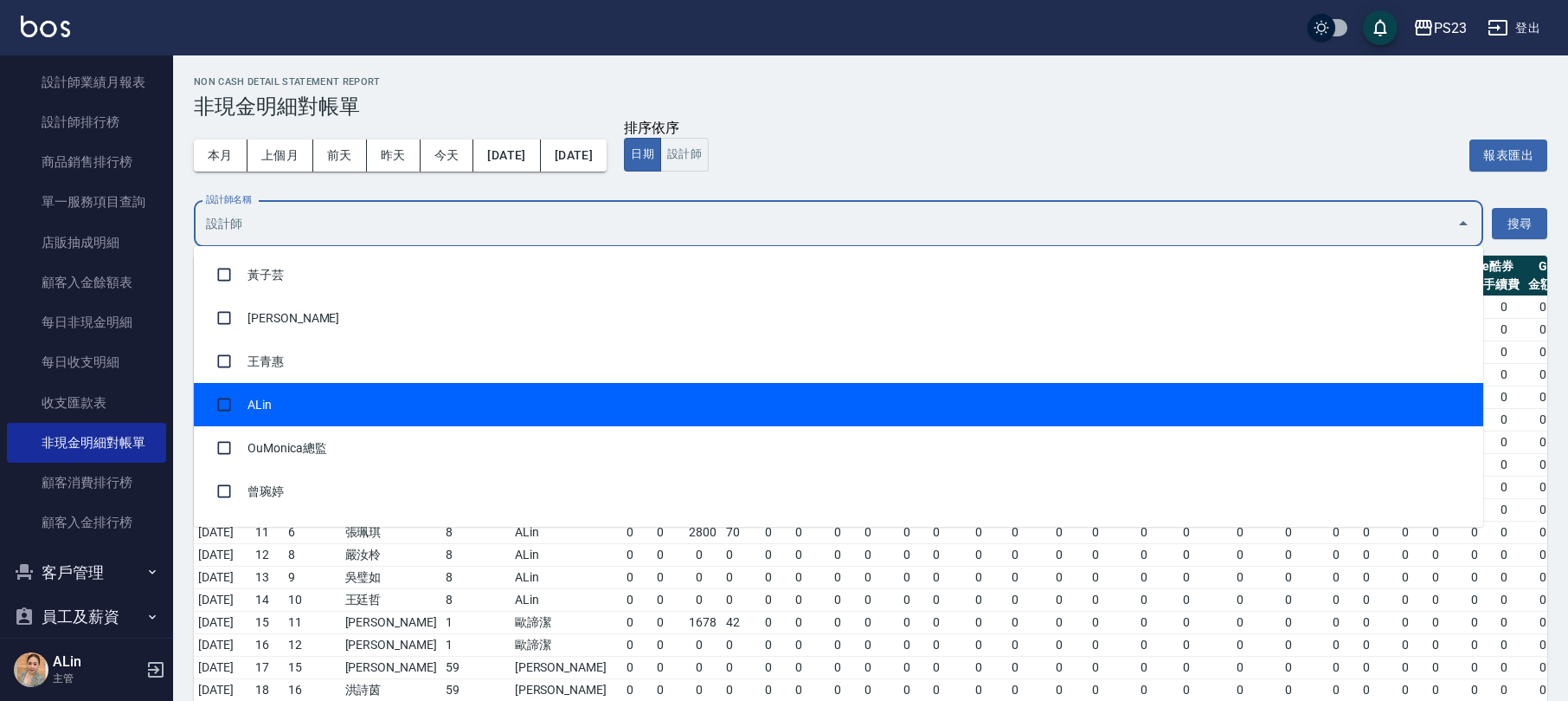
click at [275, 413] on li "ALin" at bounding box center [838, 404] width 1289 height 44
checkbox input "true"
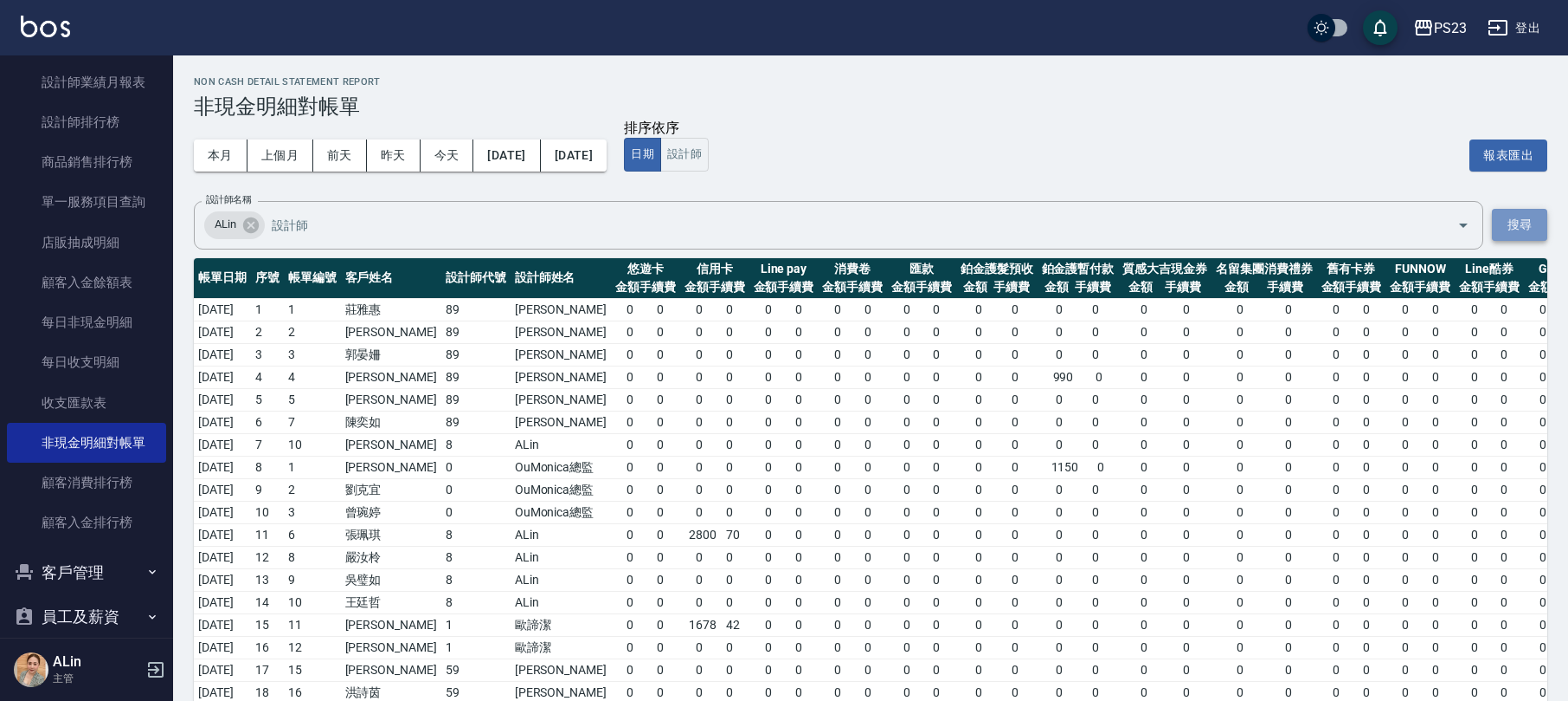
click at [1517, 227] on button "搜尋" at bounding box center [1520, 225] width 55 height 32
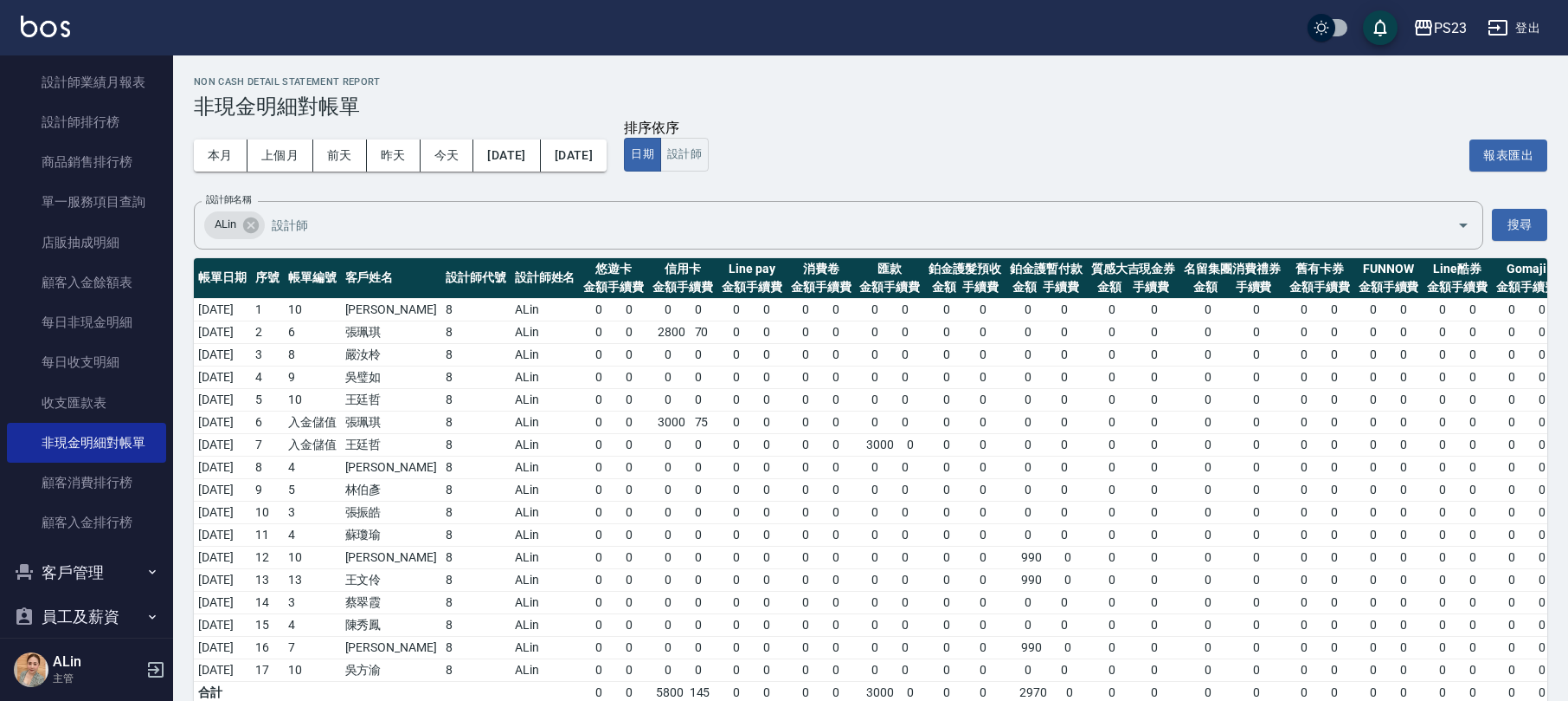
scroll to position [46, 0]
